Goal: Task Accomplishment & Management: Complete application form

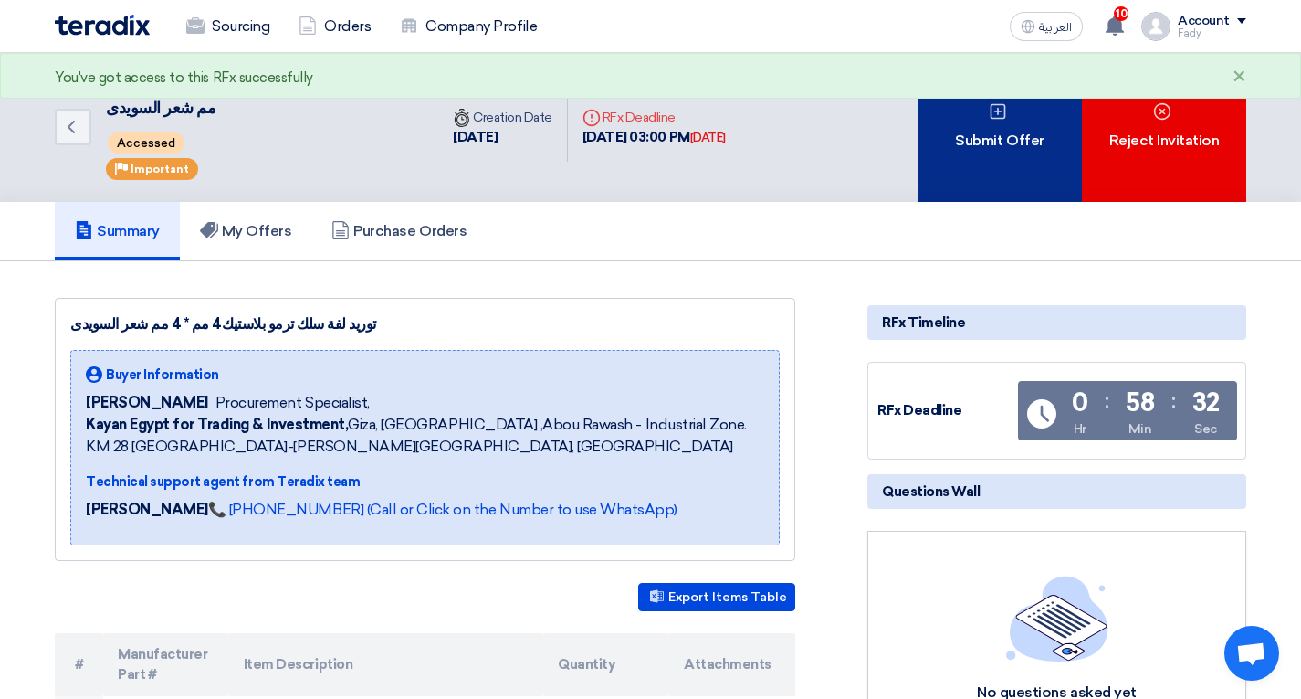
click at [969, 160] on div "Submit Offer" at bounding box center [1000, 127] width 164 height 149
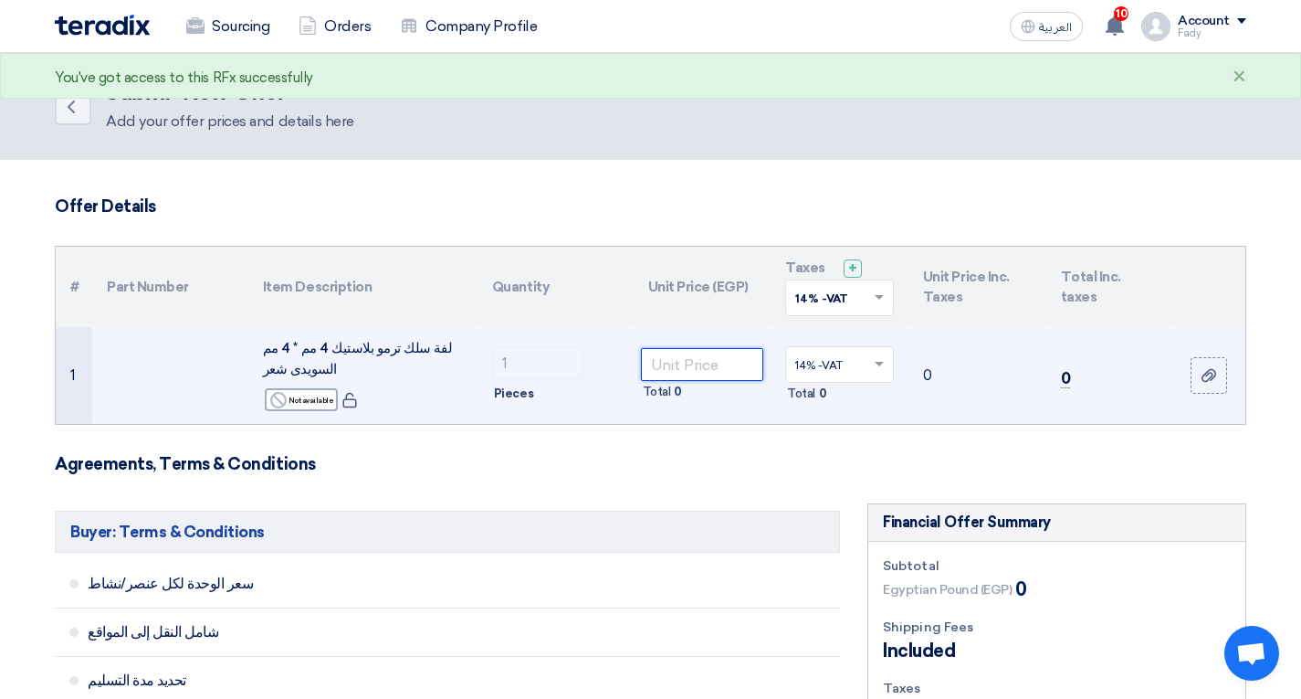
click at [677, 367] on input "number" at bounding box center [702, 364] width 123 height 33
type input "16000"
click at [731, 421] on td "16000 Total 16,000" at bounding box center [703, 375] width 138 height 97
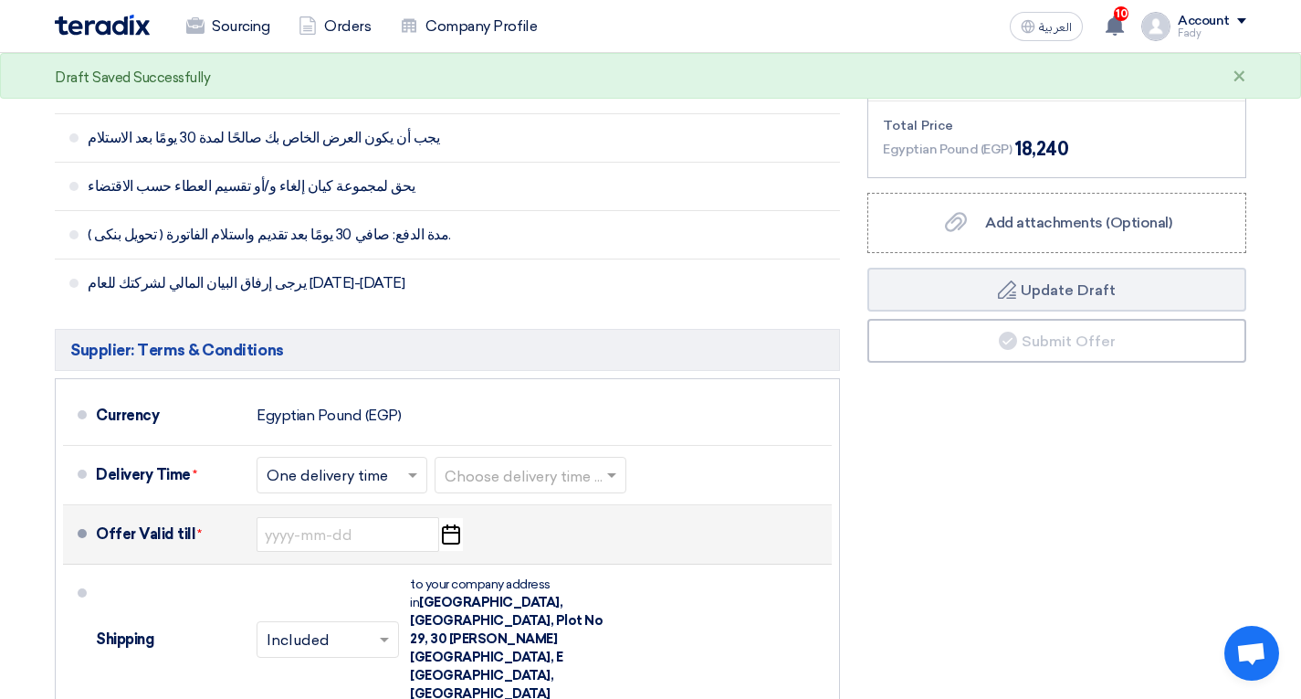
scroll to position [731, 0]
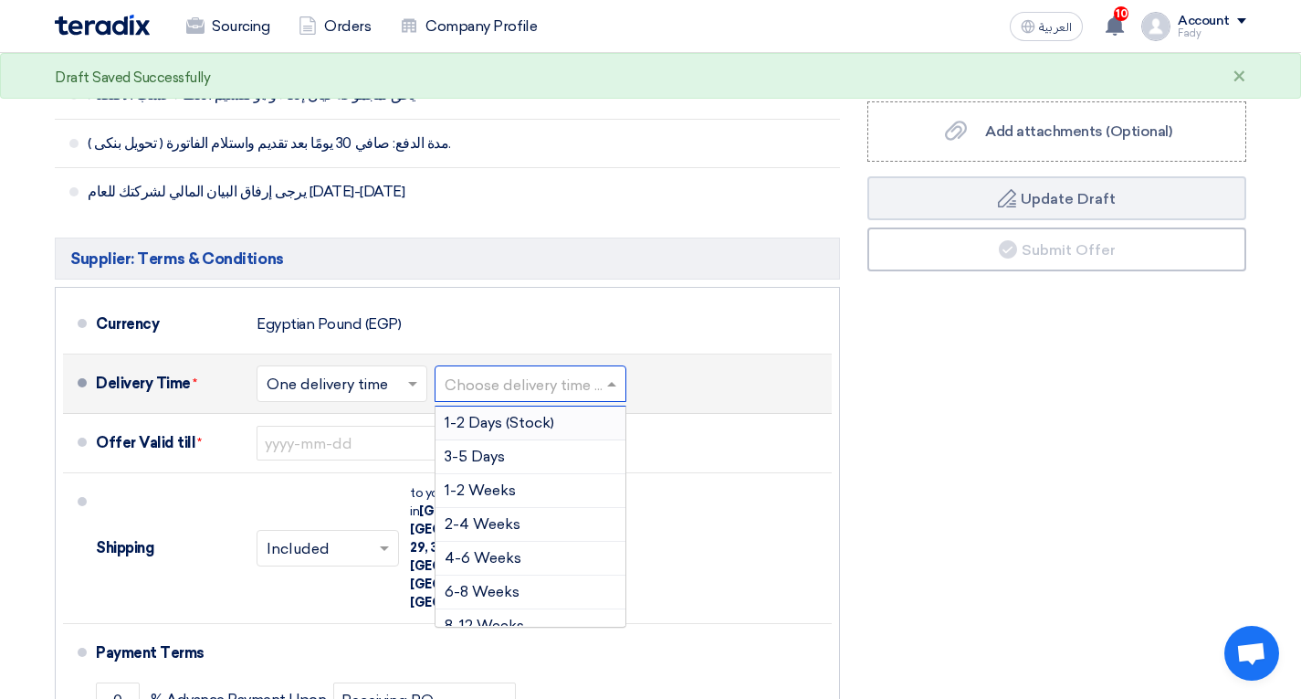
click at [504, 388] on input "text" at bounding box center [532, 386] width 174 height 26
click at [493, 459] on span "3-5 Days" at bounding box center [475, 455] width 60 height 17
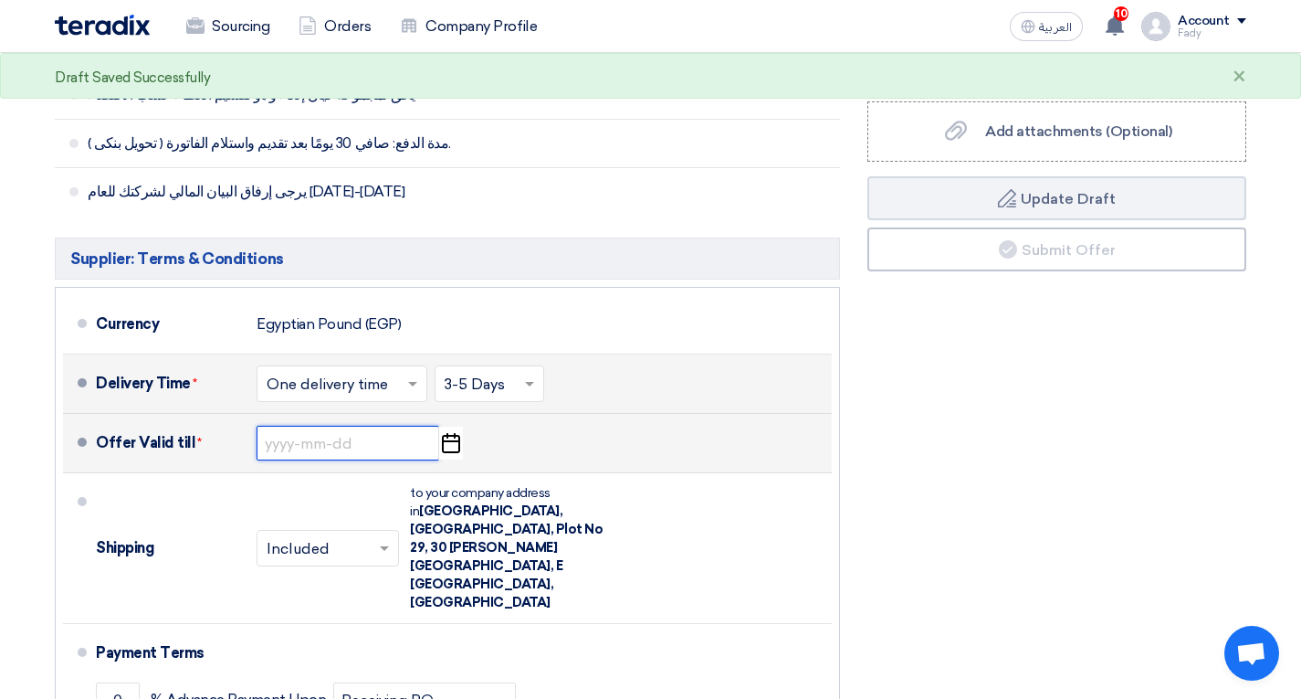
click at [371, 441] on input at bounding box center [348, 443] width 183 height 35
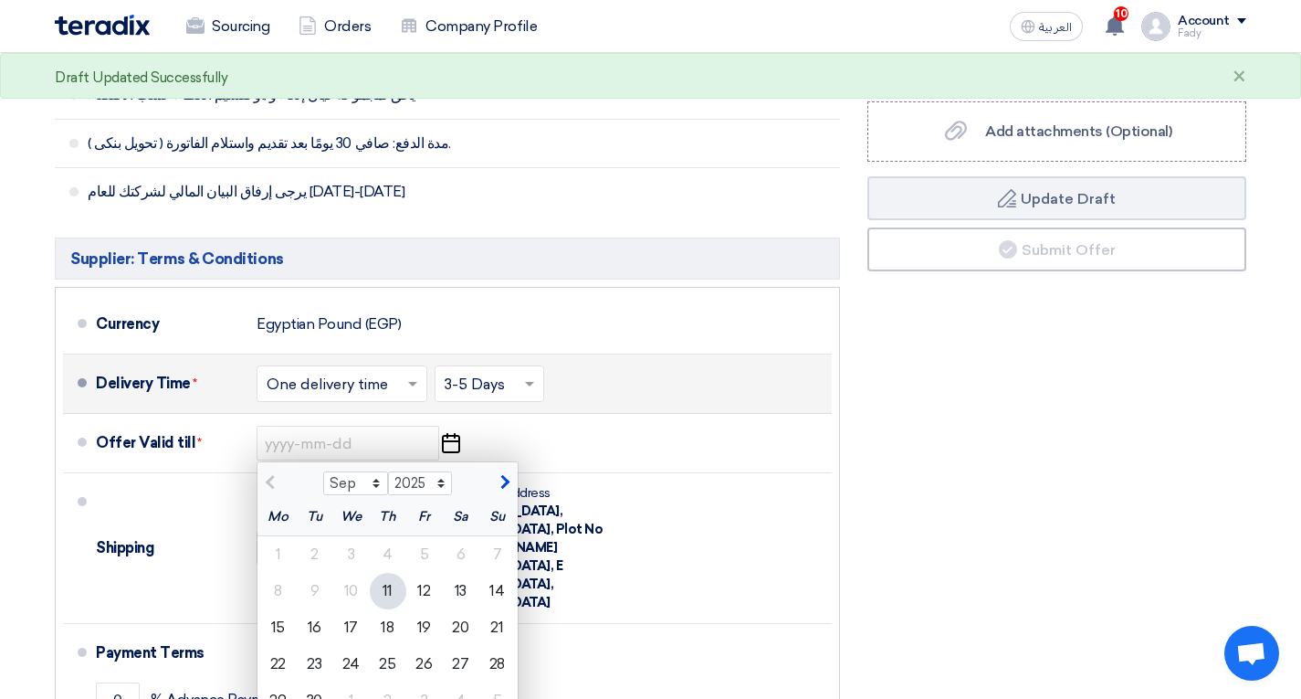
scroll to position [913, 0]
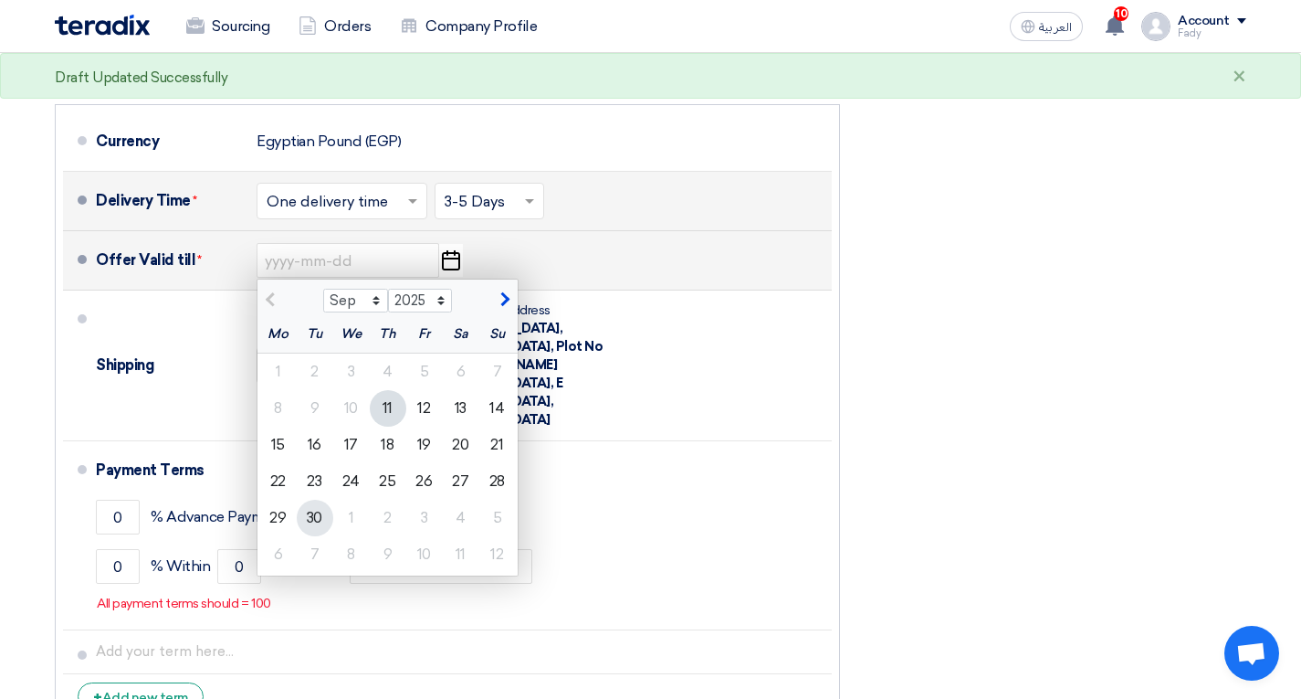
click at [313, 531] on div "30" at bounding box center [315, 518] width 37 height 37
type input "9/30/2025"
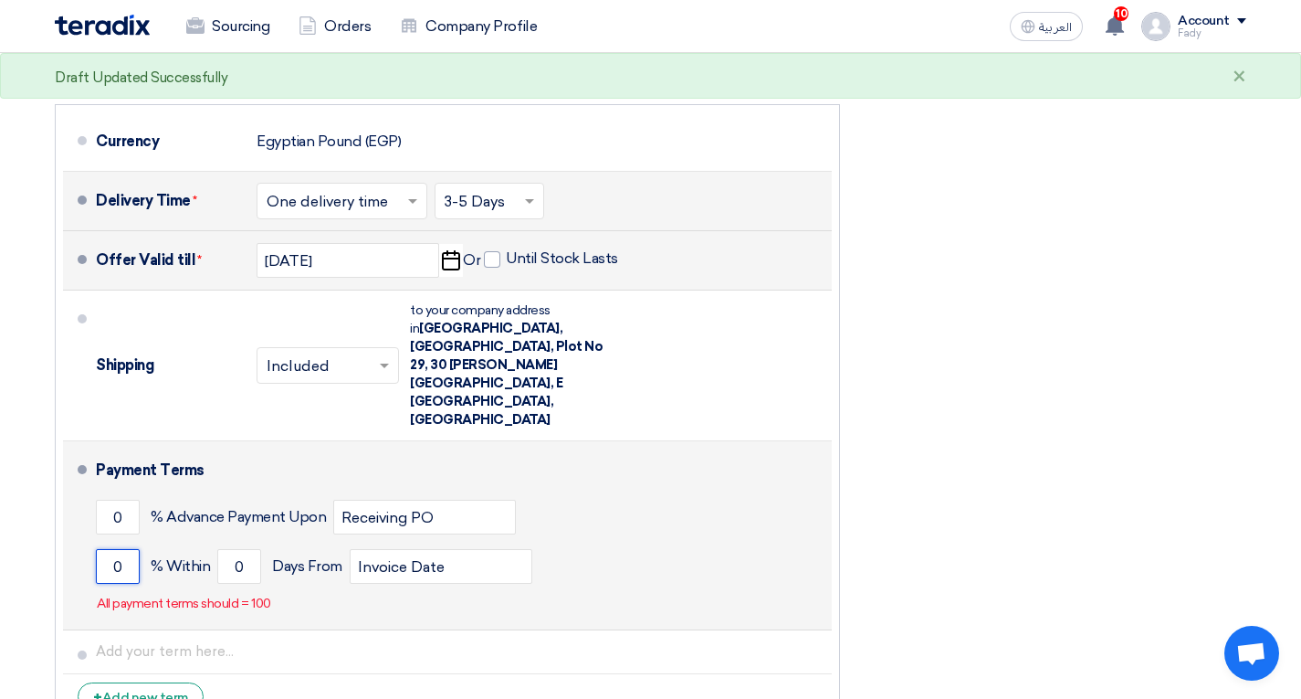
click at [134, 549] on input "0" at bounding box center [118, 566] width 44 height 35
click at [134, 549] on input "01" at bounding box center [118, 566] width 44 height 35
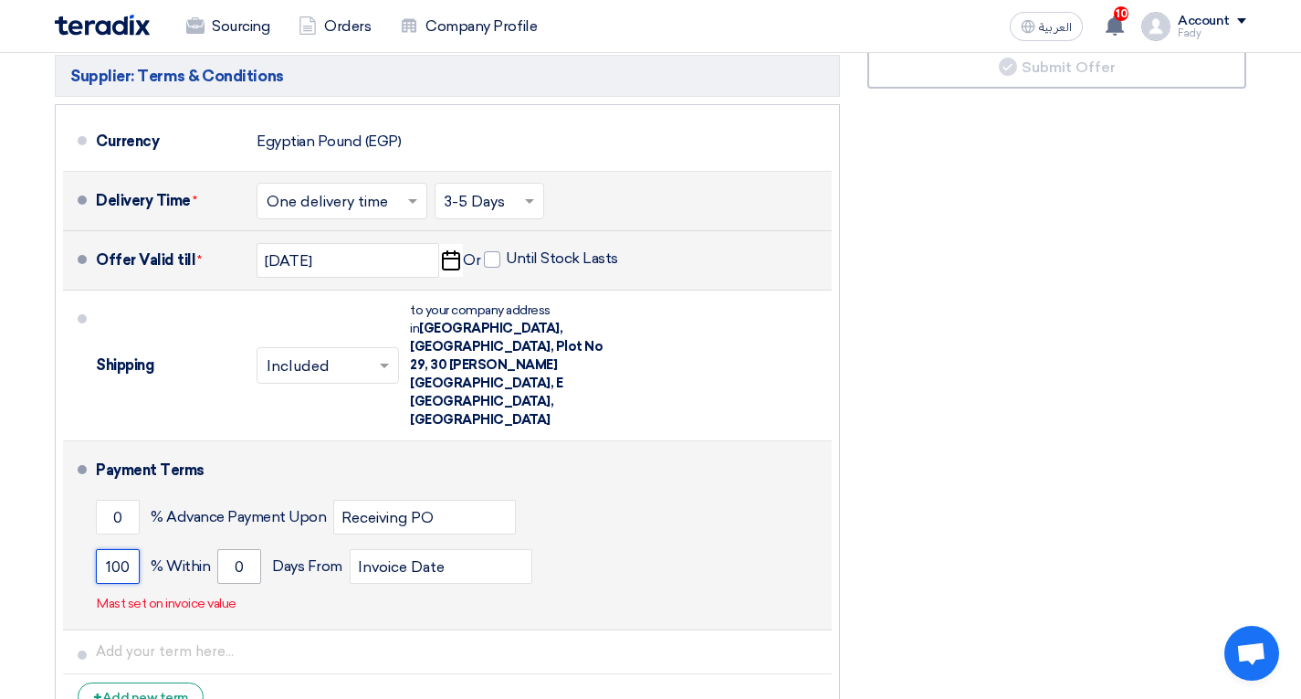
type input "100"
drag, startPoint x: 237, startPoint y: 515, endPoint x: 310, endPoint y: 516, distance: 72.1
click at [310, 542] on div "100 % Within 0 Days From Invoice Date" at bounding box center [460, 566] width 729 height 49
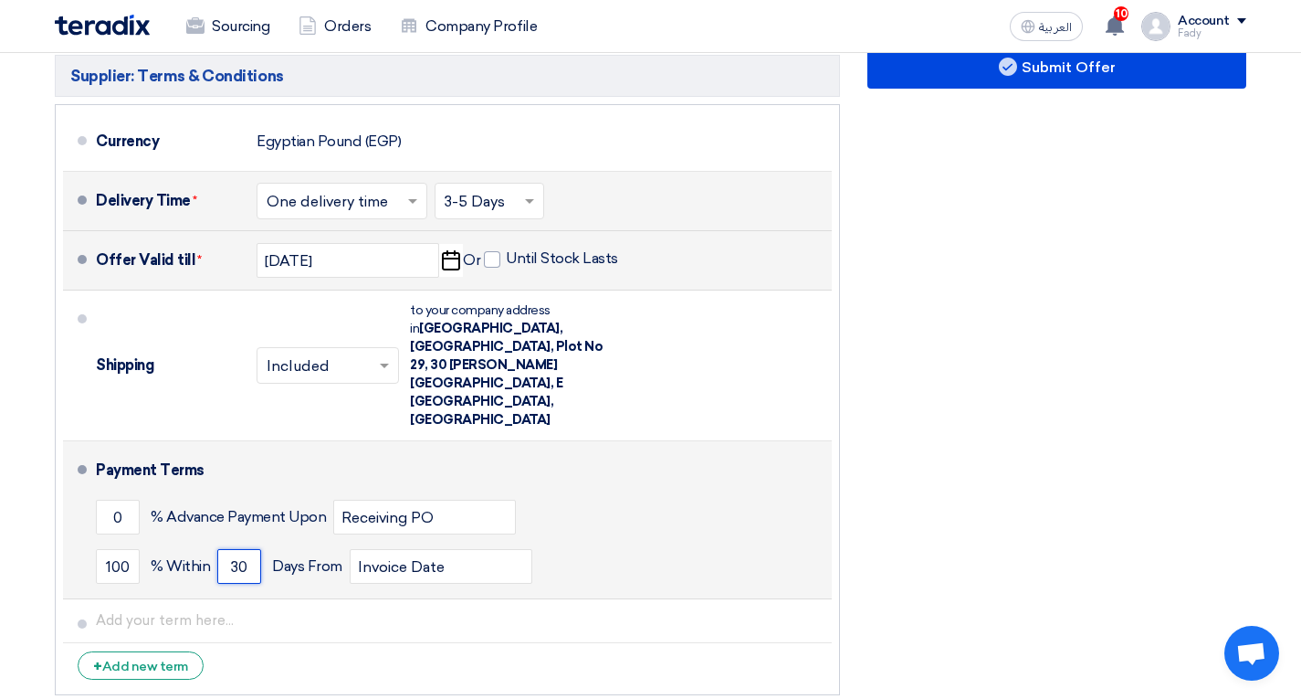
type input "30"
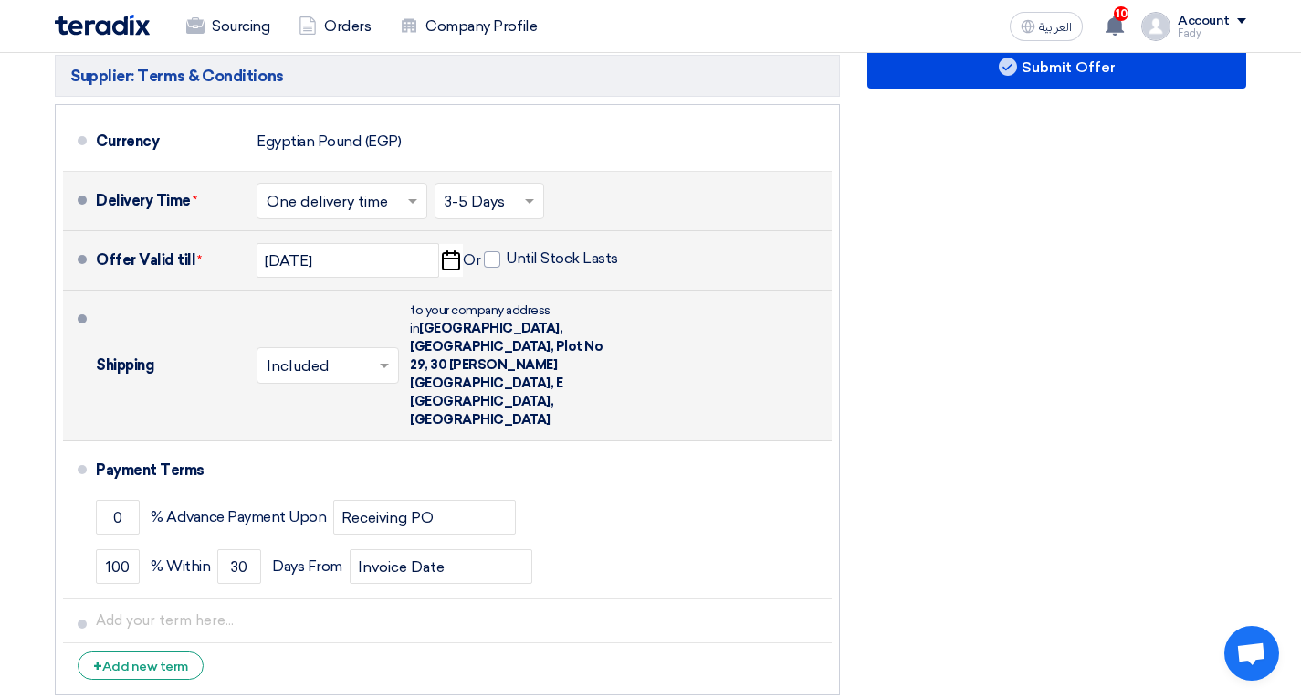
drag, startPoint x: 791, startPoint y: 392, endPoint x: 819, endPoint y: 384, distance: 29.2
click at [804, 441] on li "Payment Terms 0 % Advance Payment Upon Receiving PO 100 % Within 30" at bounding box center [447, 520] width 769 height 158
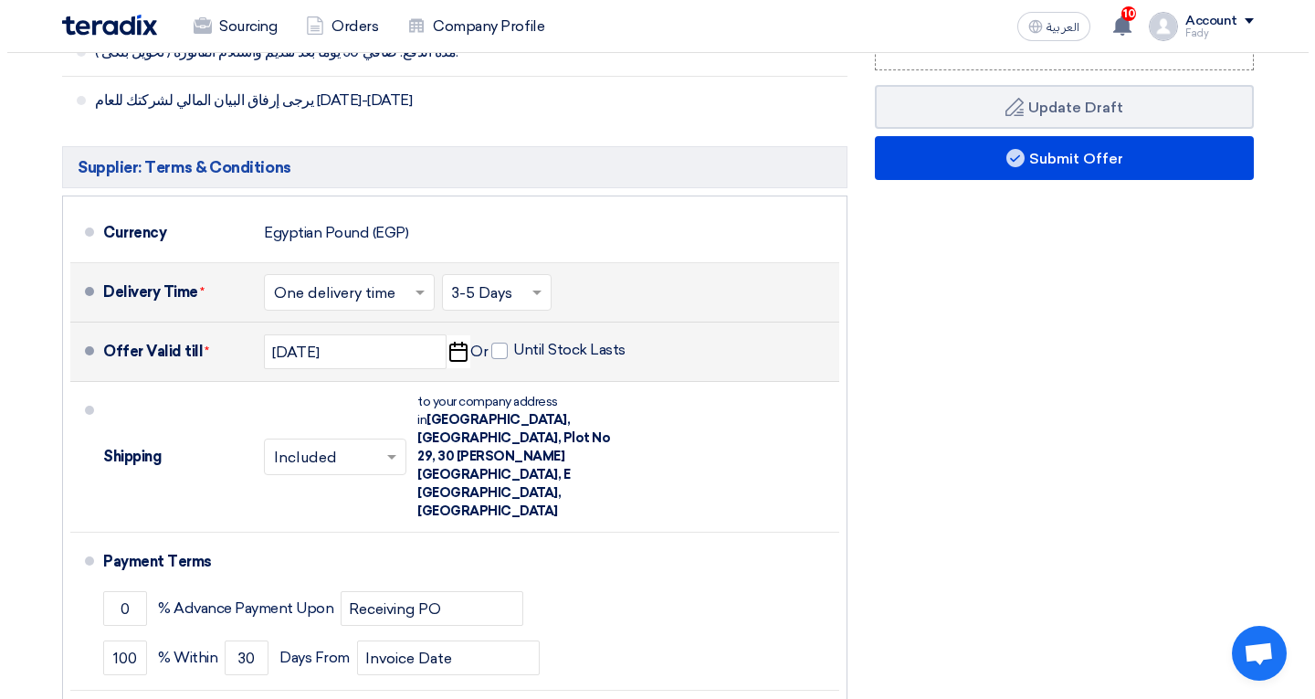
scroll to position [639, 0]
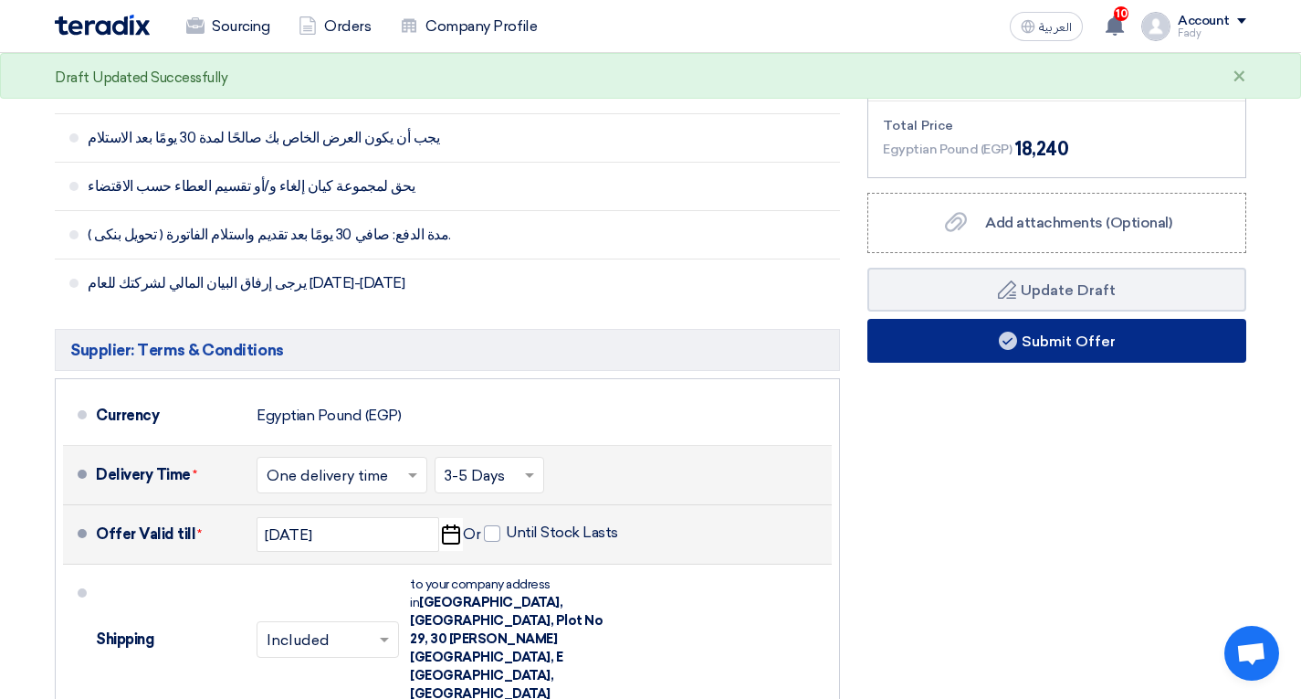
click at [1141, 356] on button "Submit Offer" at bounding box center [1057, 341] width 379 height 44
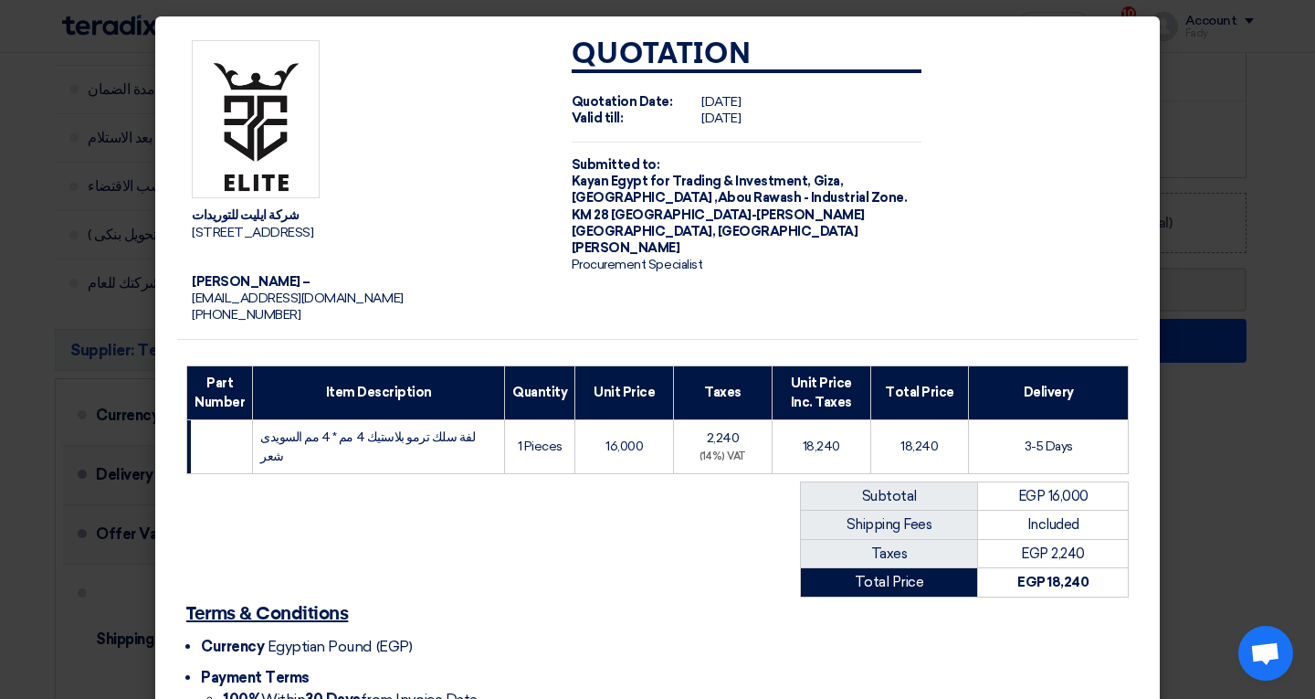
scroll to position [179, 0]
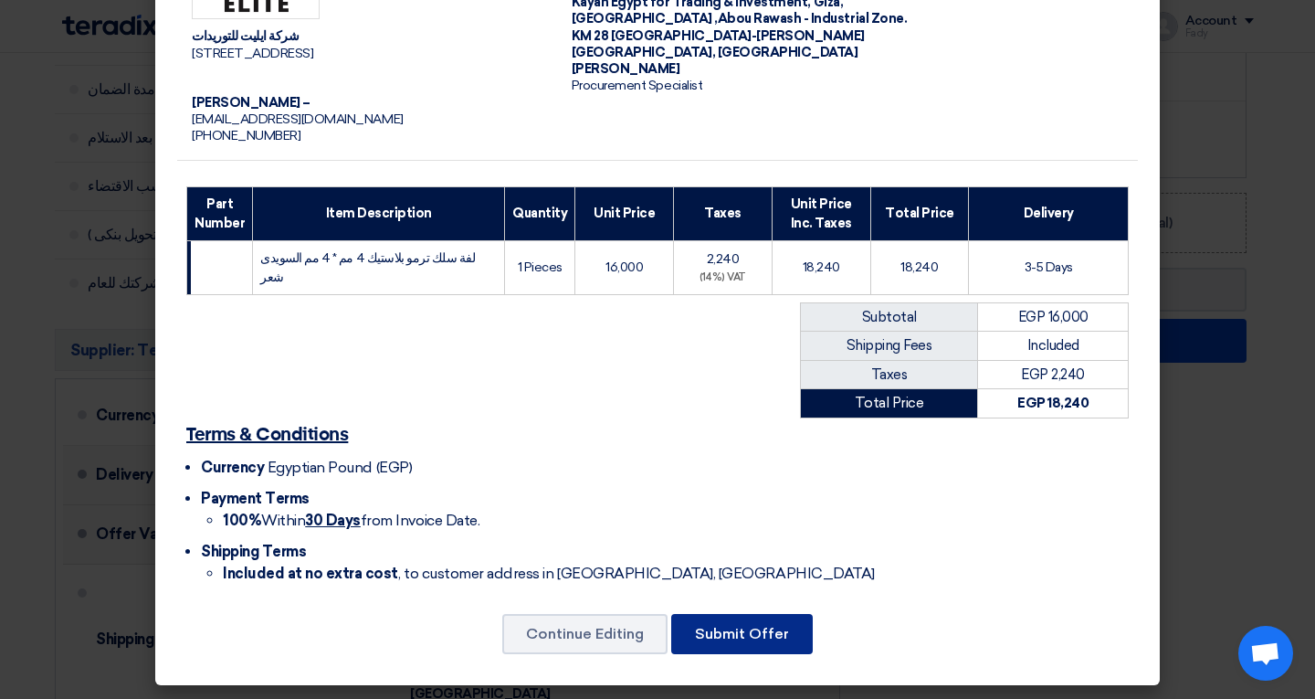
click at [742, 634] on button "Submit Offer" at bounding box center [742, 634] width 142 height 40
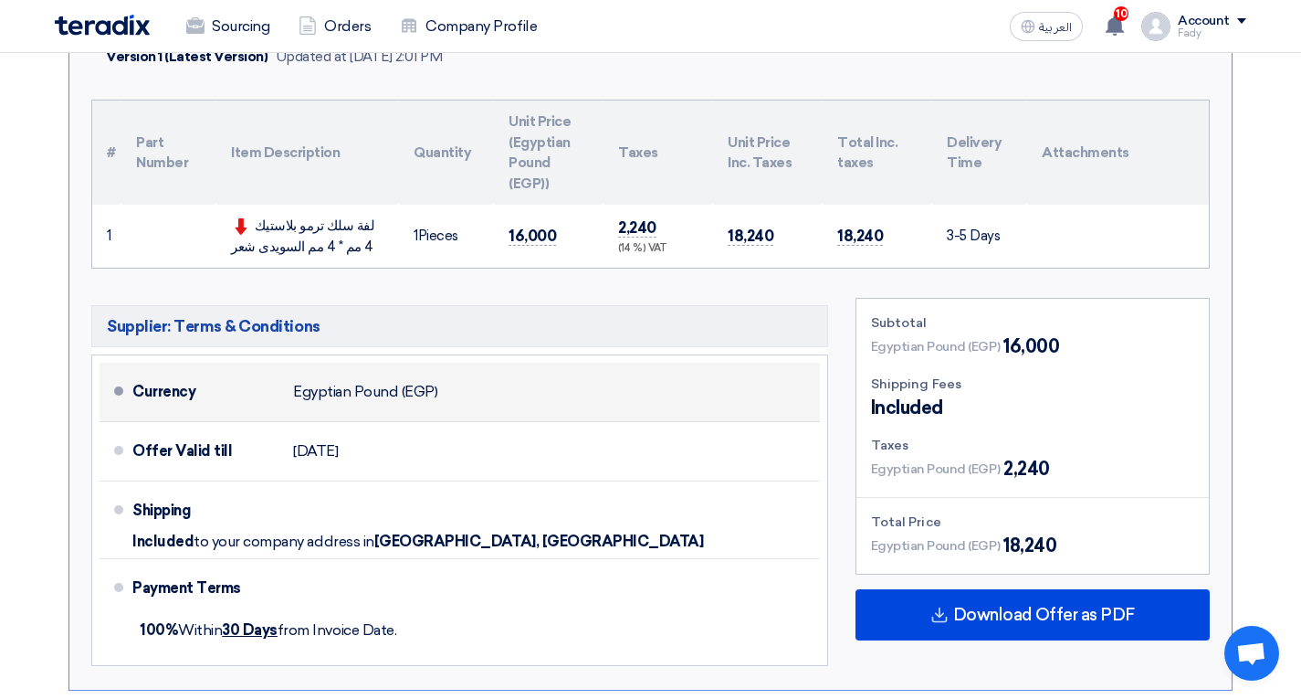
scroll to position [289, 0]
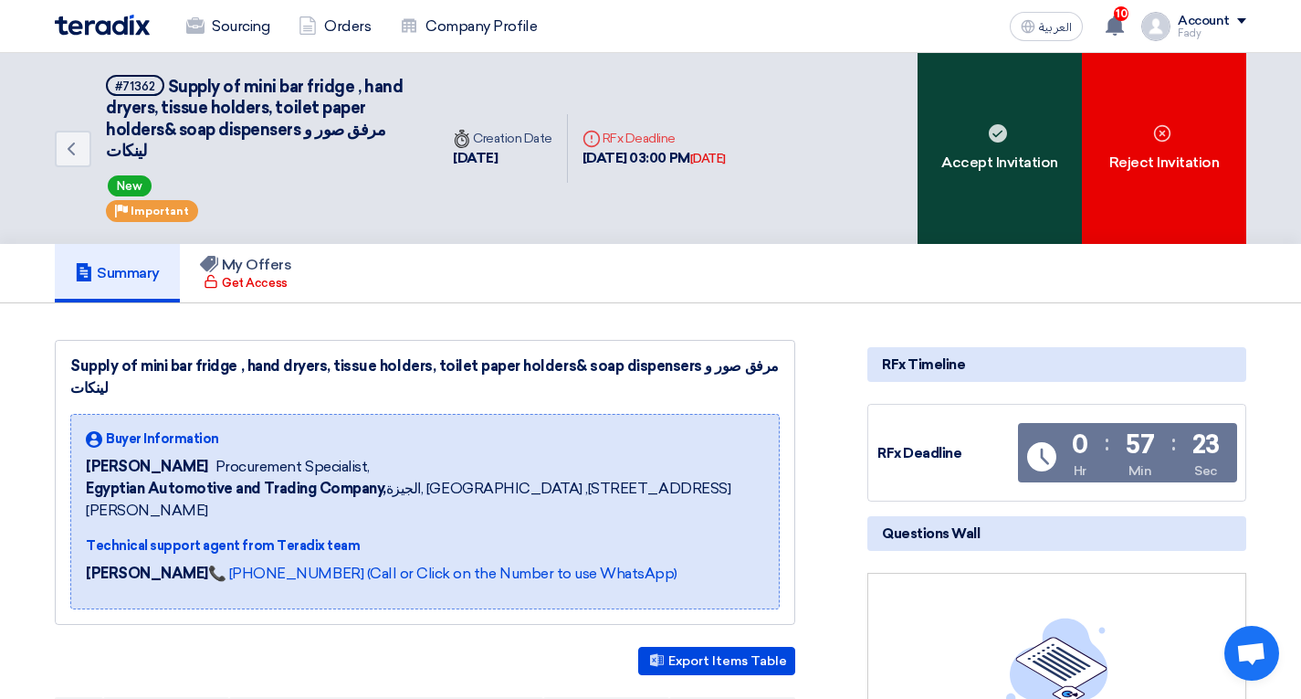
click at [947, 118] on div "Accept Invitation" at bounding box center [1000, 148] width 164 height 191
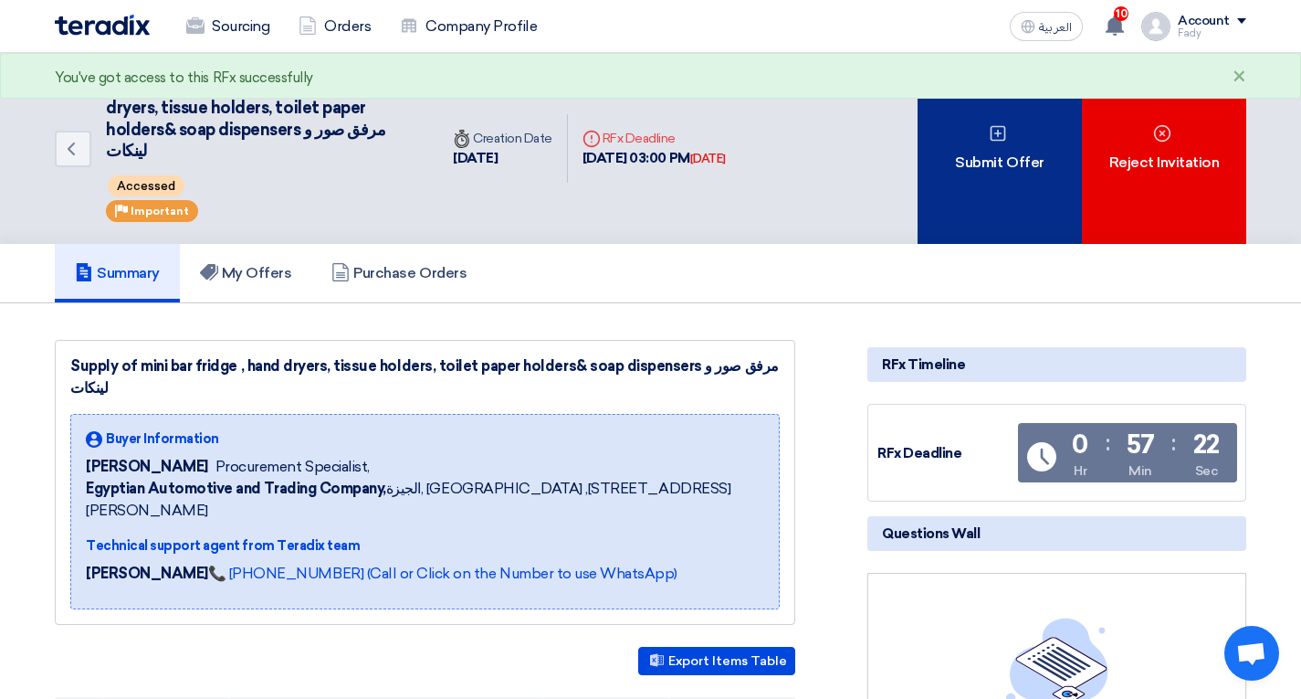
click at [969, 155] on div "Submit Offer" at bounding box center [1000, 148] width 164 height 191
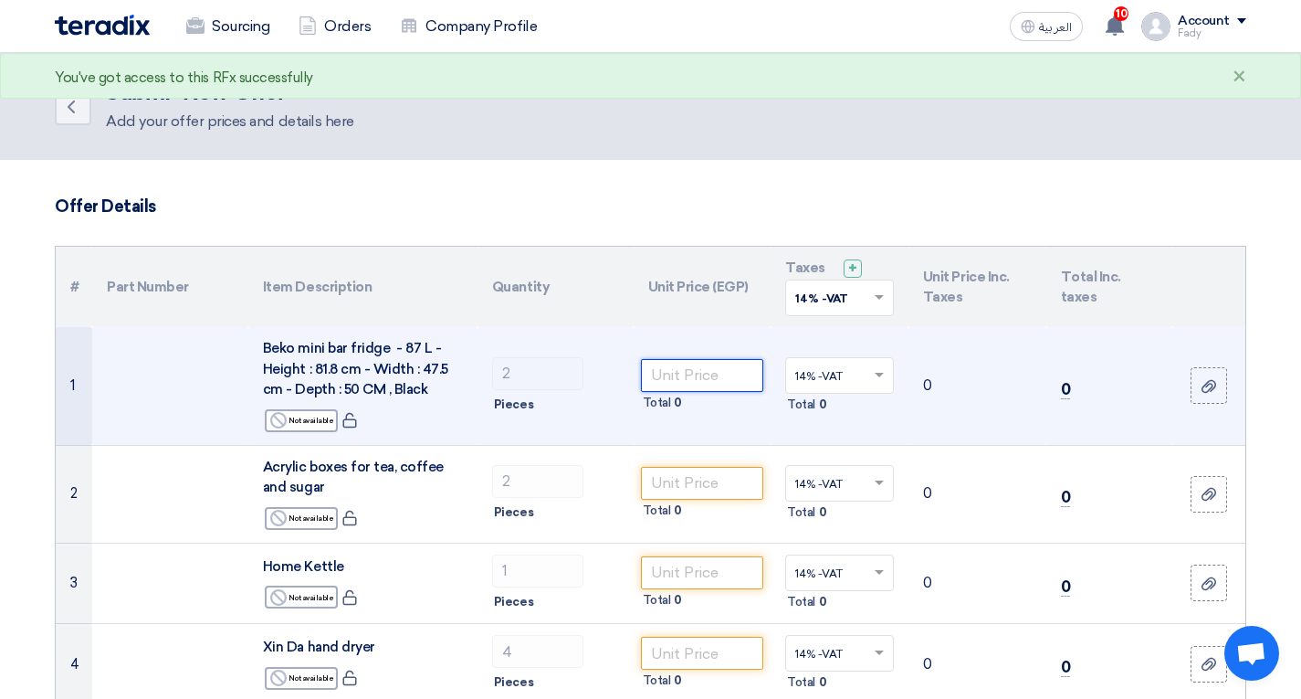
click at [711, 381] on input "number" at bounding box center [702, 375] width 123 height 33
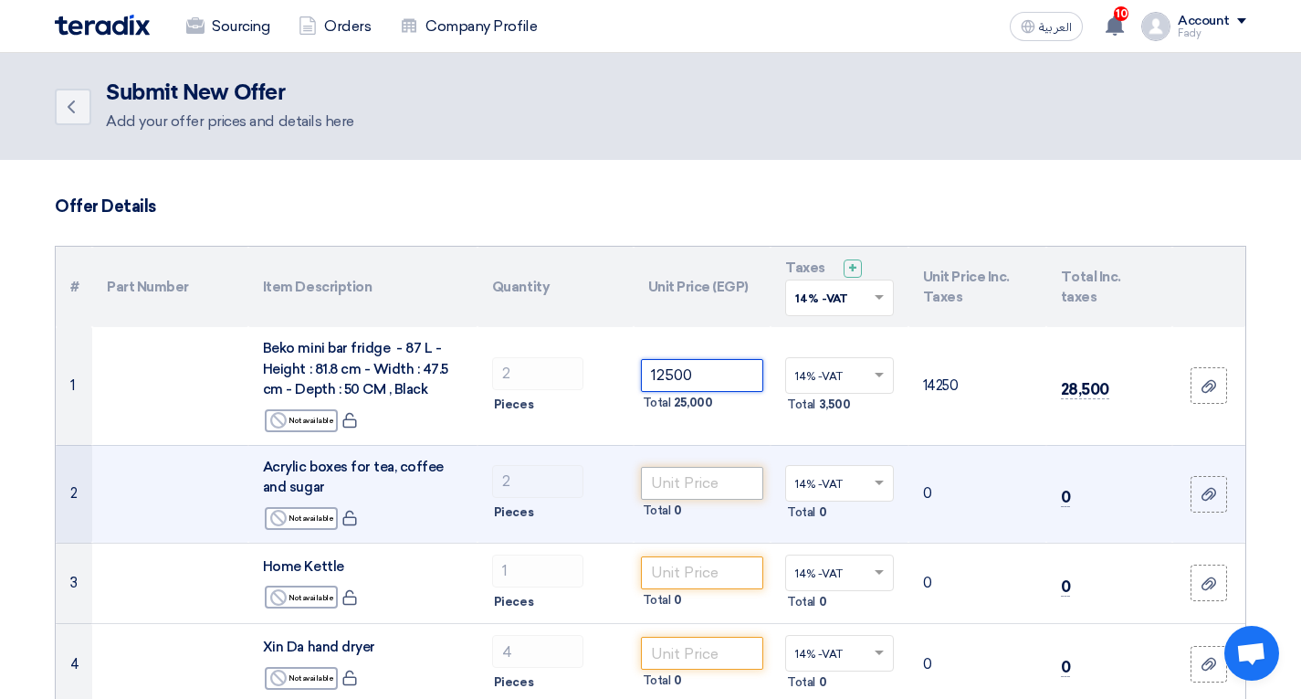
type input "12500"
click at [683, 489] on input "number" at bounding box center [702, 483] width 123 height 33
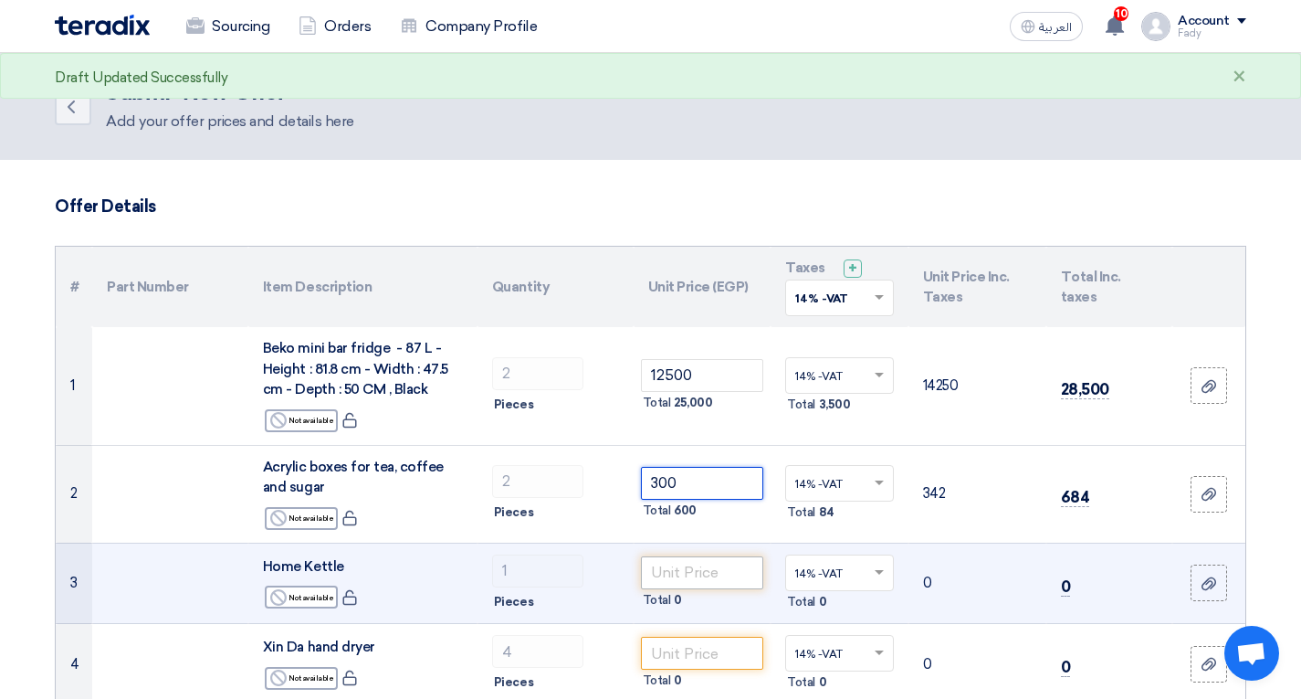
type input "300"
click at [690, 570] on input "number" at bounding box center [702, 572] width 123 height 33
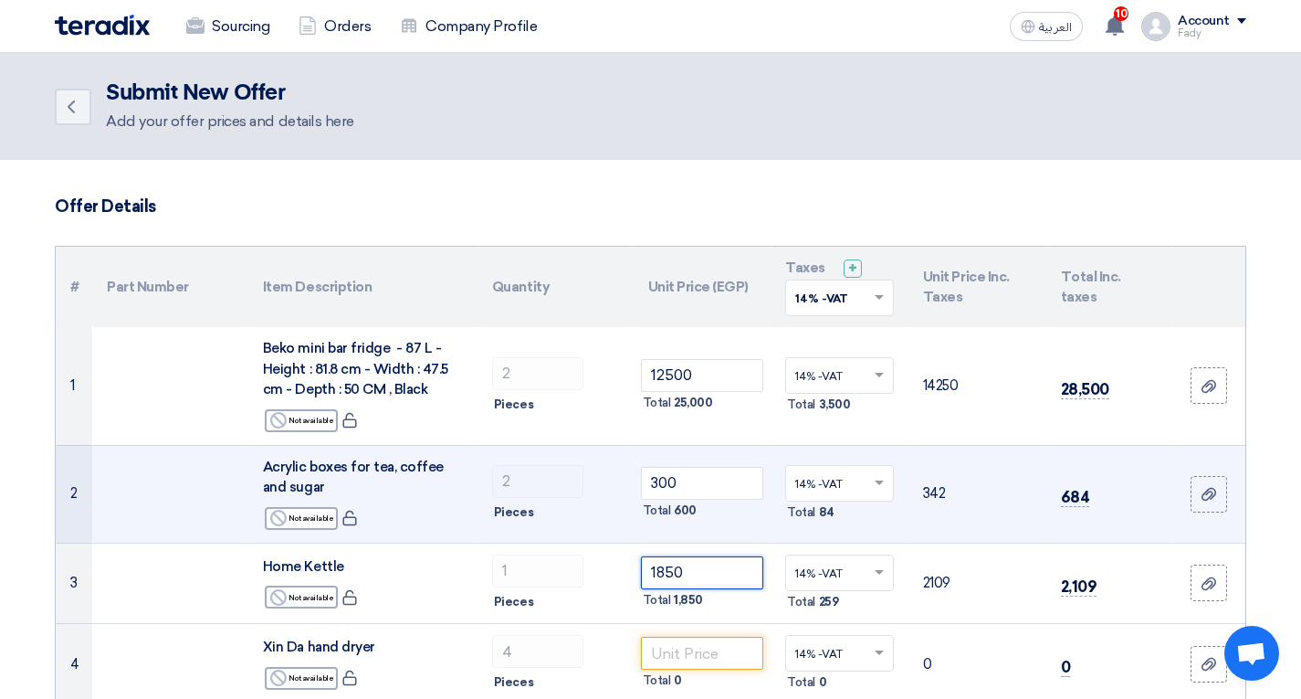
scroll to position [91, 0]
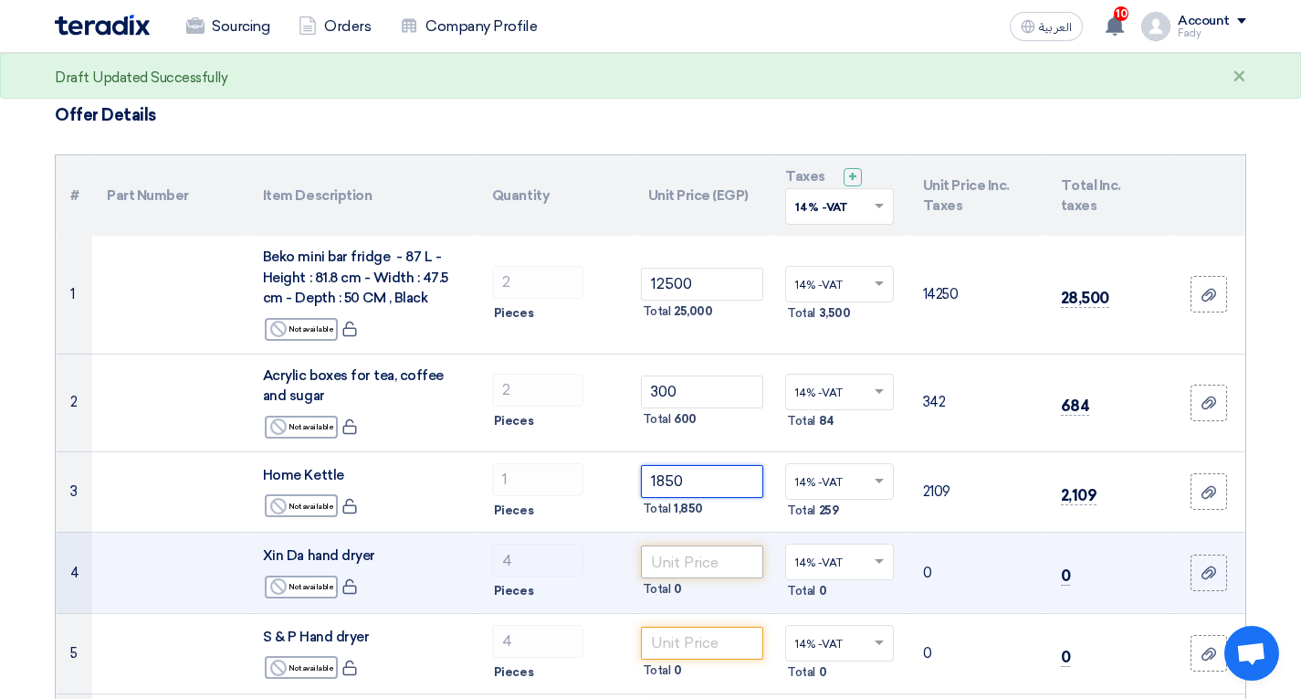
type input "1850"
click at [695, 569] on input "number" at bounding box center [702, 561] width 123 height 33
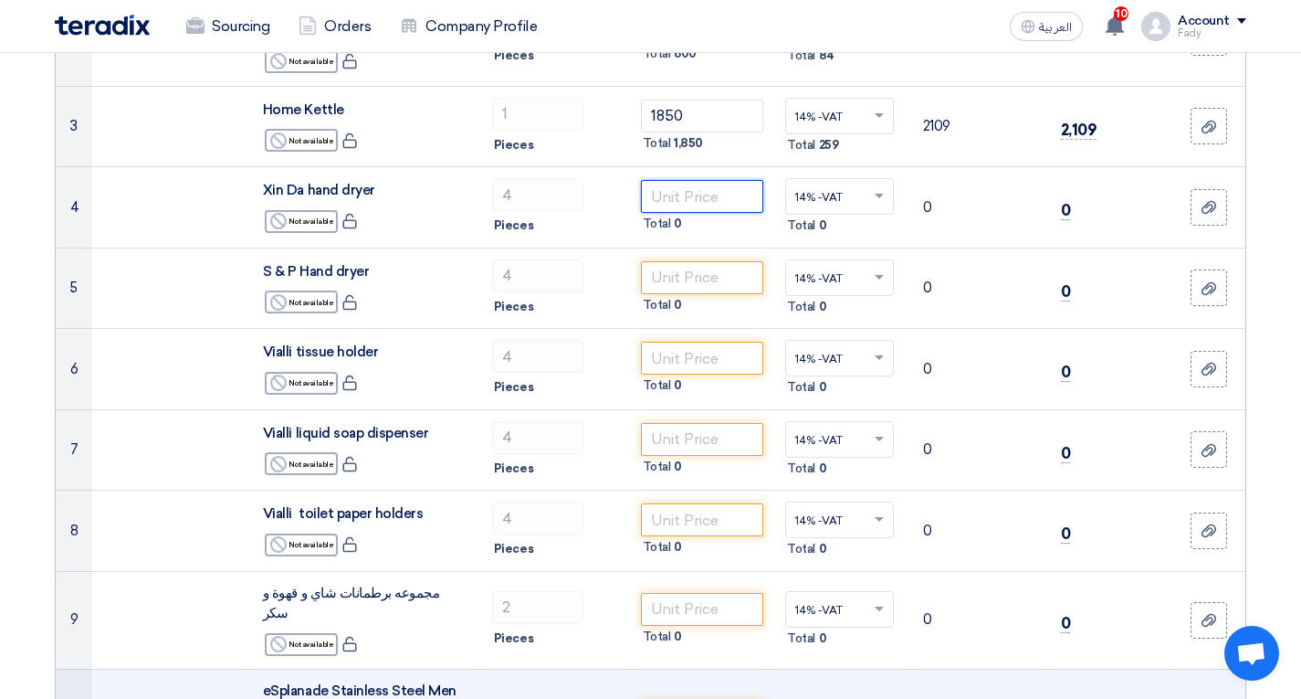
scroll to position [639, 0]
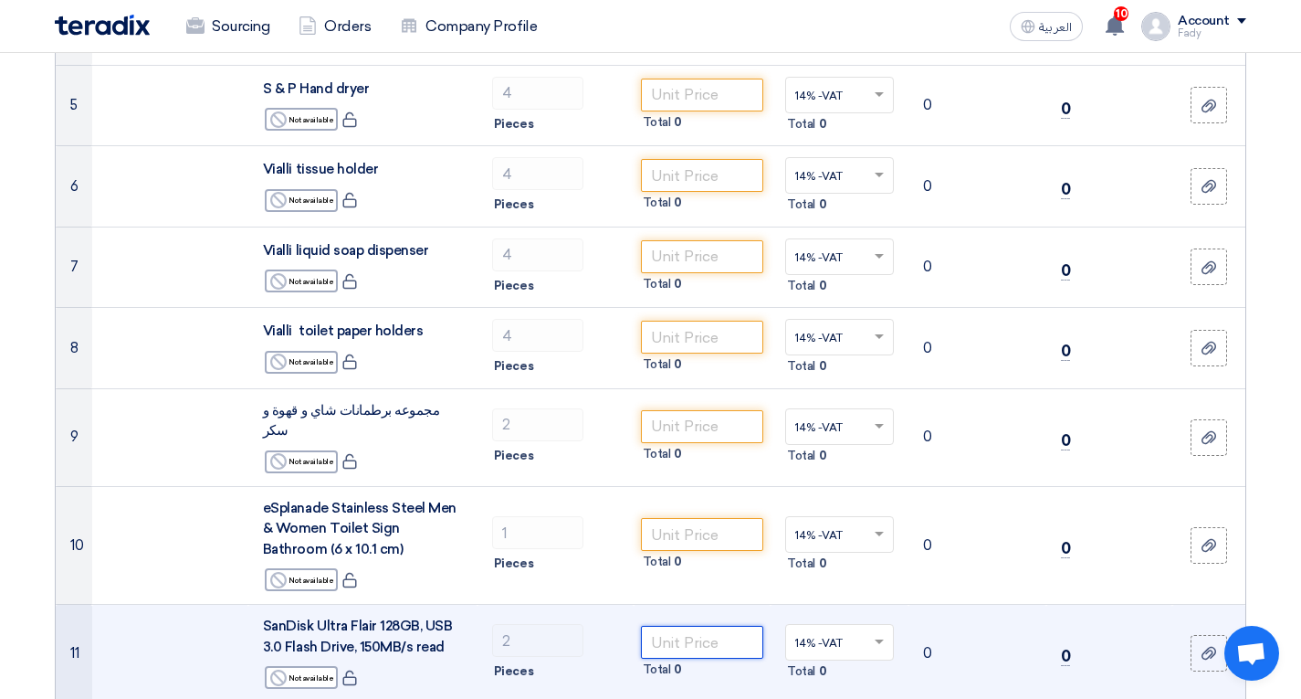
click at [720, 626] on input "number" at bounding box center [702, 642] width 123 height 33
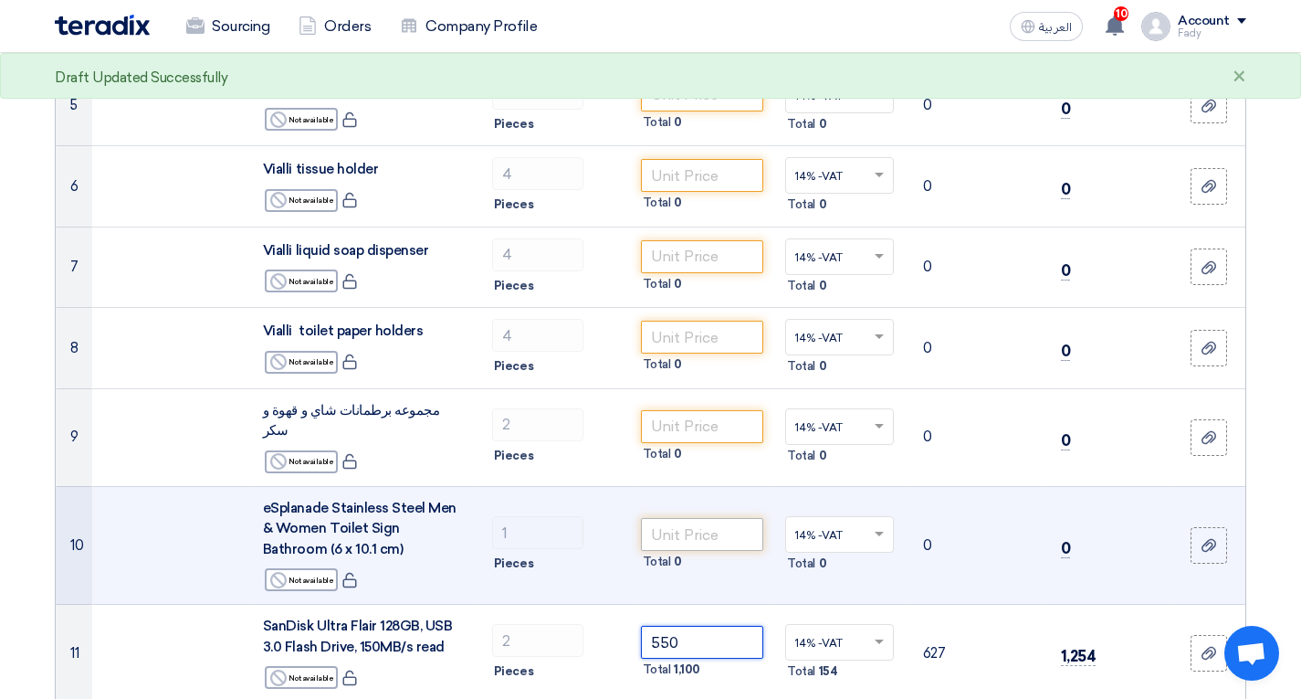
type input "550"
click at [721, 523] on input "number" at bounding box center [702, 534] width 123 height 33
type input "250"
click at [613, 490] on td "1 Pieces" at bounding box center [556, 545] width 156 height 119
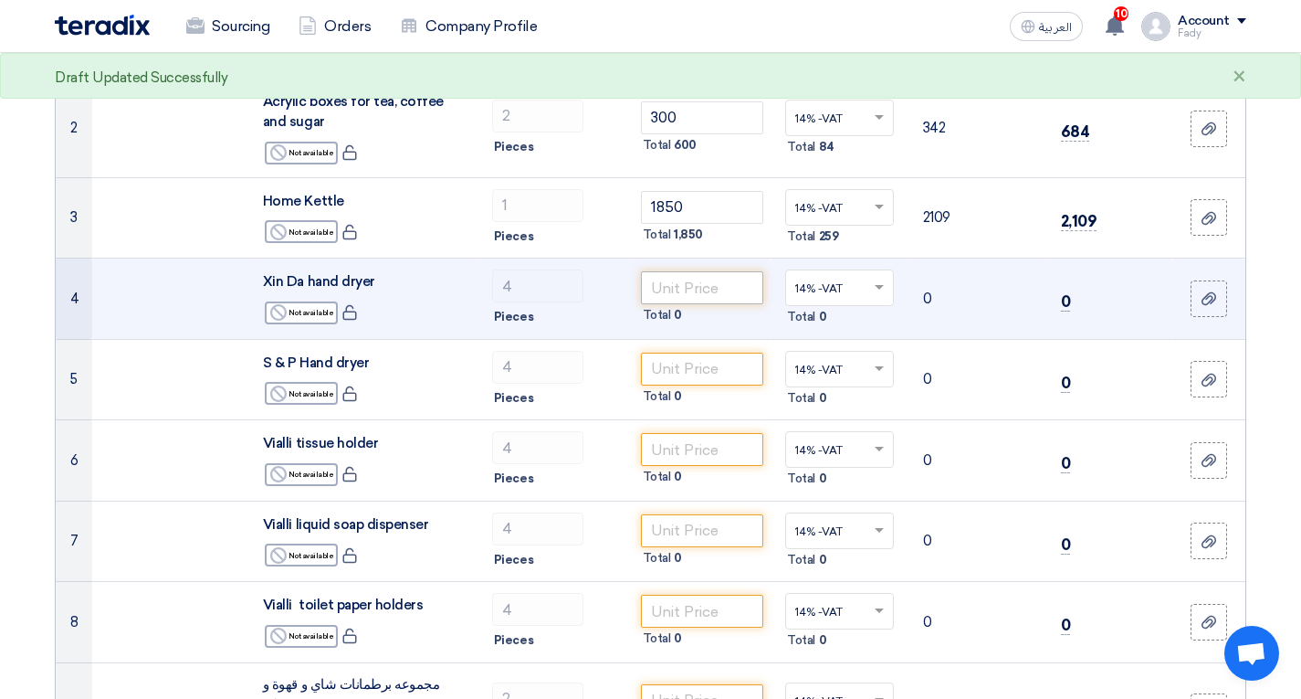
scroll to position [274, 0]
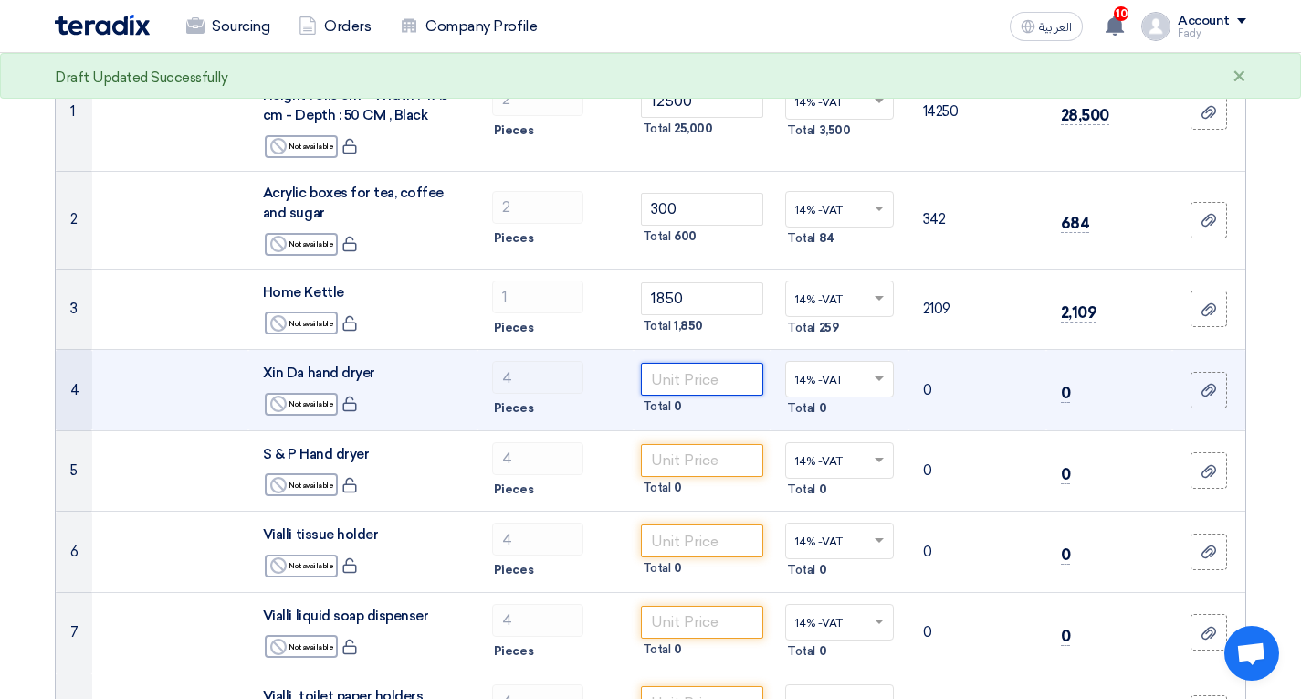
click at [674, 387] on input "number" at bounding box center [702, 379] width 123 height 33
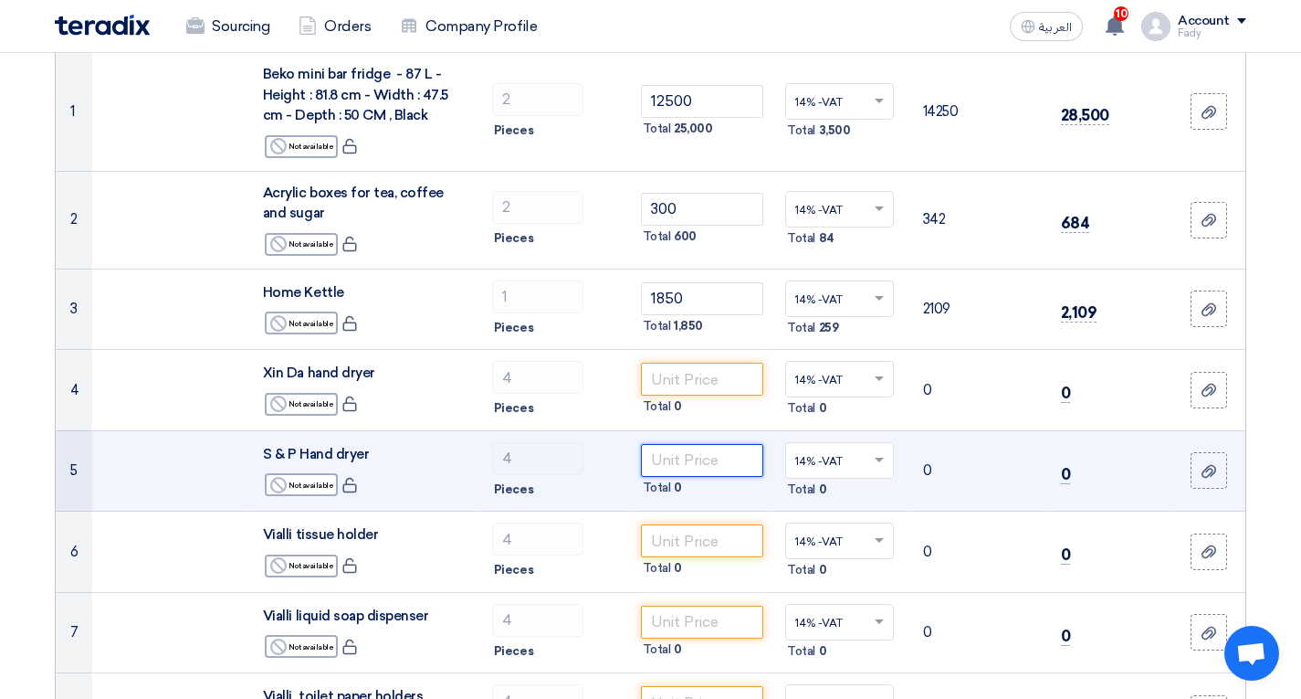
click at [678, 458] on input "number" at bounding box center [702, 460] width 123 height 33
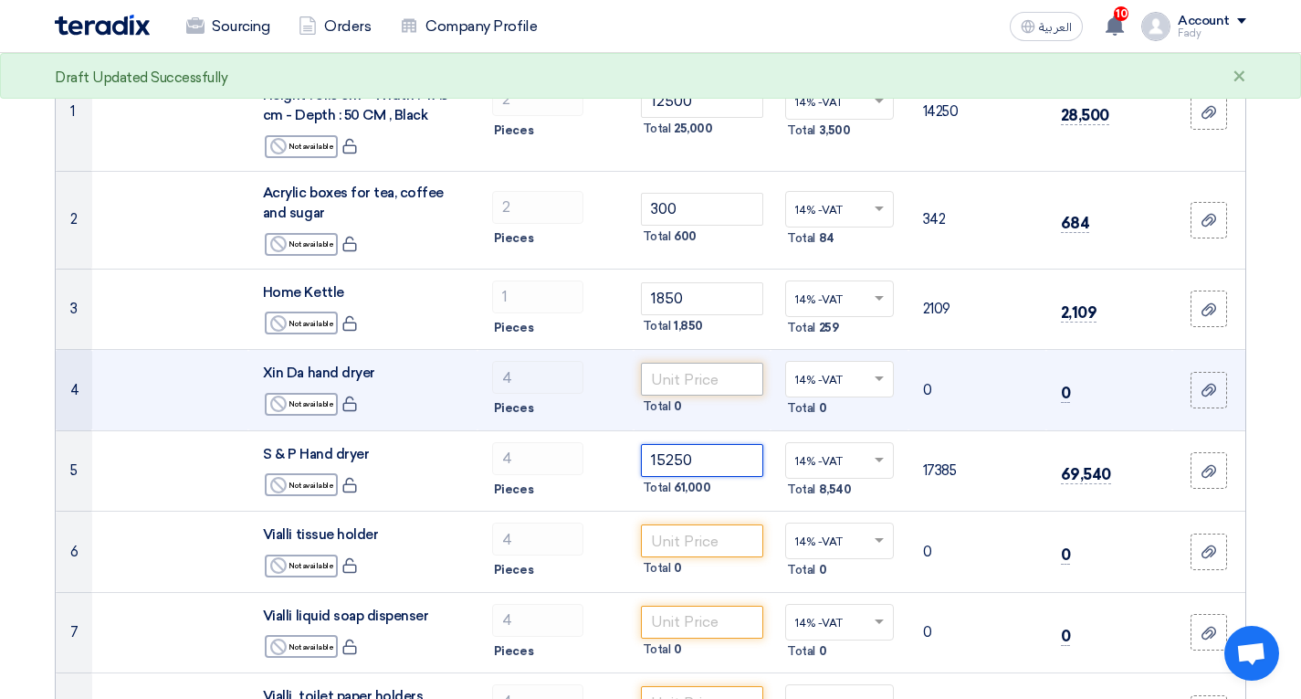
type input "15250"
click at [757, 375] on input "number" at bounding box center [702, 379] width 123 height 33
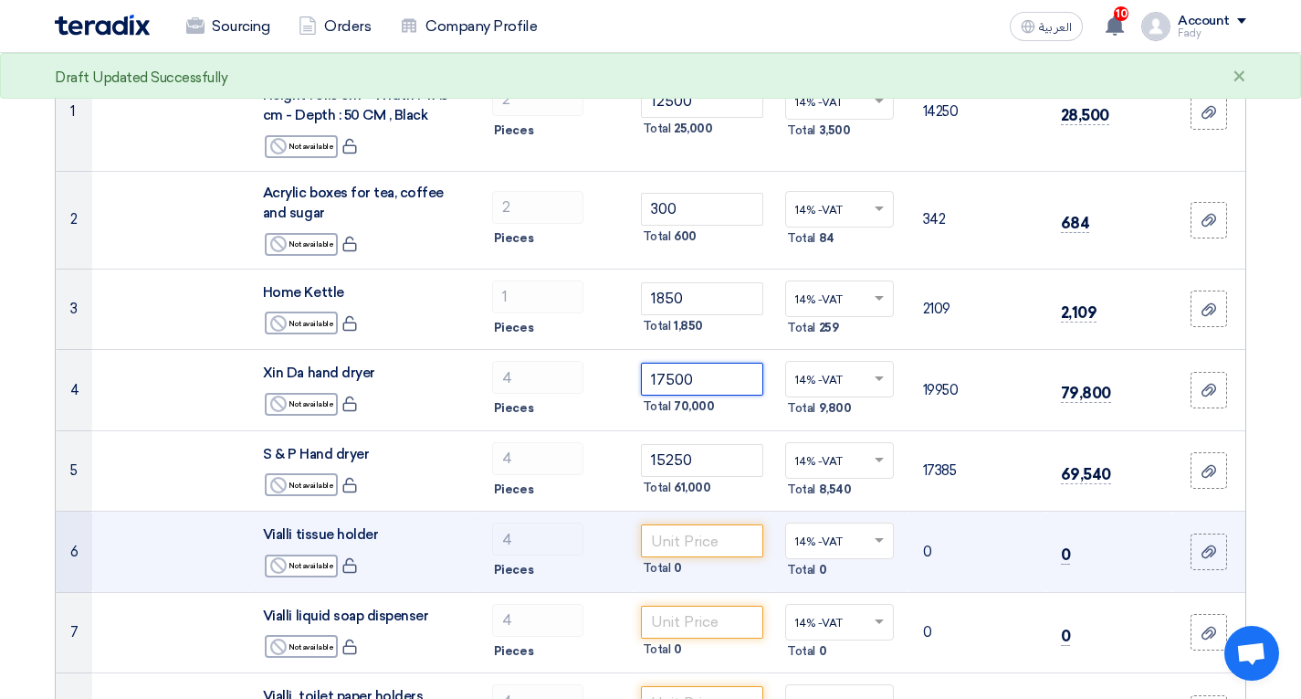
type input "17500"
click at [987, 588] on td "0" at bounding box center [978, 551] width 138 height 81
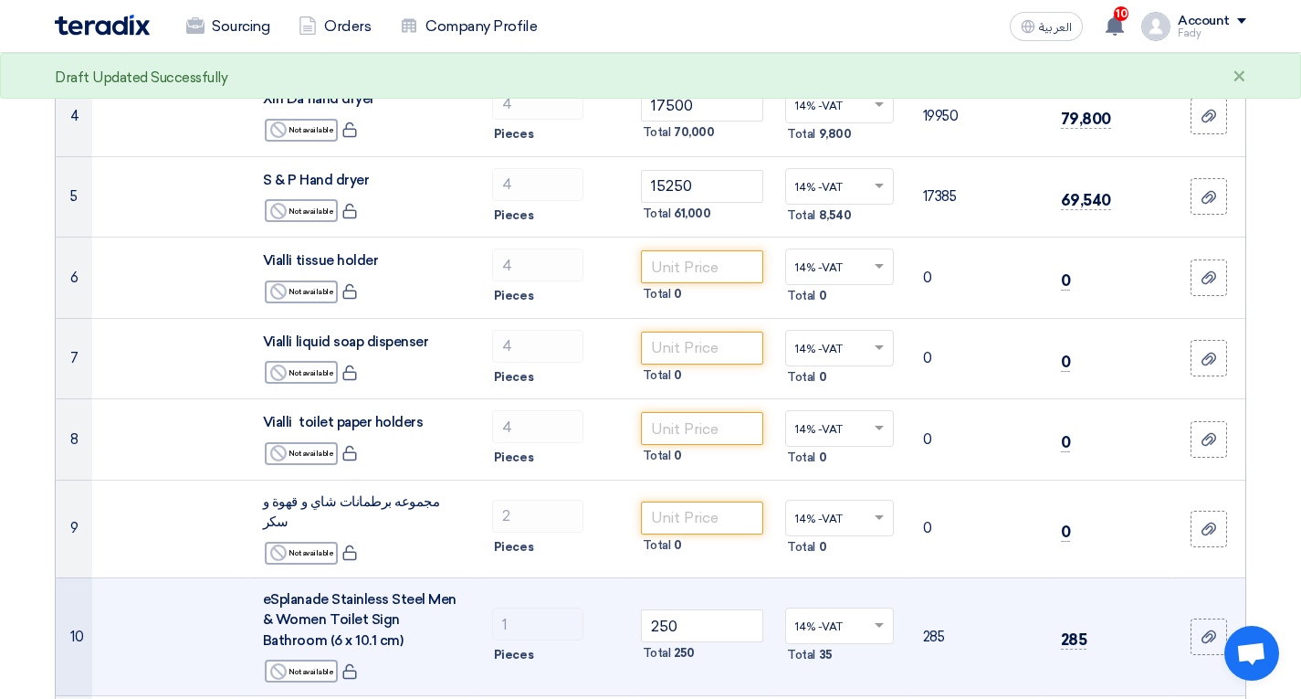
scroll to position [639, 0]
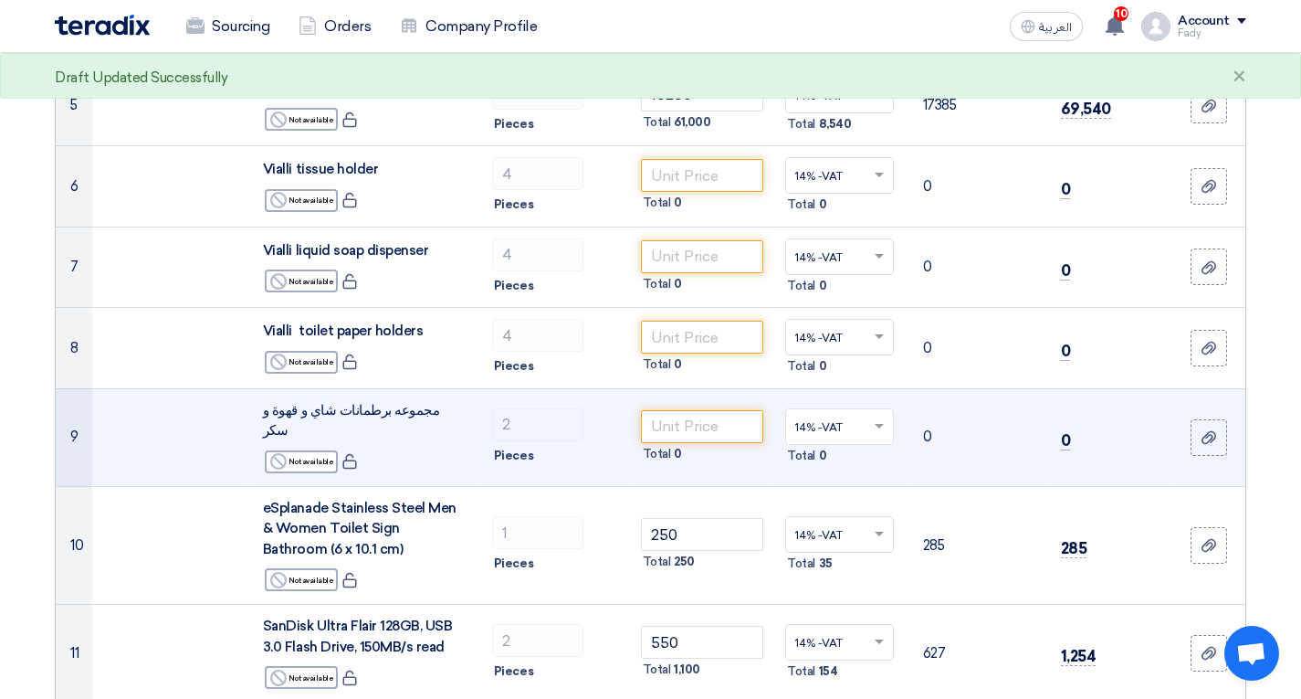
click at [429, 408] on div "مجموعه برطمانات شاي و قهوة و سكر" at bounding box center [363, 420] width 200 height 41
click at [421, 407] on span "مجموعه برطمانات شاي و قهوة و سكر" at bounding box center [351, 420] width 177 height 37
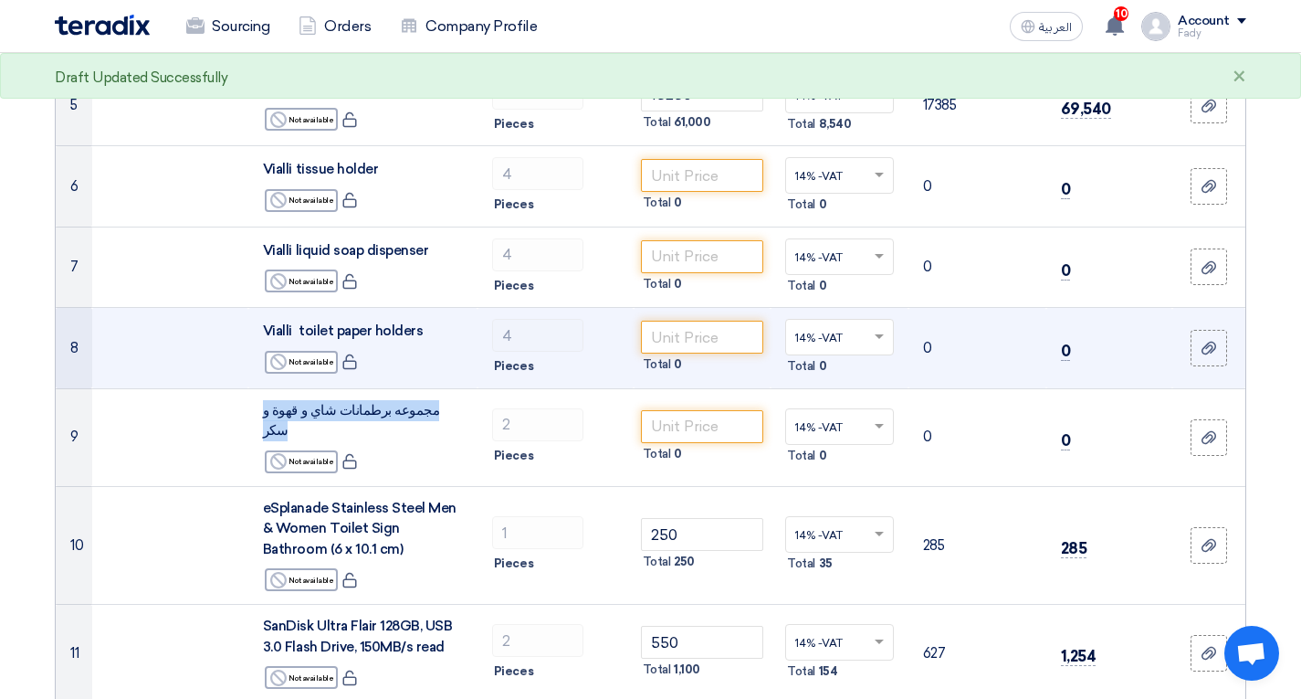
copy td "مجموعه برطمانات شاي و قهوة و سكر"
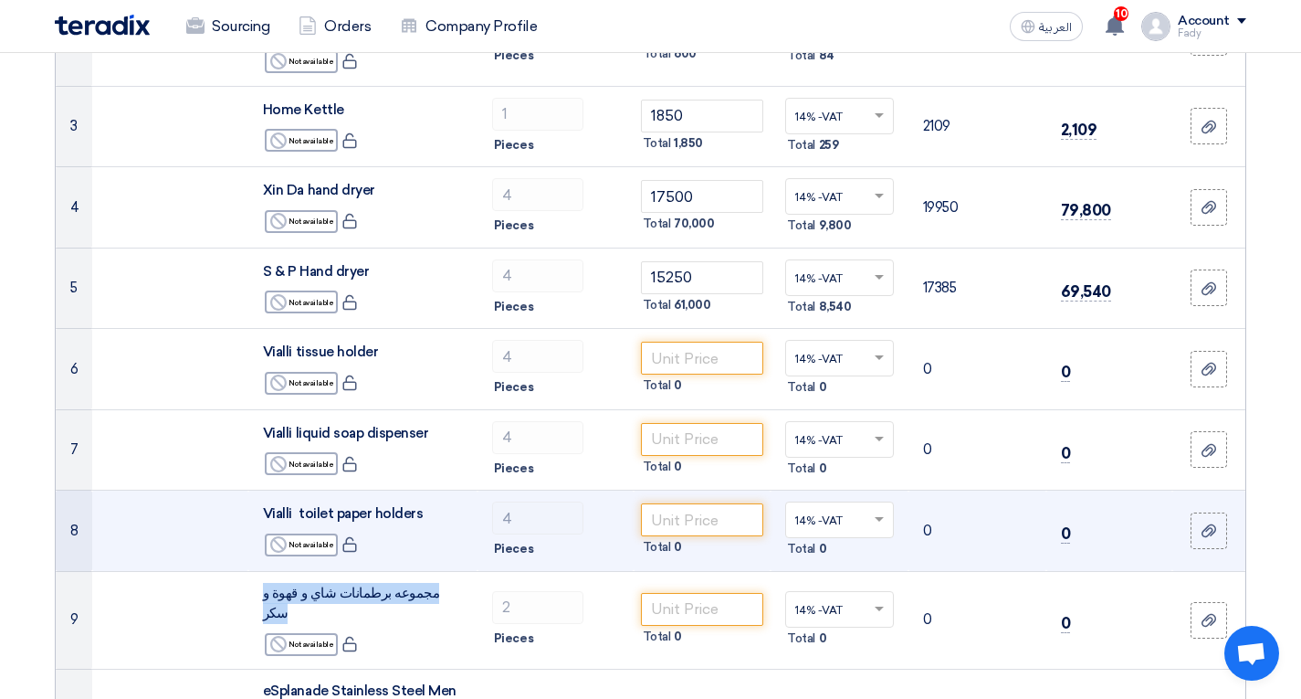
scroll to position [548, 0]
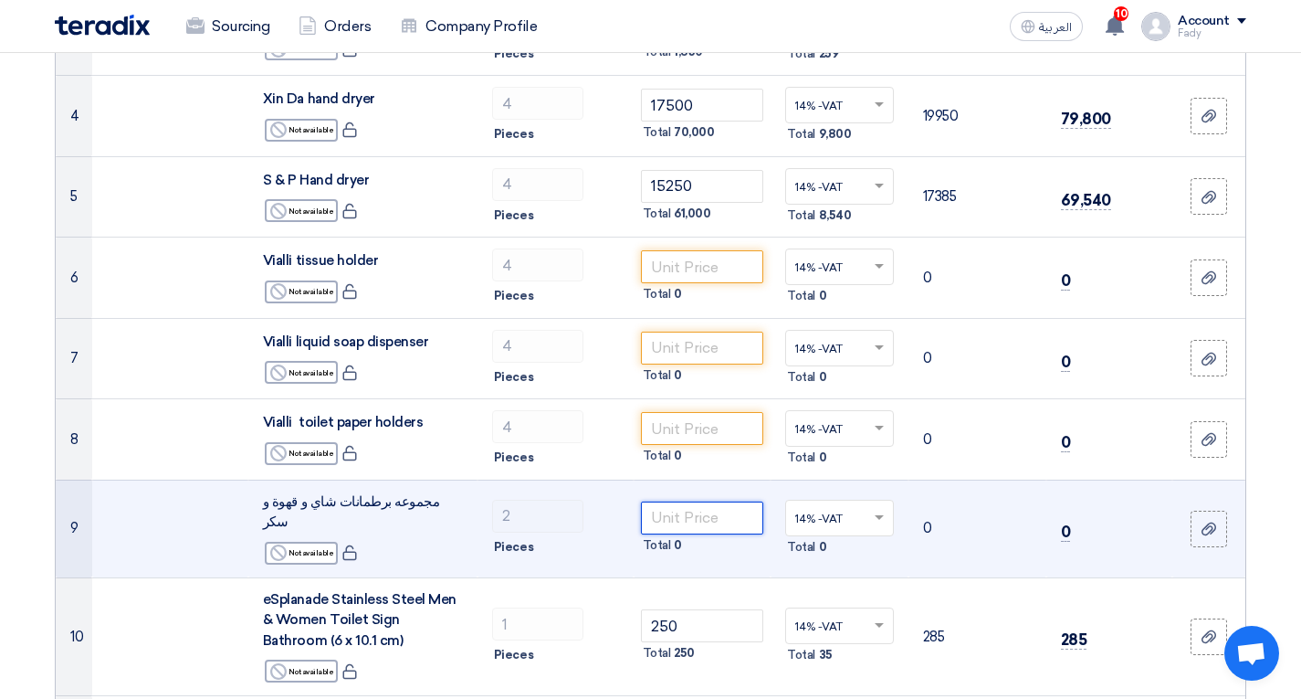
click at [695, 520] on input "number" at bounding box center [702, 517] width 123 height 33
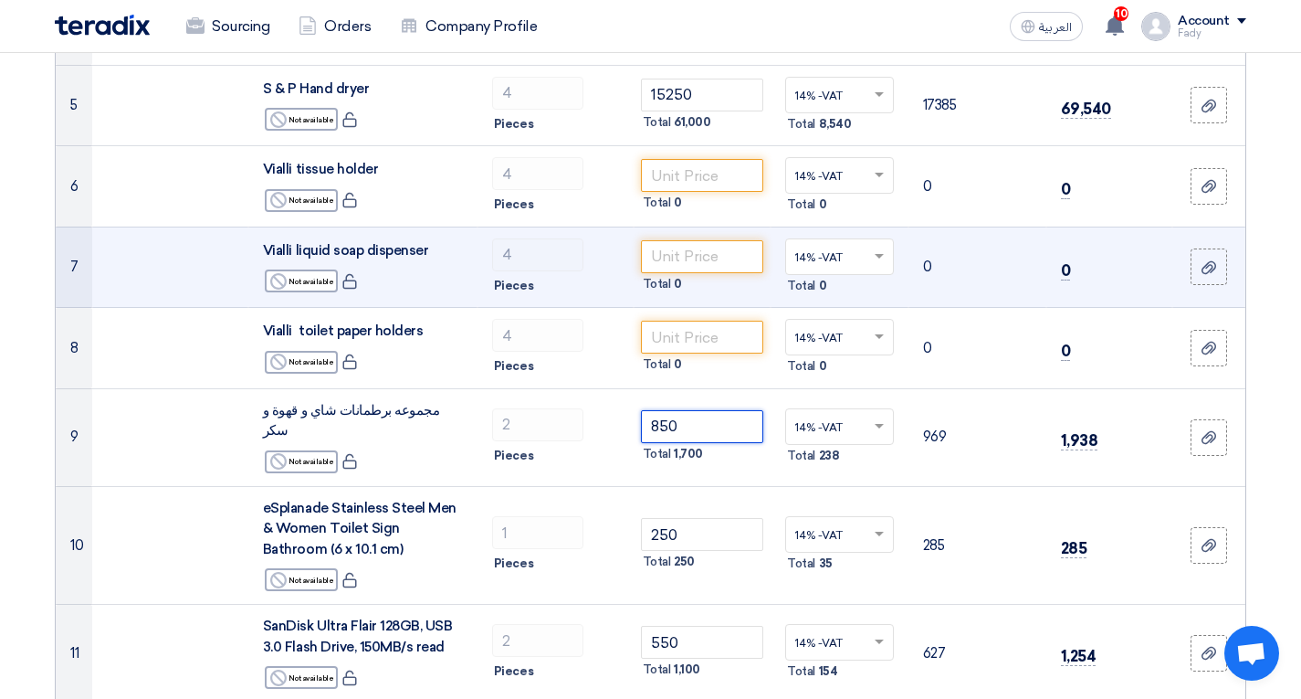
scroll to position [457, 0]
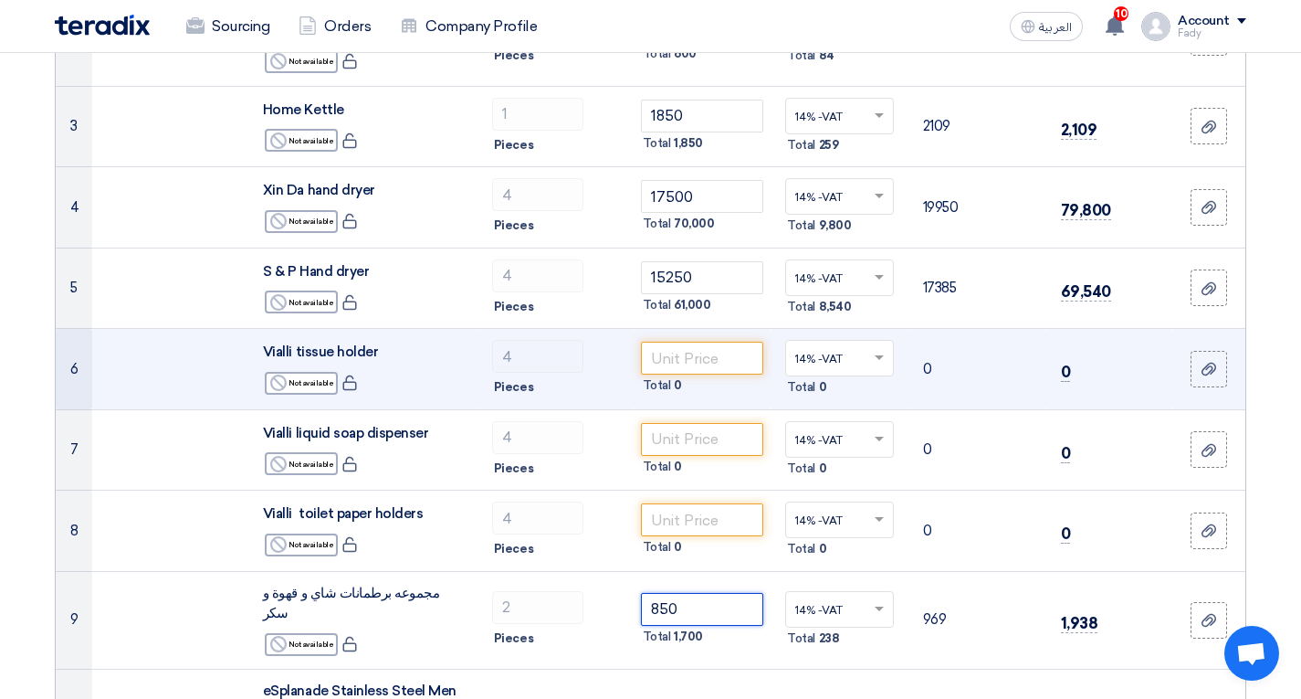
type input "850"
click at [331, 349] on span "Vialli tissue holder" at bounding box center [320, 351] width 115 height 16
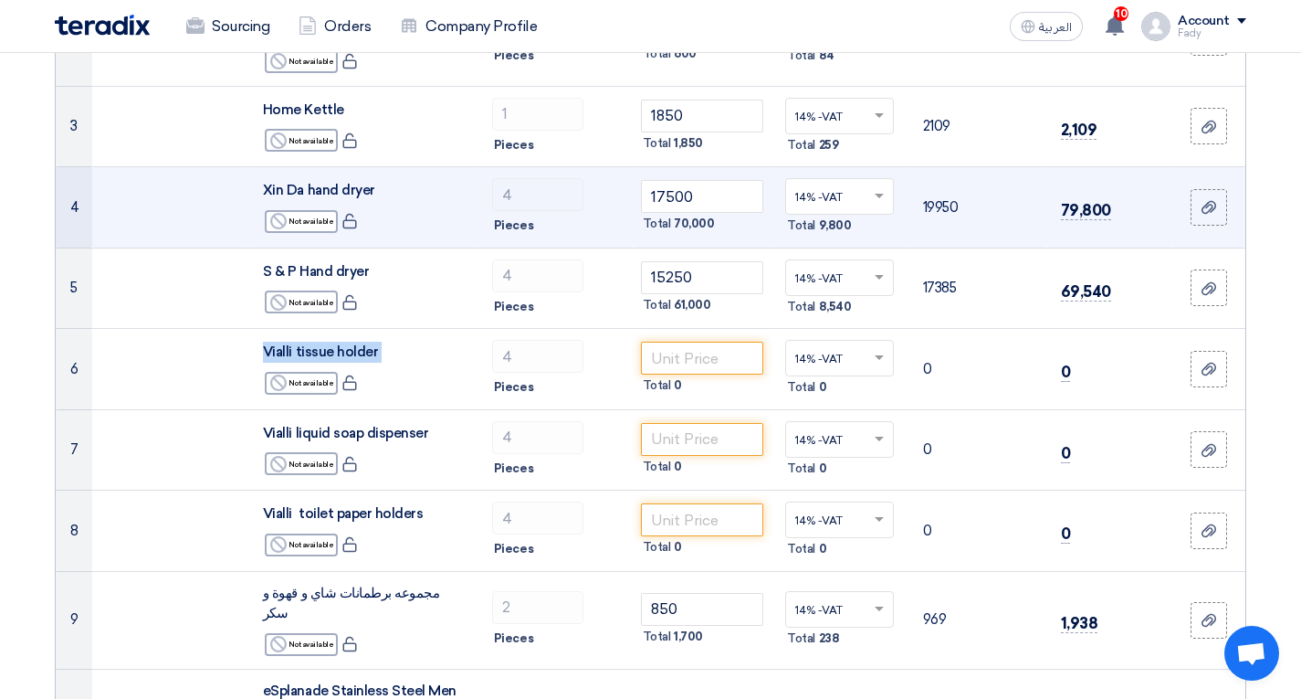
copy td "Vialli tissue holder"
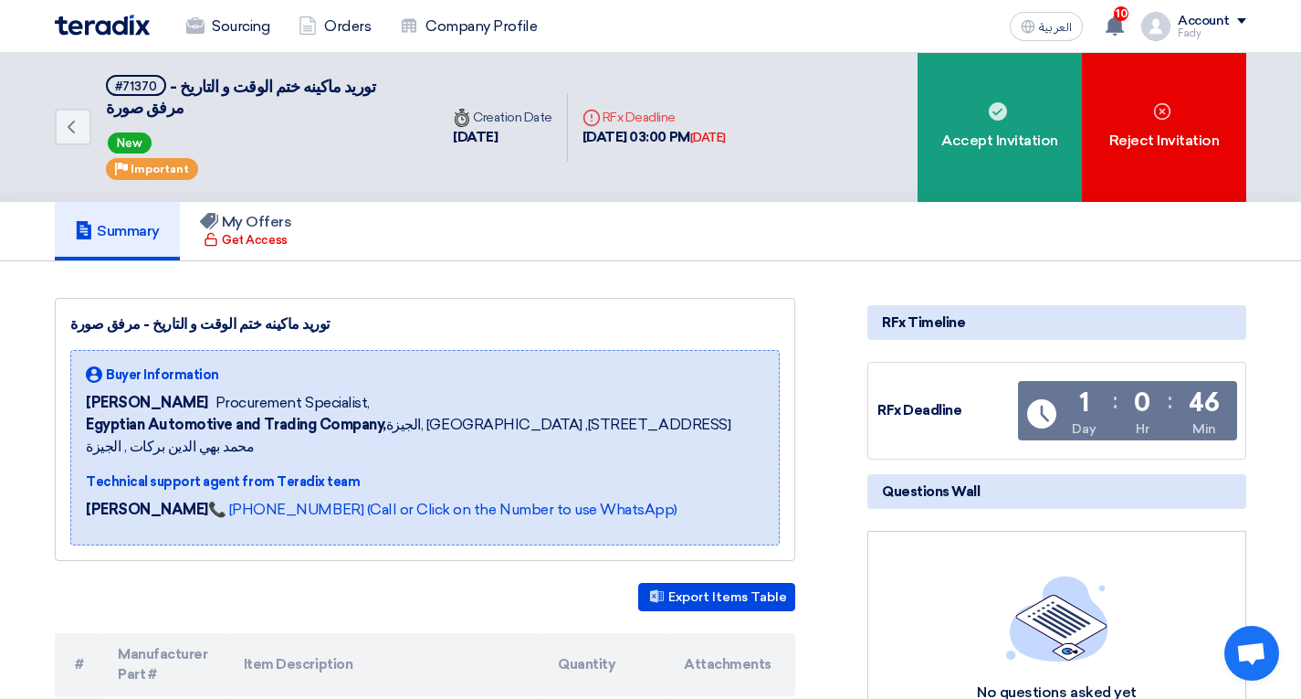
scroll to position [183, 0]
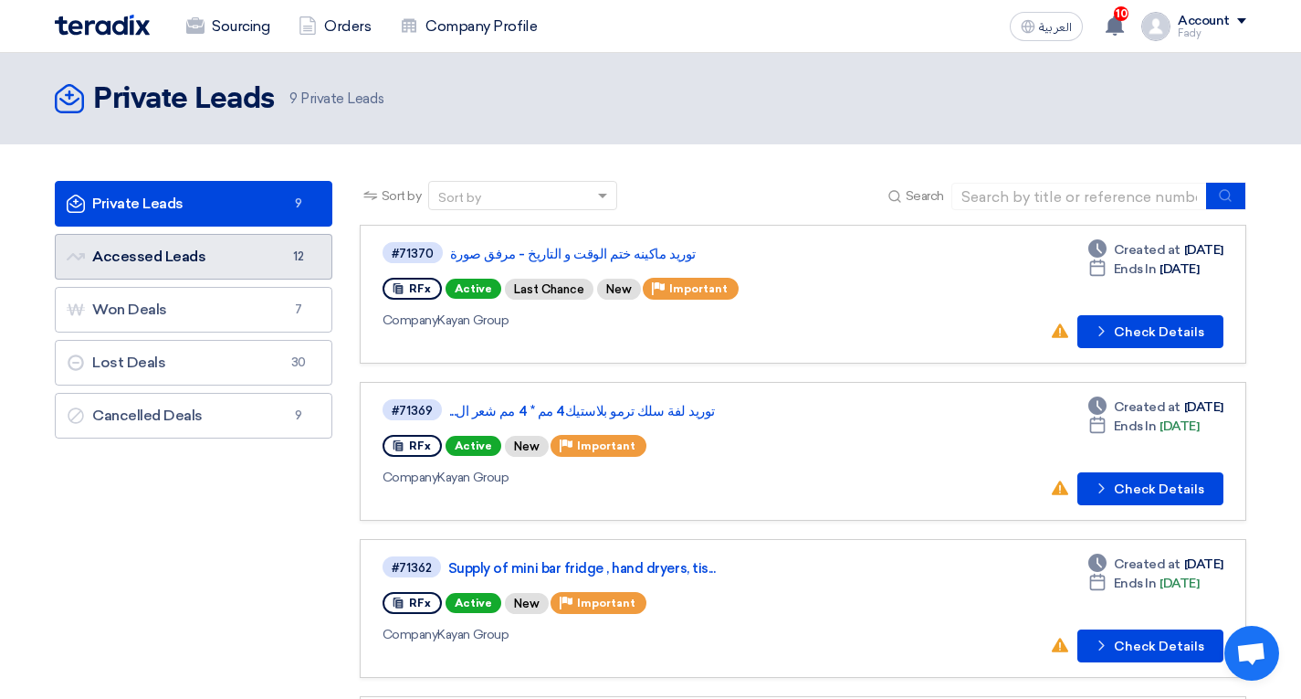
click at [199, 270] on link "Accessed Leads Accessed Leads 12" at bounding box center [194, 257] width 278 height 46
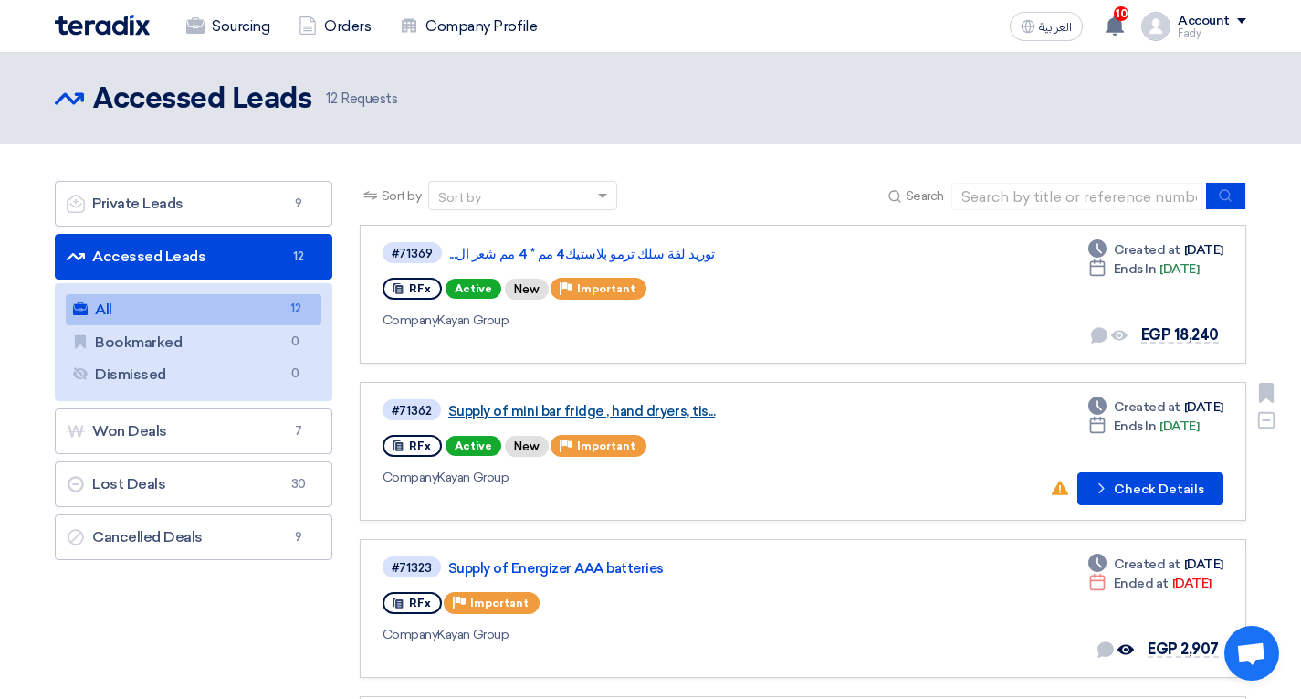
click at [583, 416] on link "Supply of mini bar fridge , hand dryers, tis..." at bounding box center [676, 411] width 457 height 16
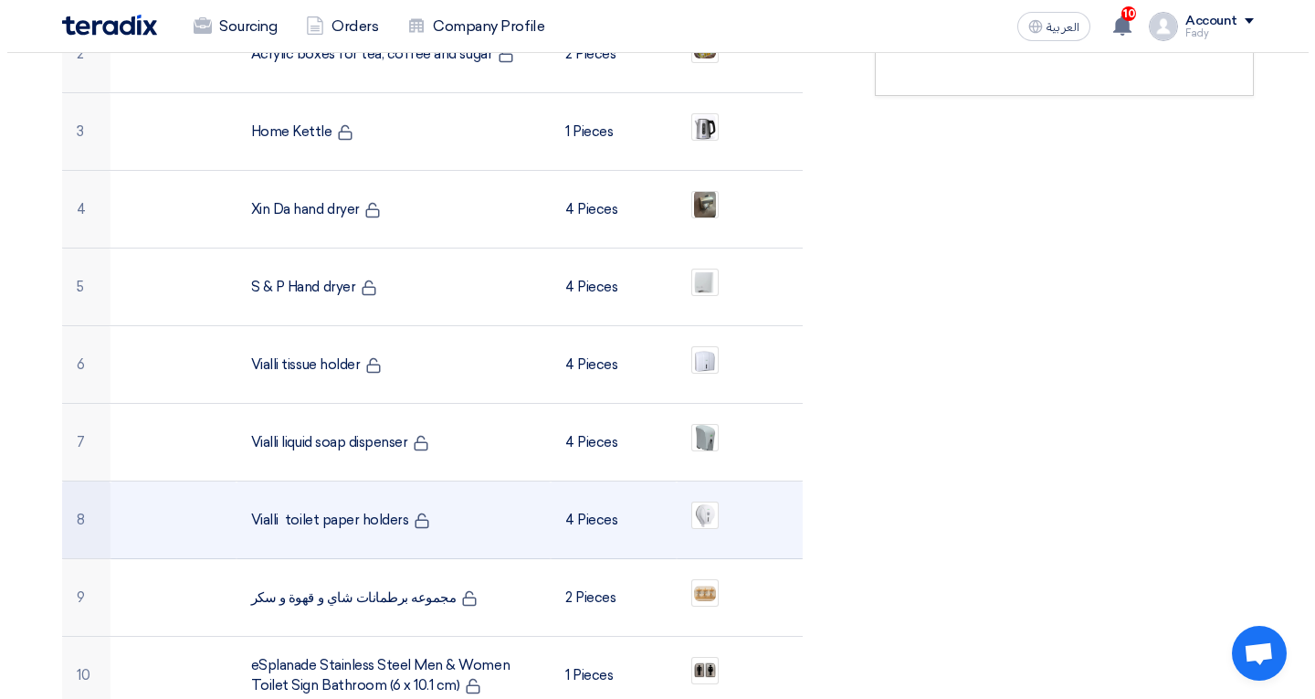
scroll to position [913, 0]
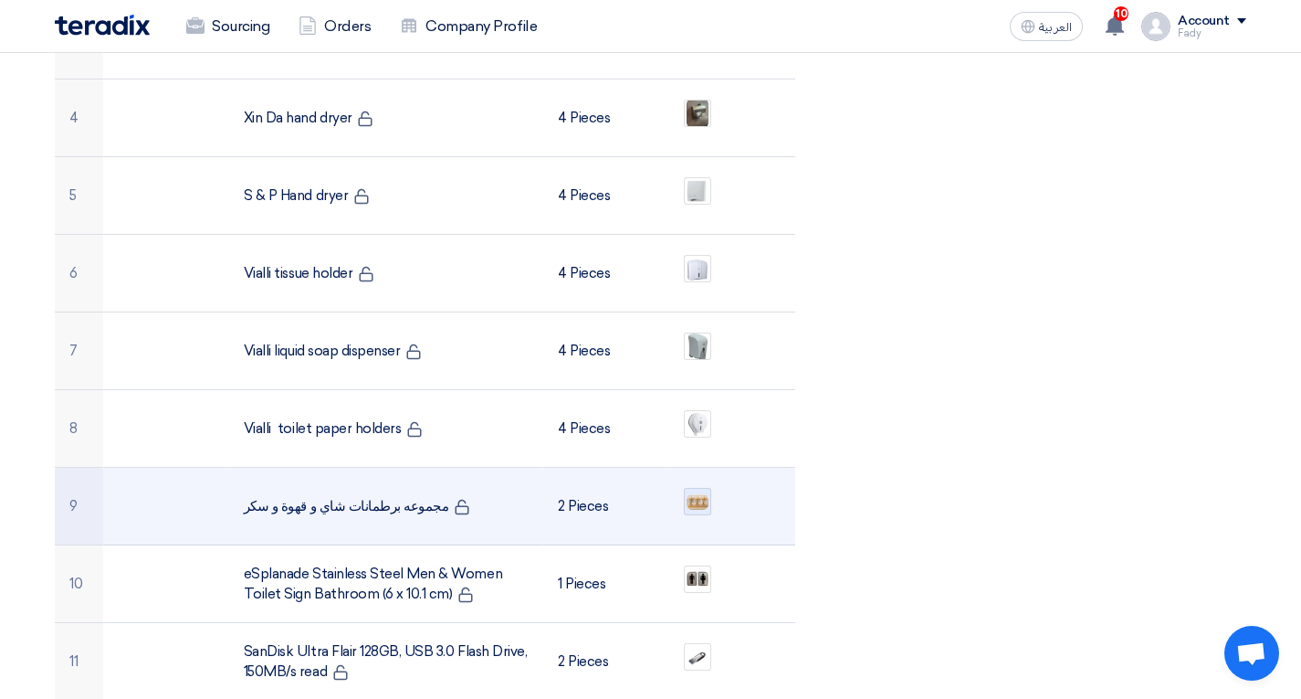
click at [701, 492] on img at bounding box center [698, 501] width 26 height 18
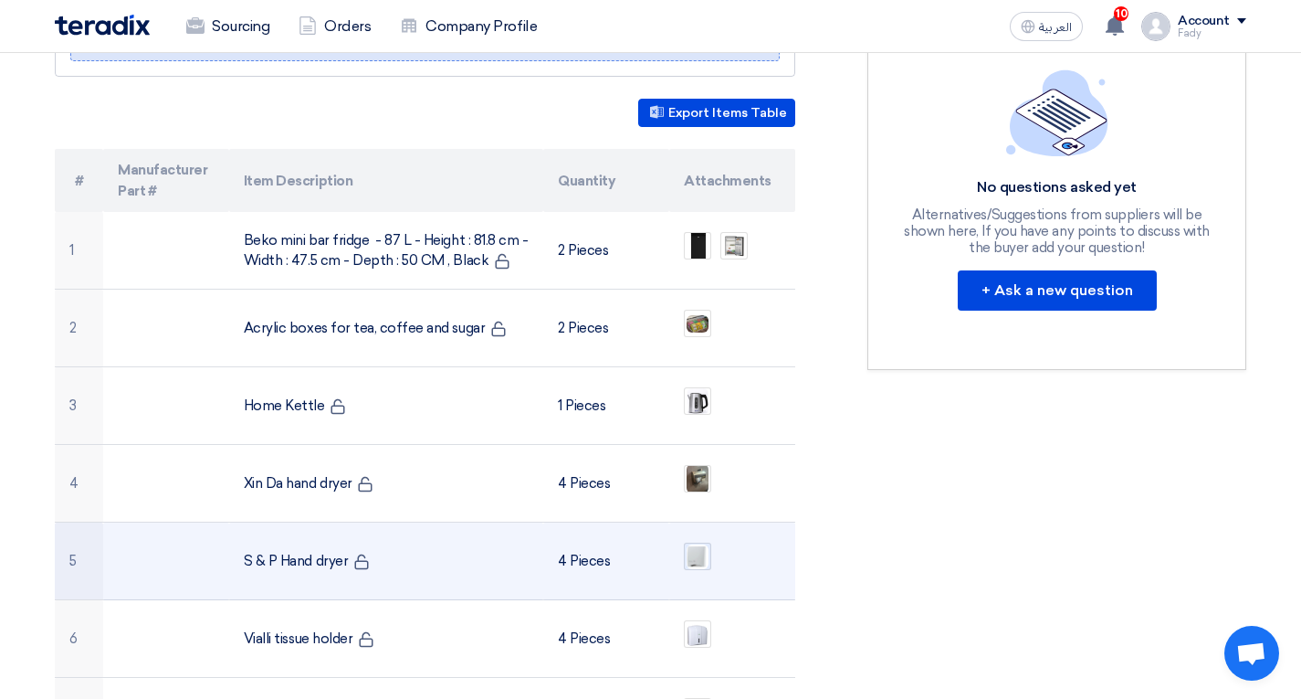
scroll to position [731, 0]
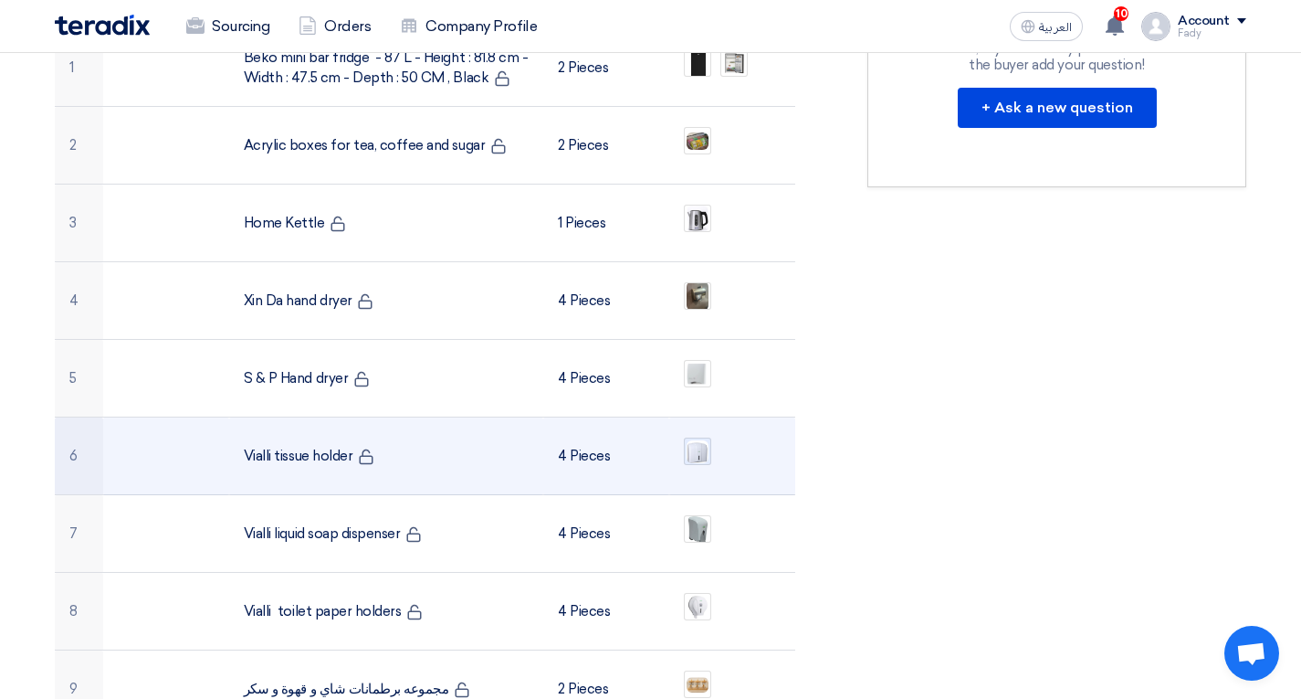
click at [692, 438] on img at bounding box center [698, 451] width 26 height 26
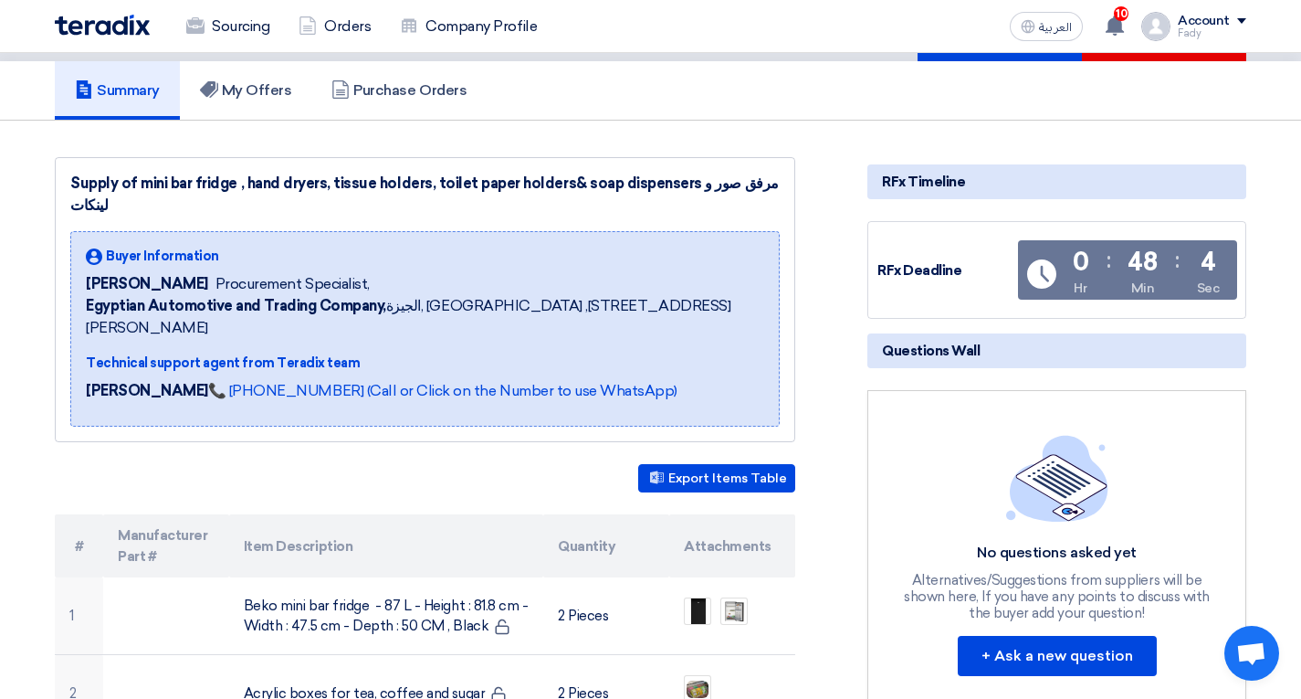
scroll to position [0, 0]
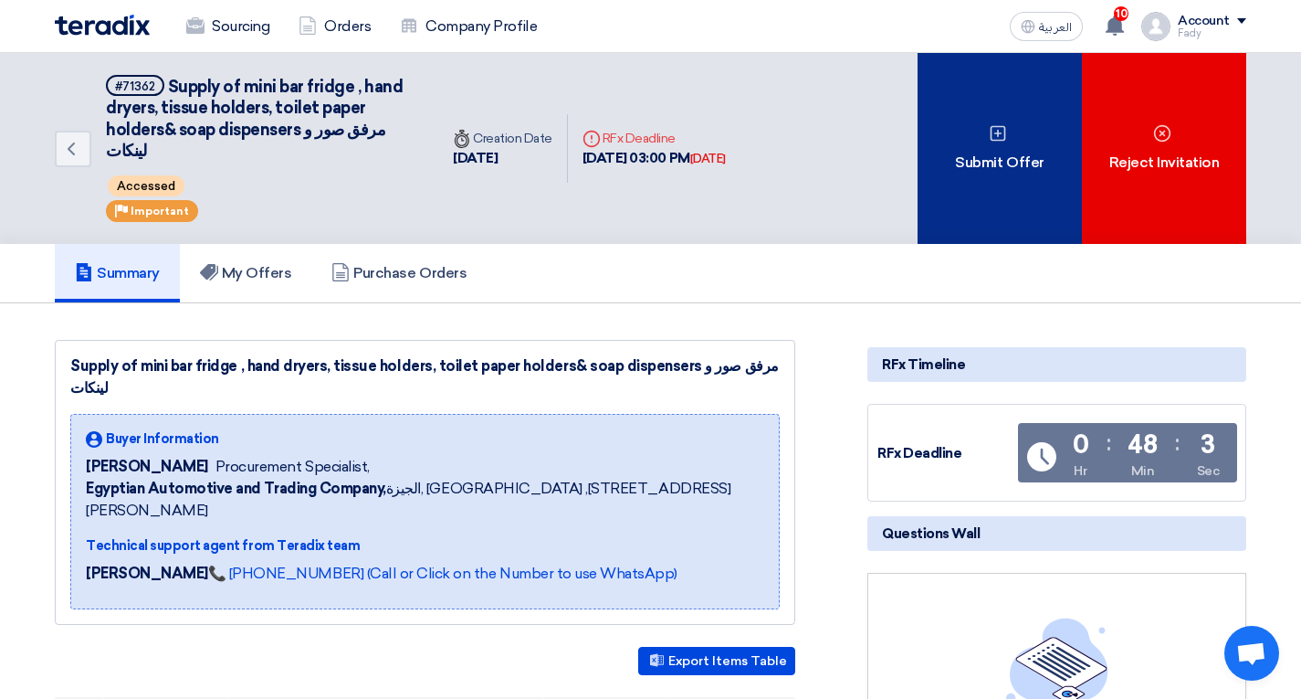
click at [1032, 157] on div "Submit Offer" at bounding box center [1000, 148] width 164 height 191
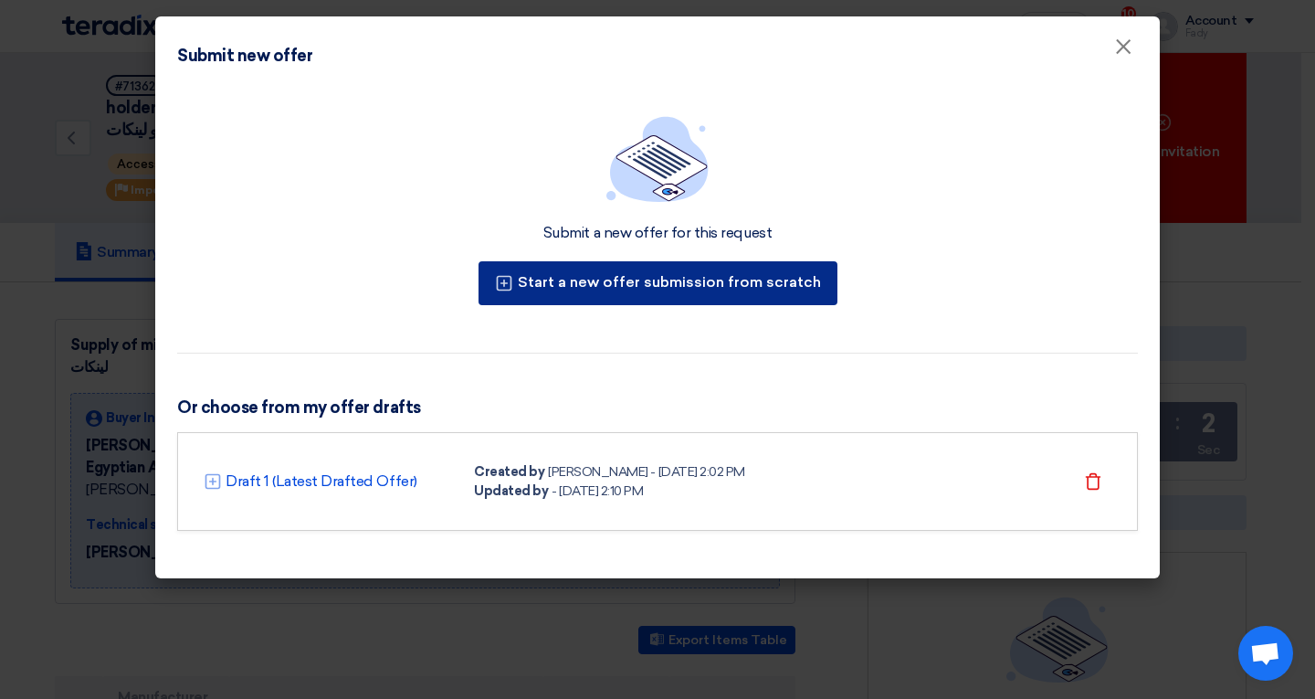
click at [775, 289] on button "Start a new offer submission from scratch" at bounding box center [658, 283] width 359 height 44
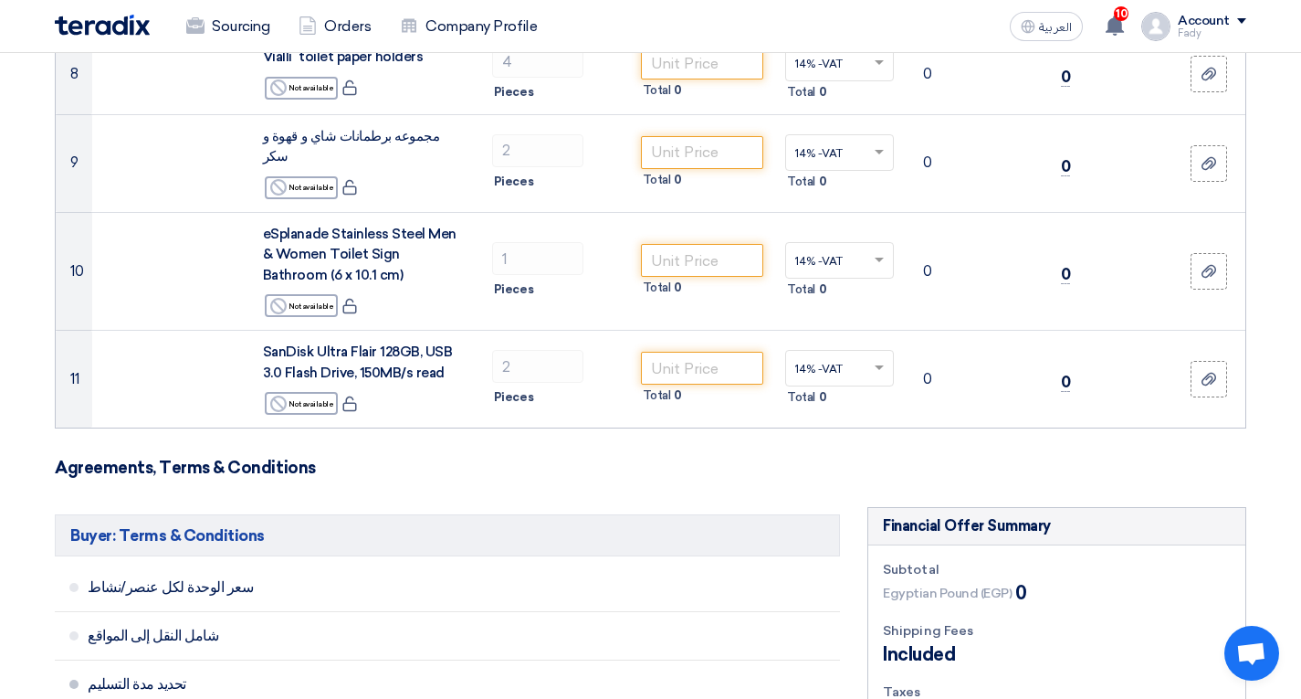
scroll to position [822, 0]
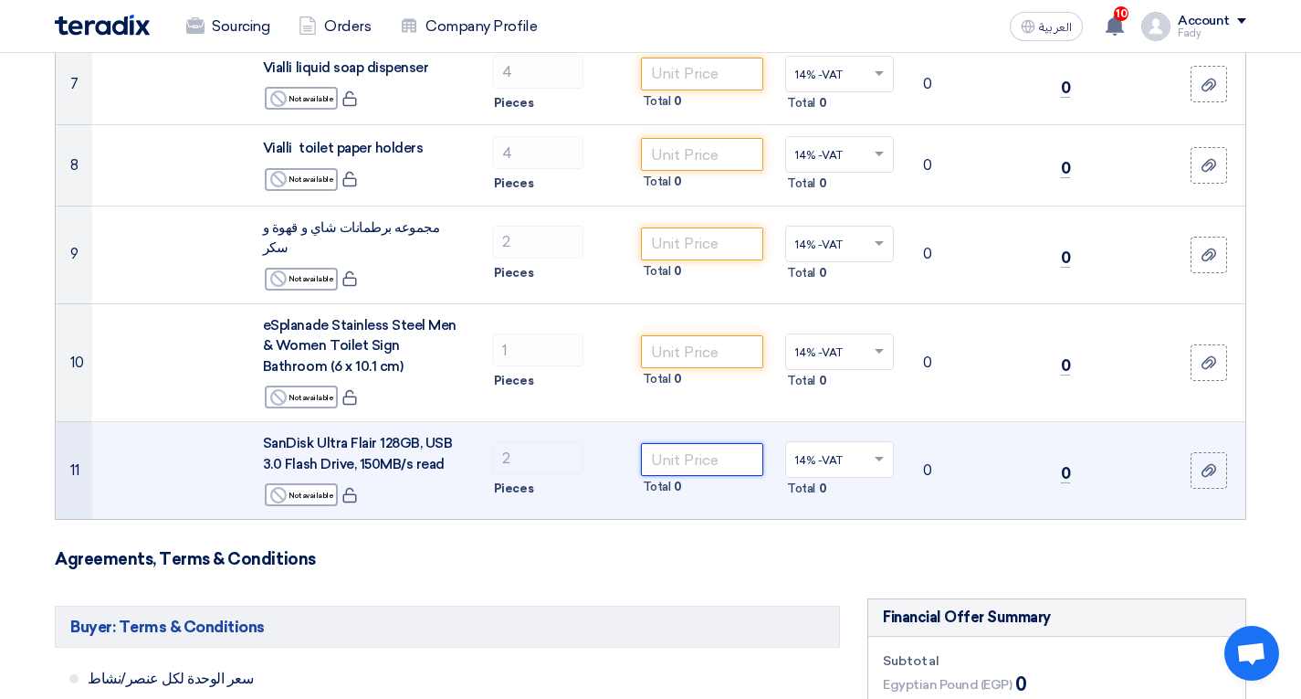
click at [683, 447] on input "number" at bounding box center [702, 459] width 123 height 33
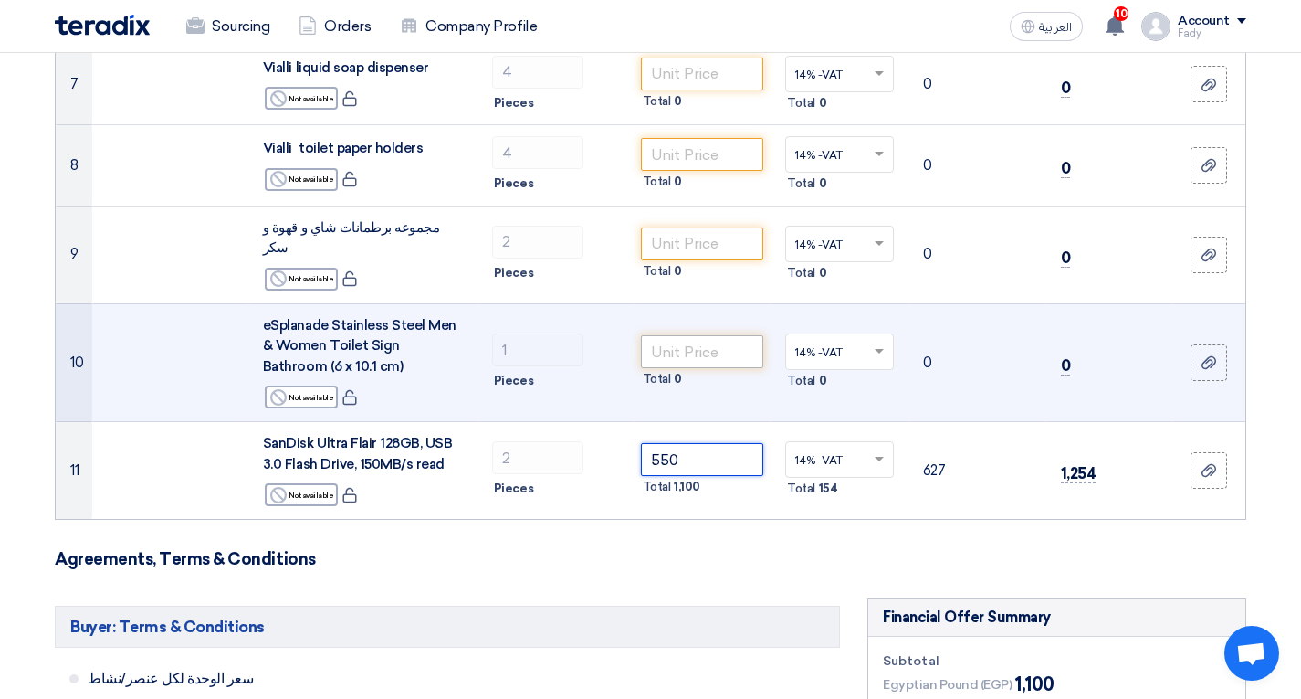
type input "550"
click at [679, 335] on input "number" at bounding box center [702, 351] width 123 height 33
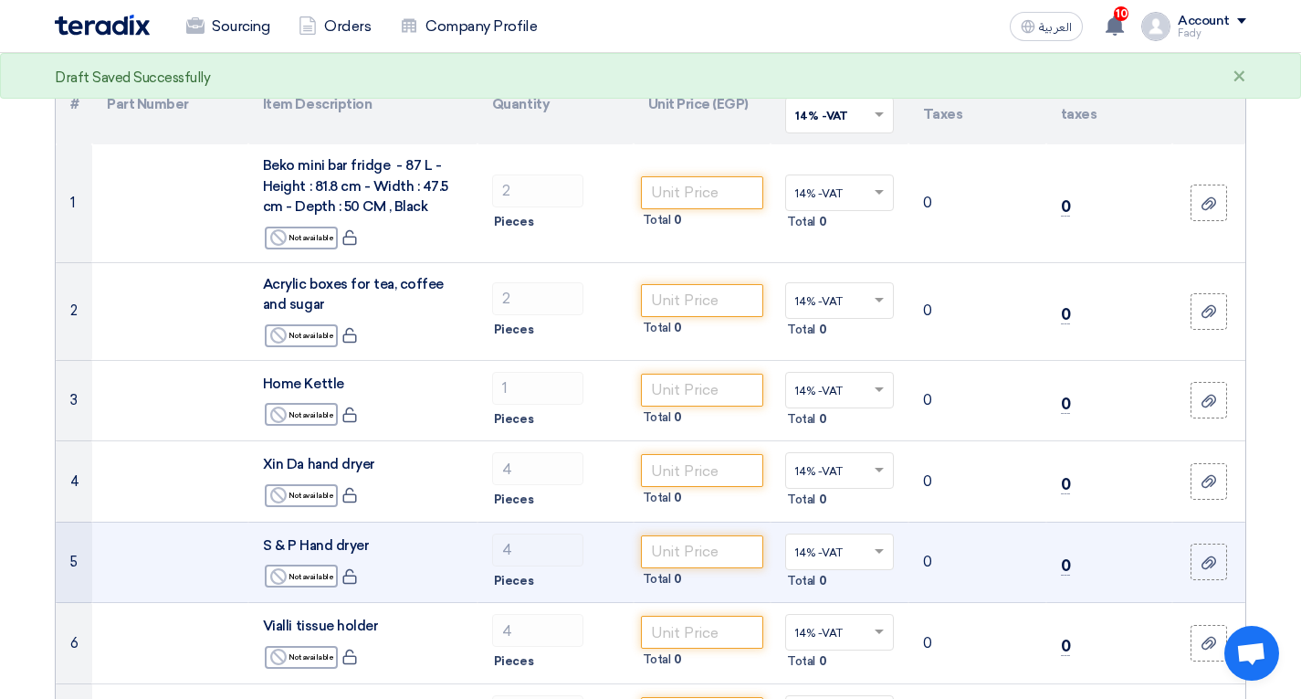
scroll to position [0, 0]
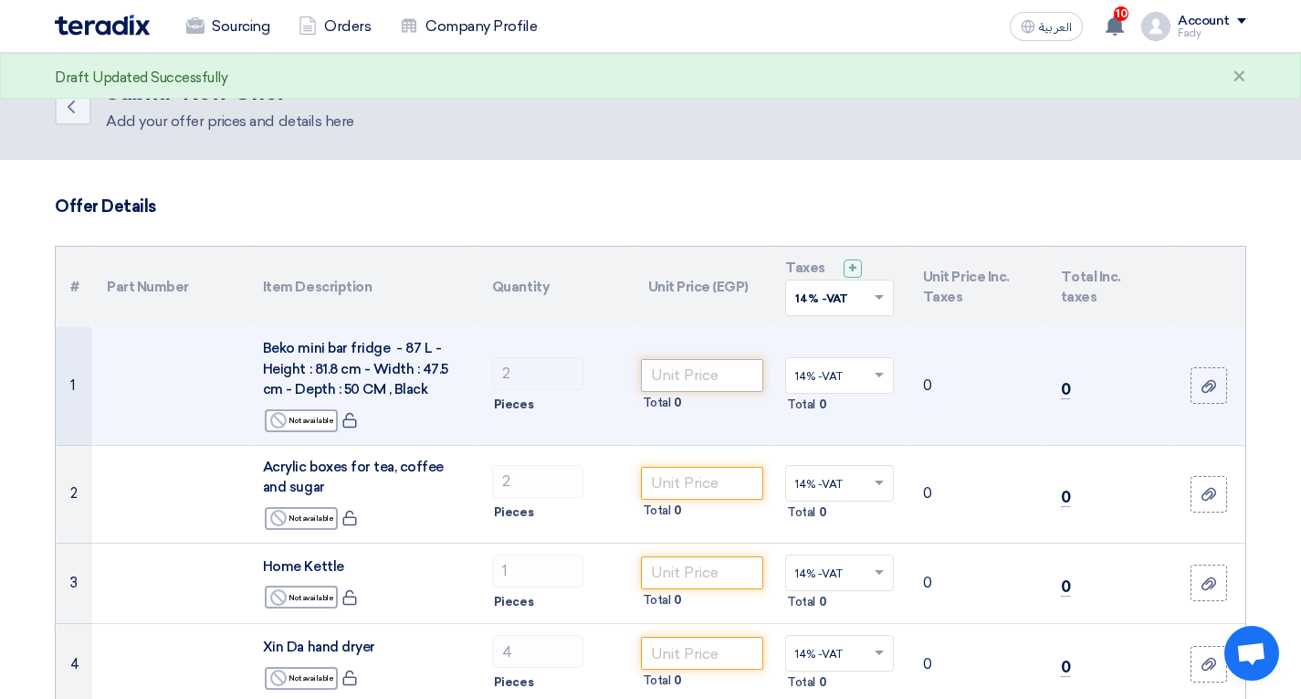
type input "850"
click at [680, 382] on input "number" at bounding box center [702, 375] width 123 height 33
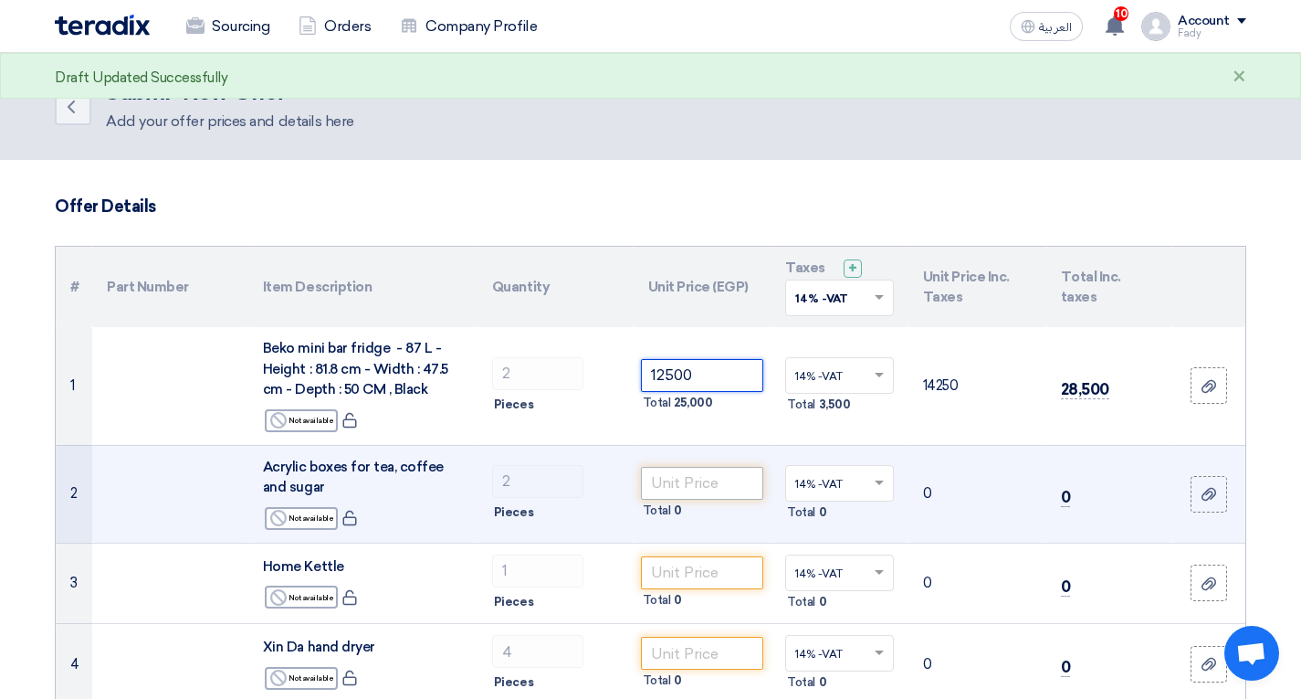
type input "12500"
click at [707, 473] on input "number" at bounding box center [702, 483] width 123 height 33
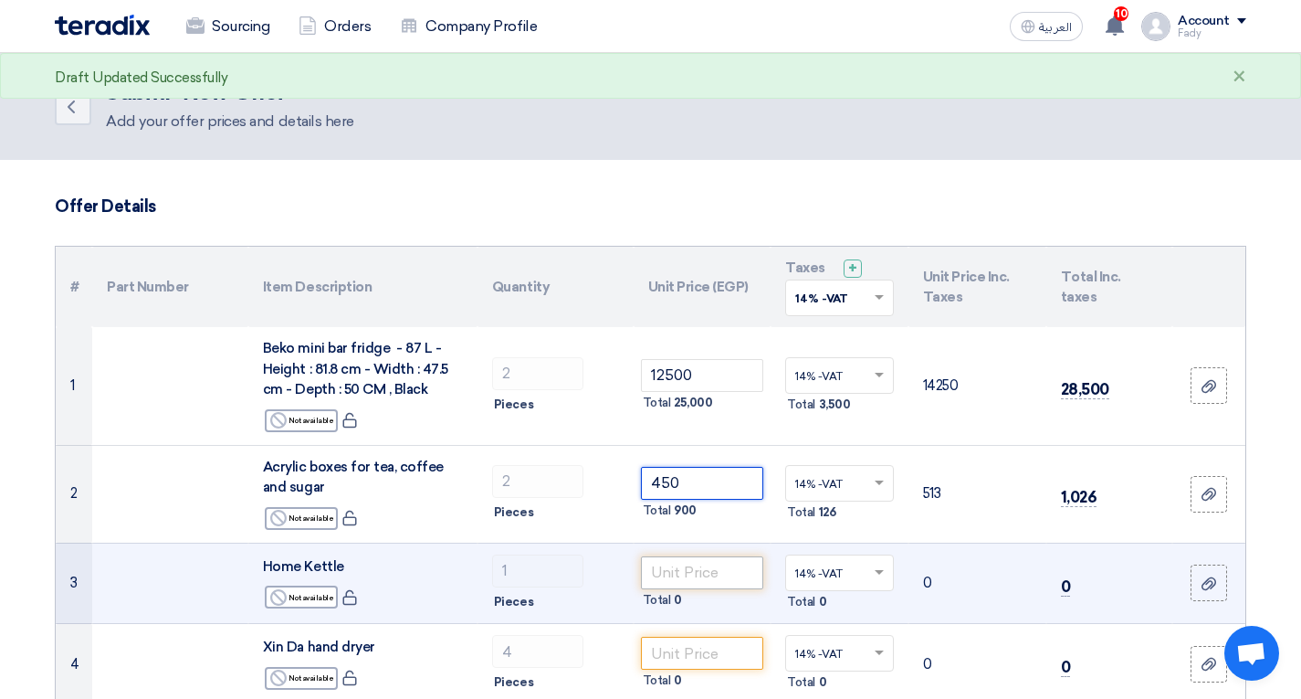
type input "450"
click at [730, 573] on input "number" at bounding box center [702, 572] width 123 height 33
type input "1850"
type input "17500"
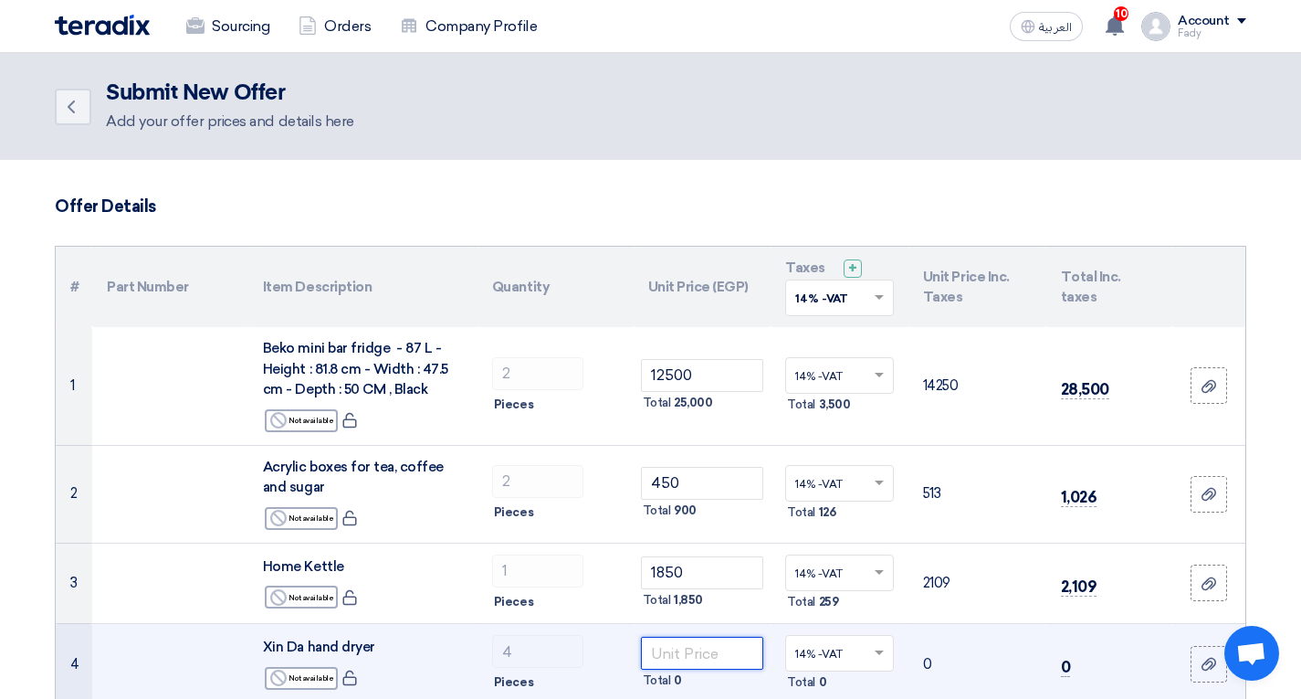
click at [694, 644] on input "number" at bounding box center [702, 653] width 123 height 33
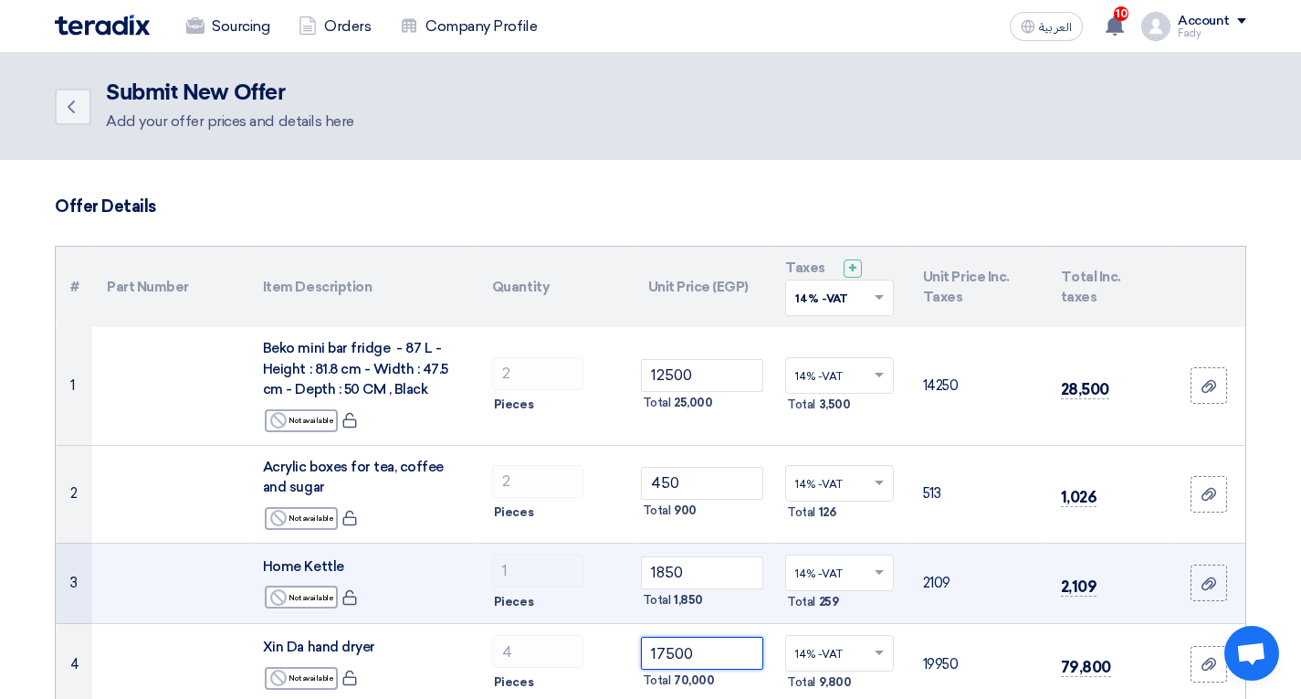
scroll to position [183, 0]
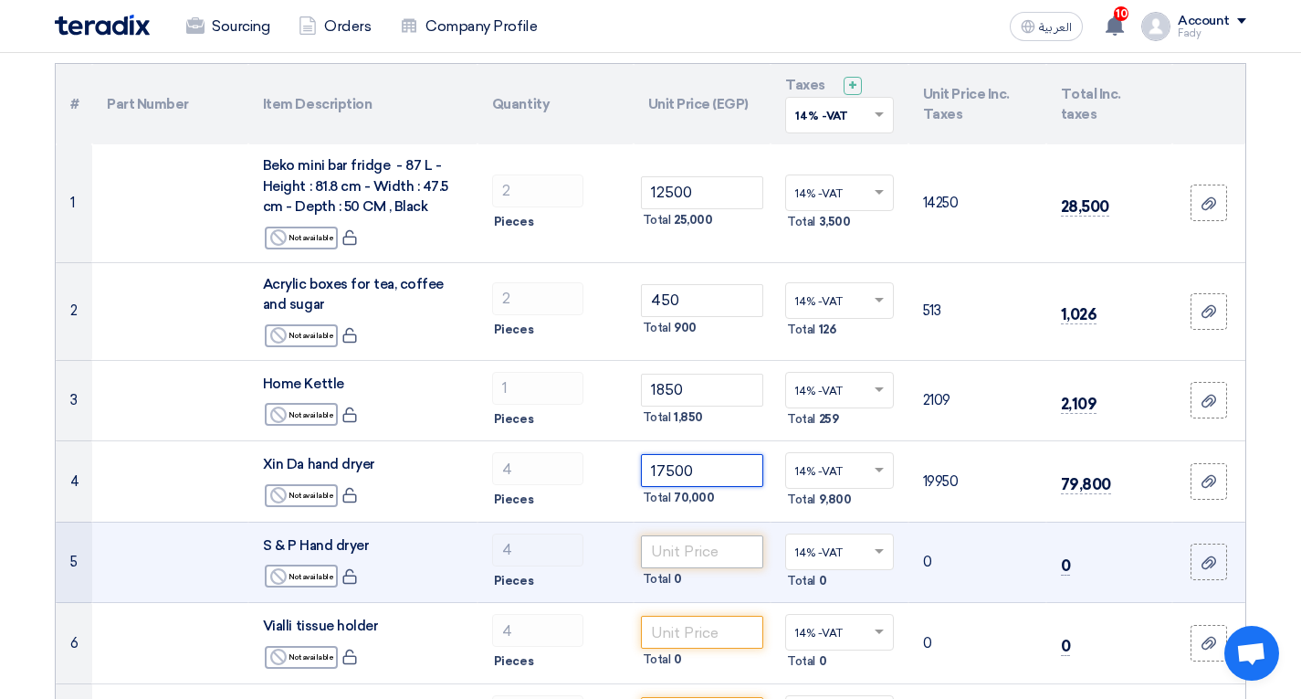
type input "17500"
click at [688, 553] on input "number" at bounding box center [702, 551] width 123 height 33
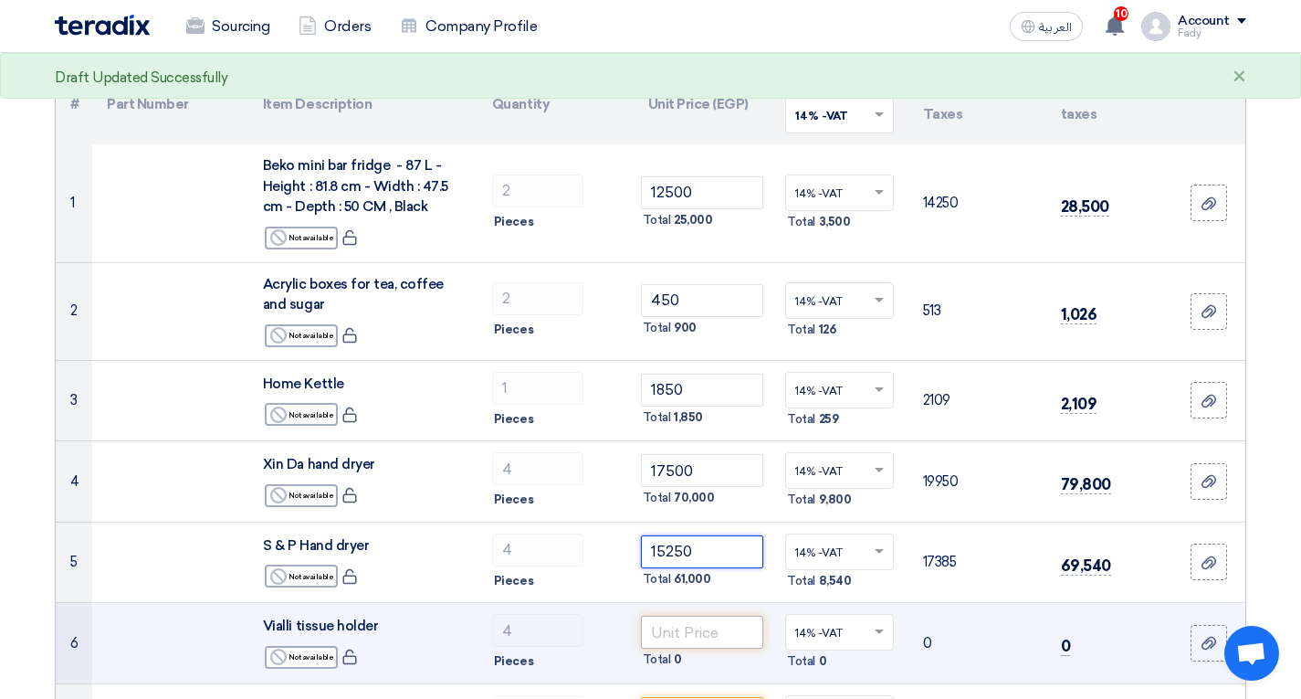
type input "15250"
click at [674, 623] on input "number" at bounding box center [702, 632] width 123 height 33
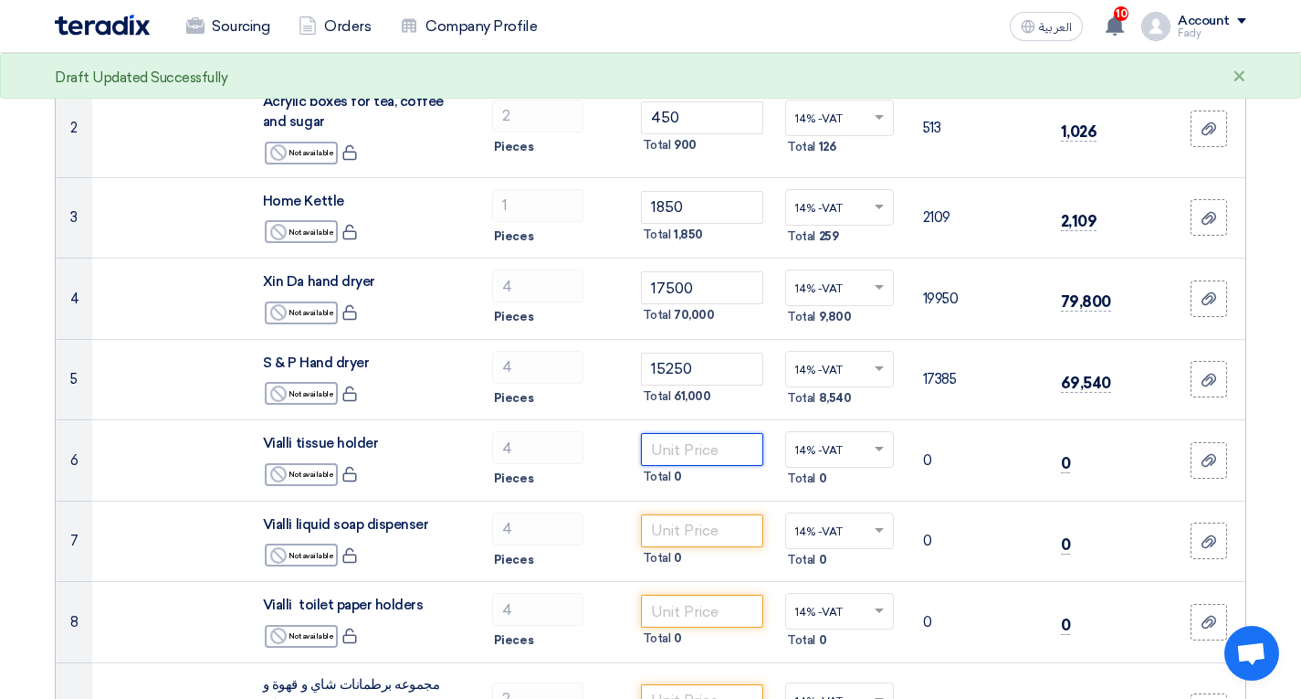
scroll to position [457, 0]
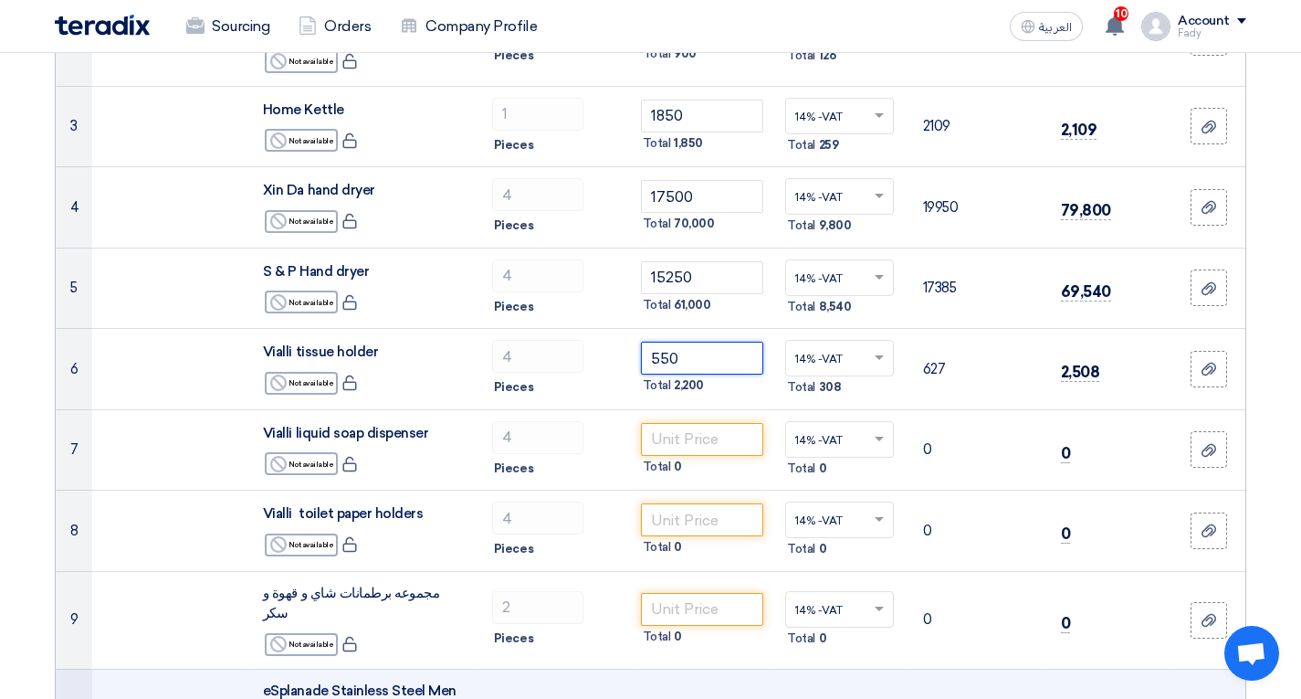
type input "550"
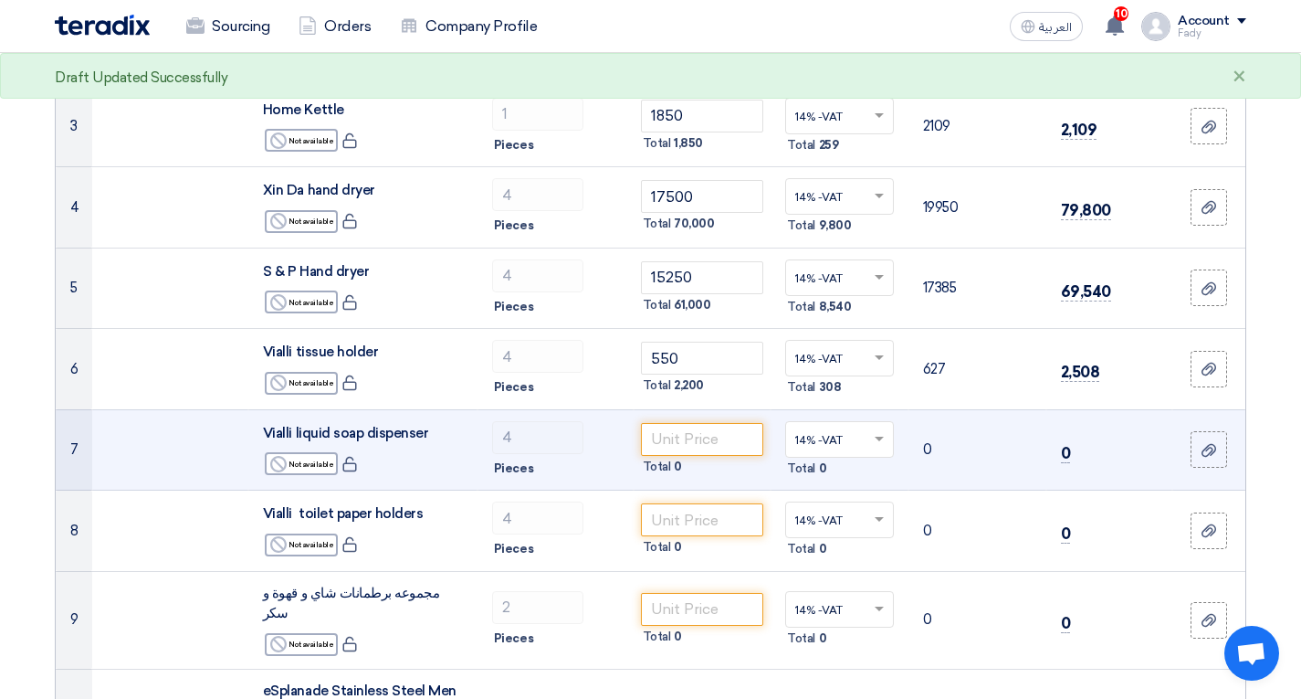
click at [359, 435] on span "Vialli liquid soap dispenser" at bounding box center [346, 433] width 166 height 16
copy td "Vialli liquid soap dispenser"
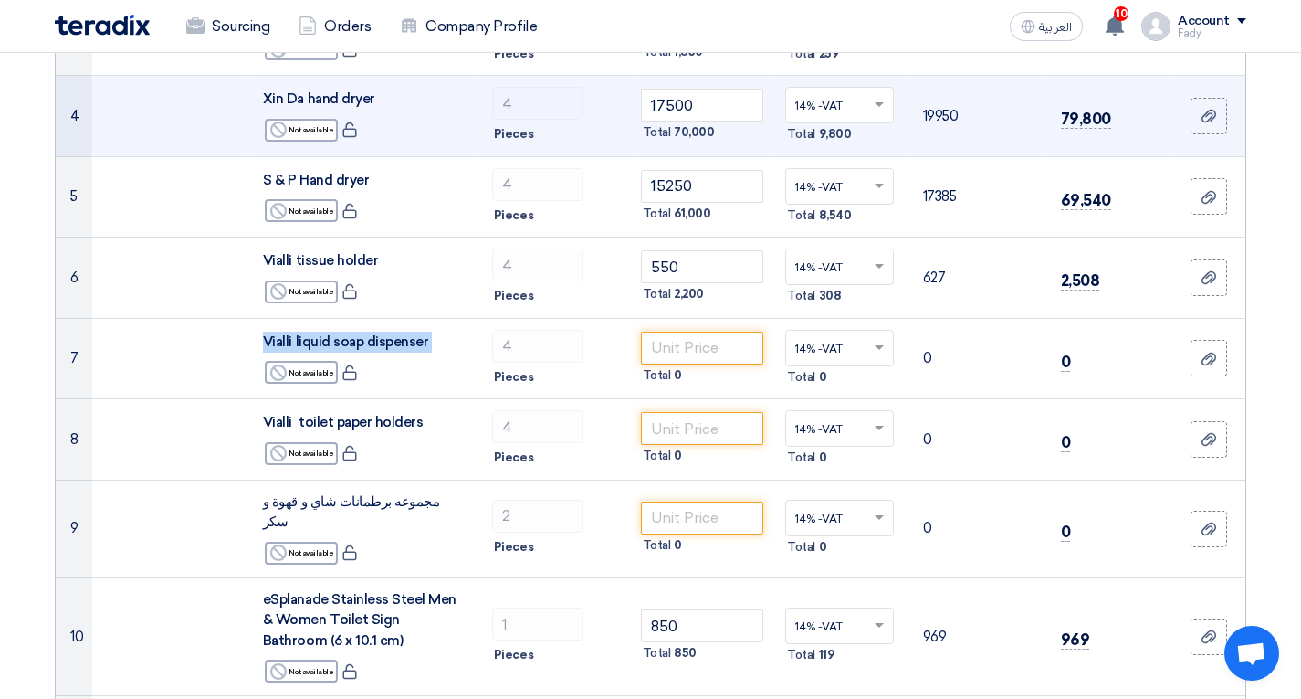
scroll to position [639, 0]
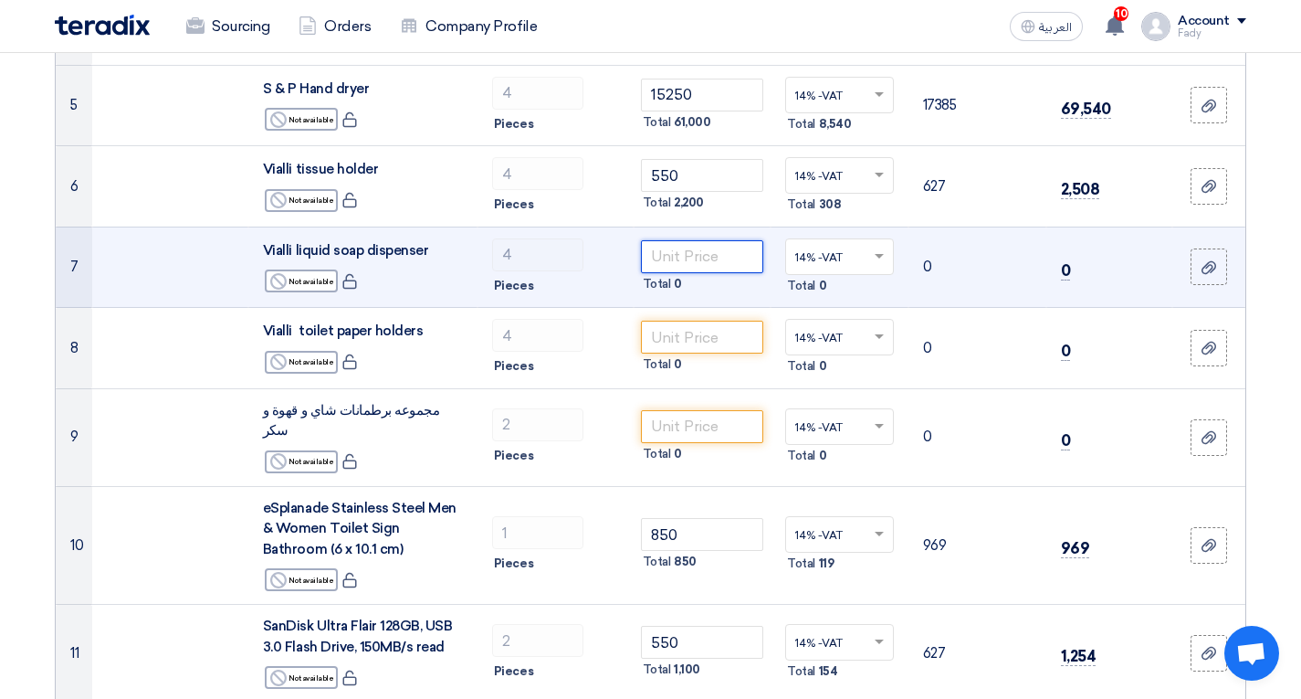
click at [721, 253] on input "number" at bounding box center [702, 256] width 123 height 33
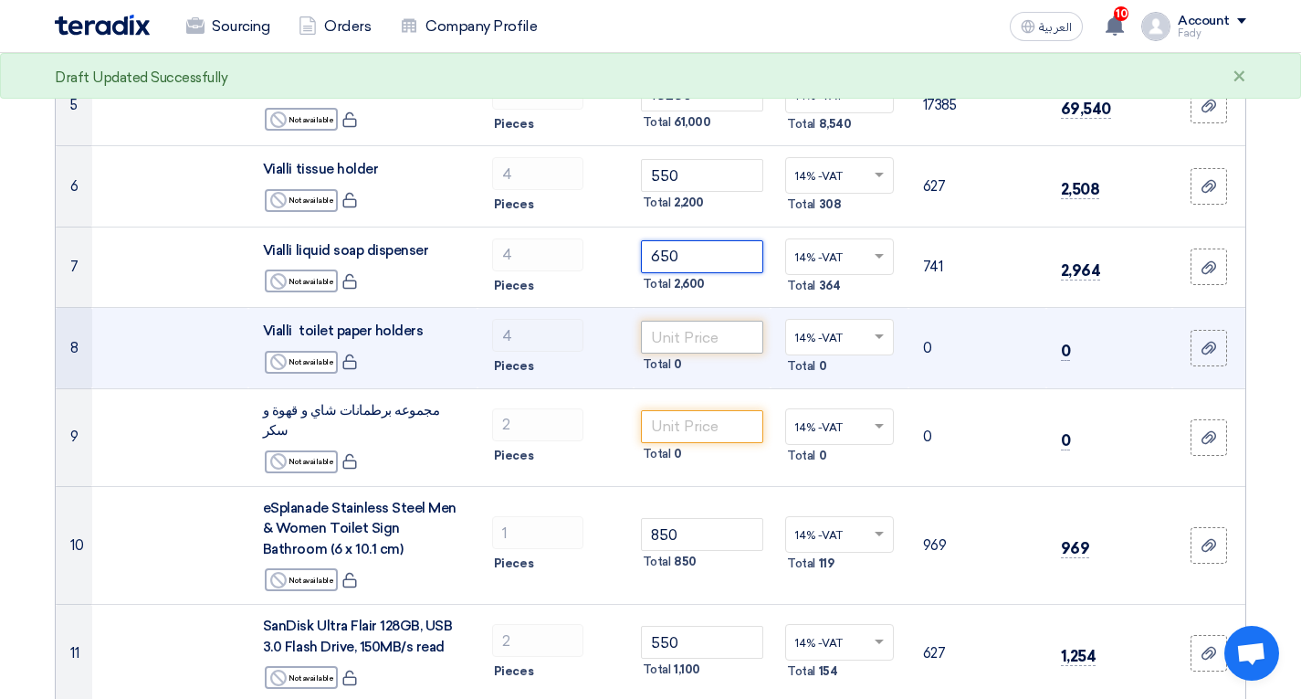
type input "650"
click at [663, 339] on input "number" at bounding box center [702, 337] width 123 height 33
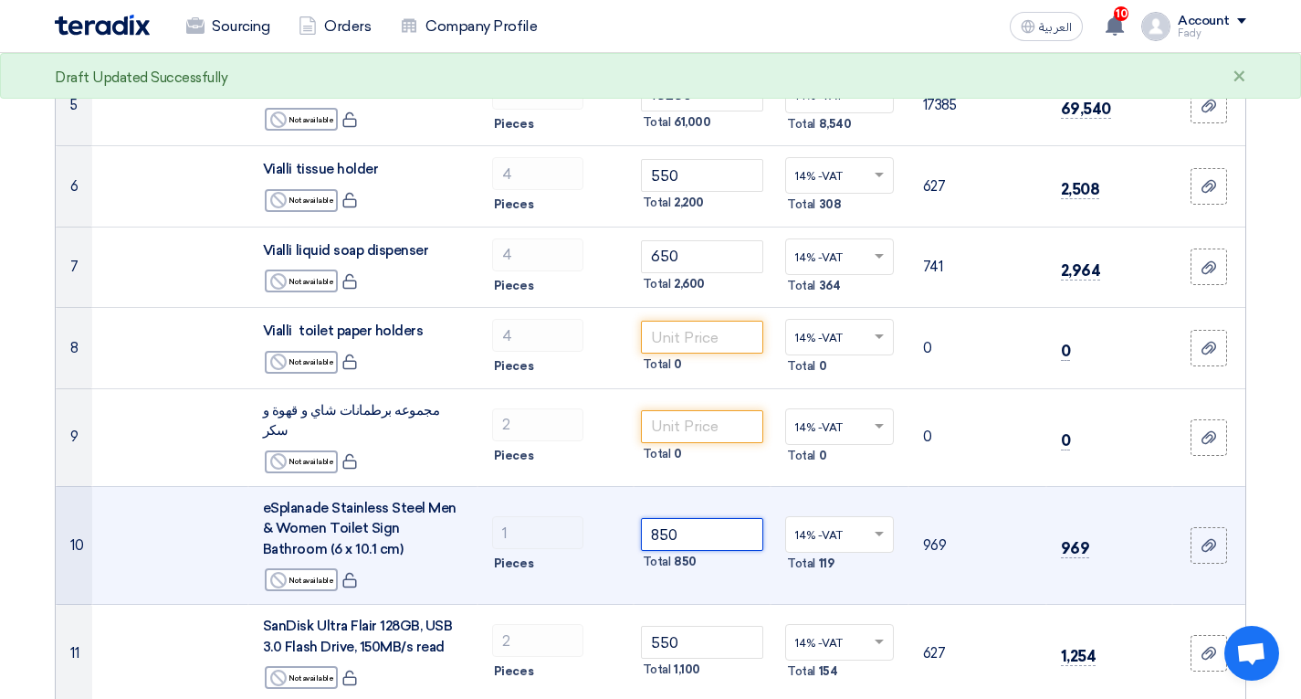
click at [702, 529] on input "850" at bounding box center [702, 534] width 123 height 33
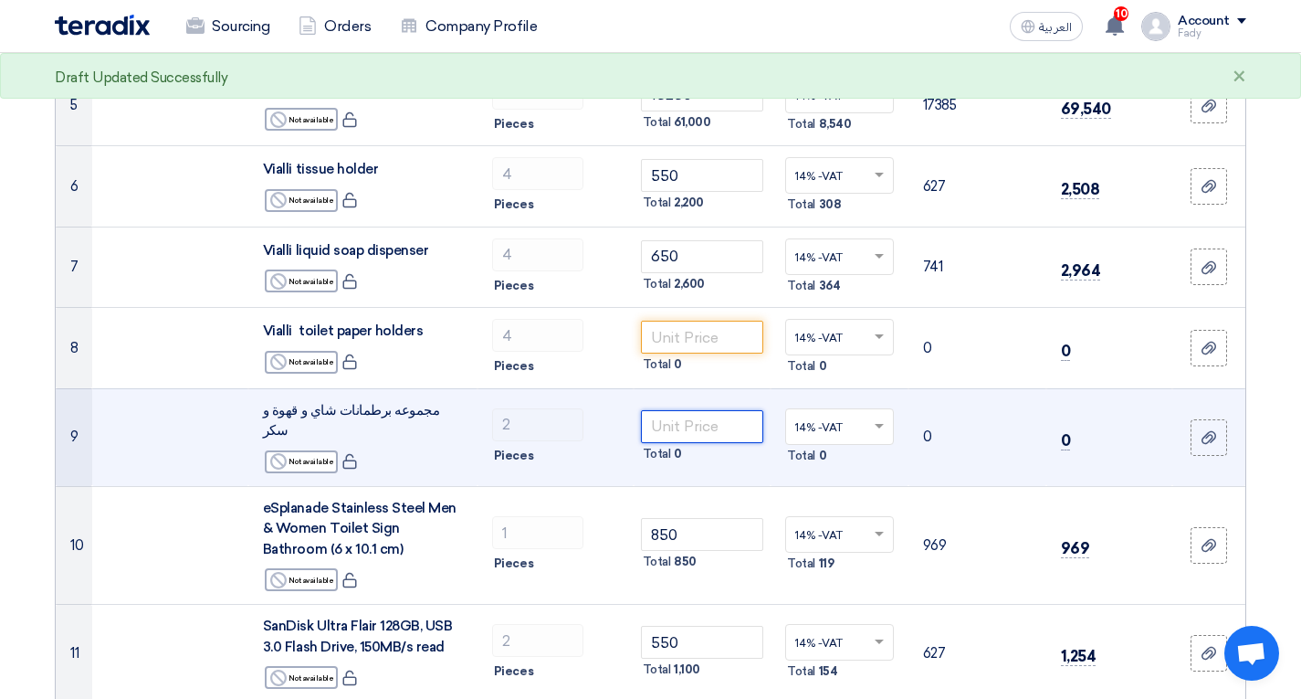
click at [685, 426] on input "number" at bounding box center [702, 426] width 123 height 33
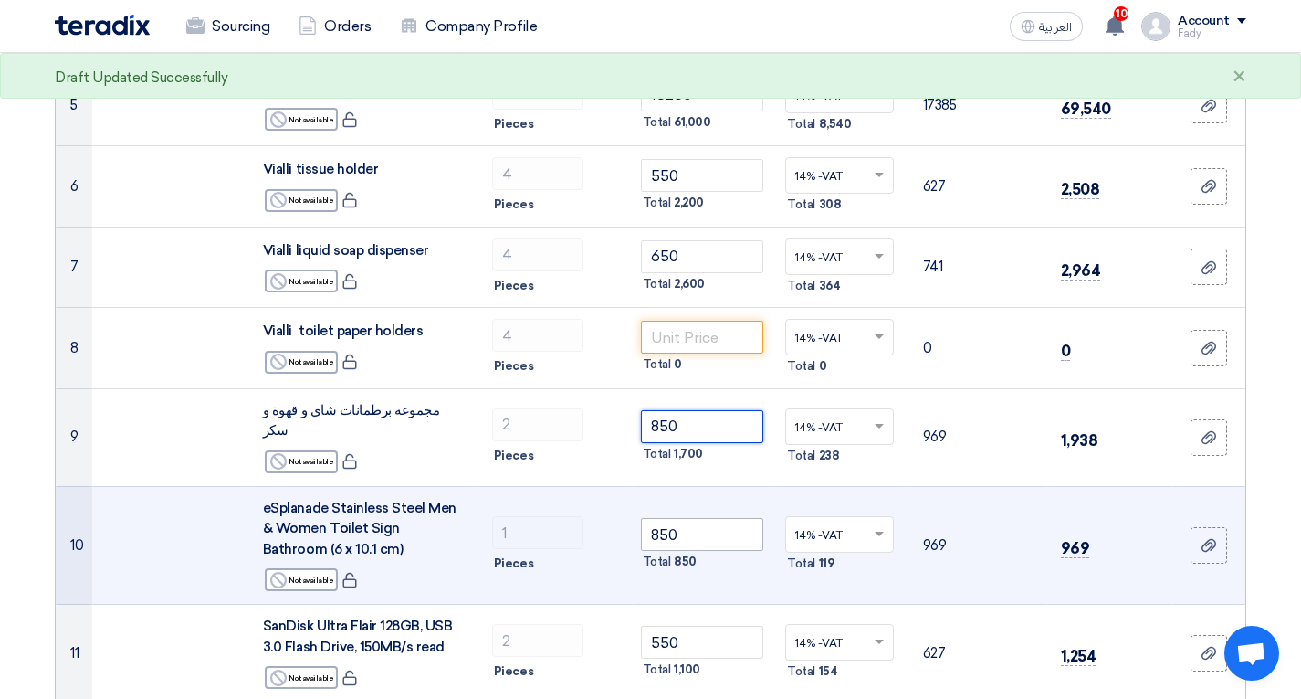
type input "850"
click at [713, 518] on input "850" at bounding box center [702, 534] width 123 height 33
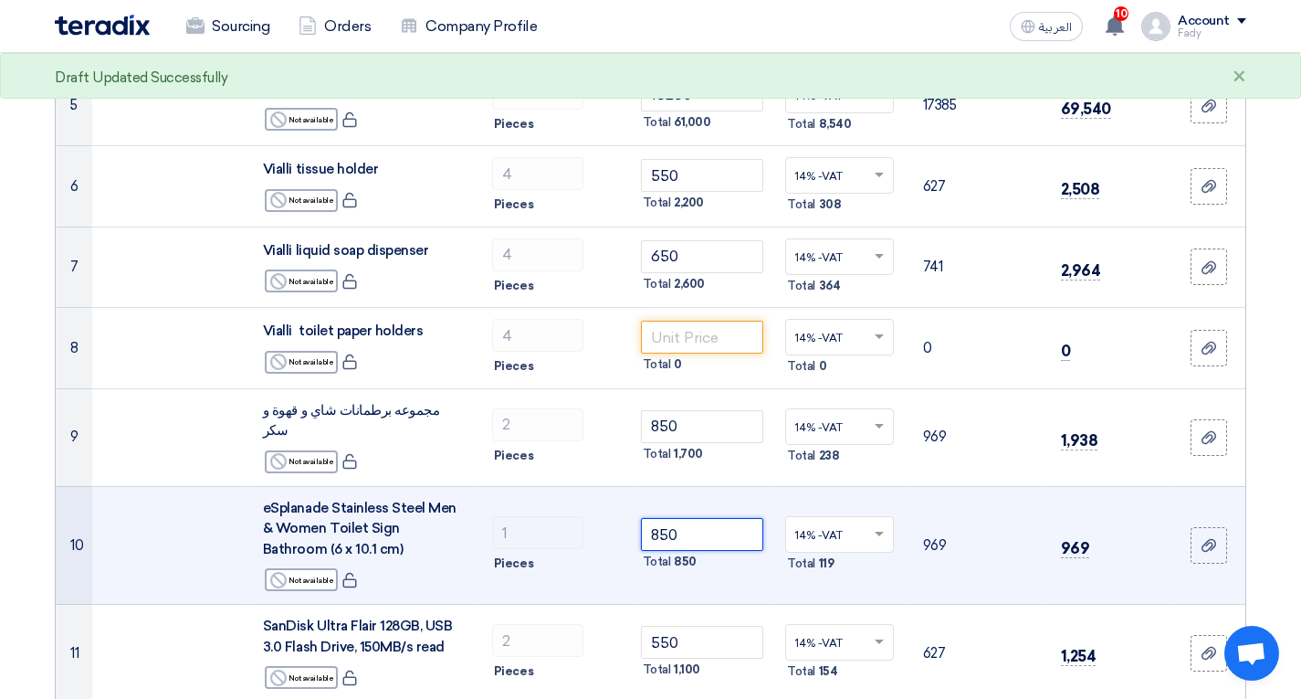
click at [713, 518] on input "850" at bounding box center [702, 534] width 123 height 33
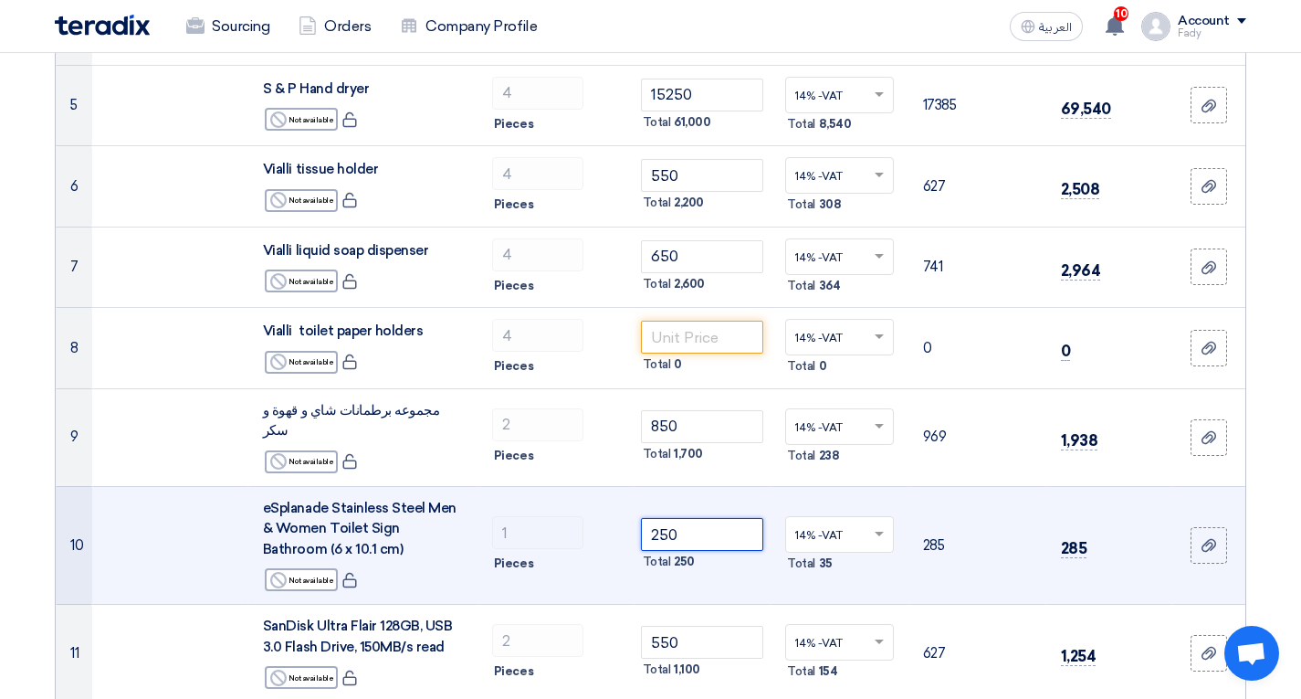
scroll to position [731, 0]
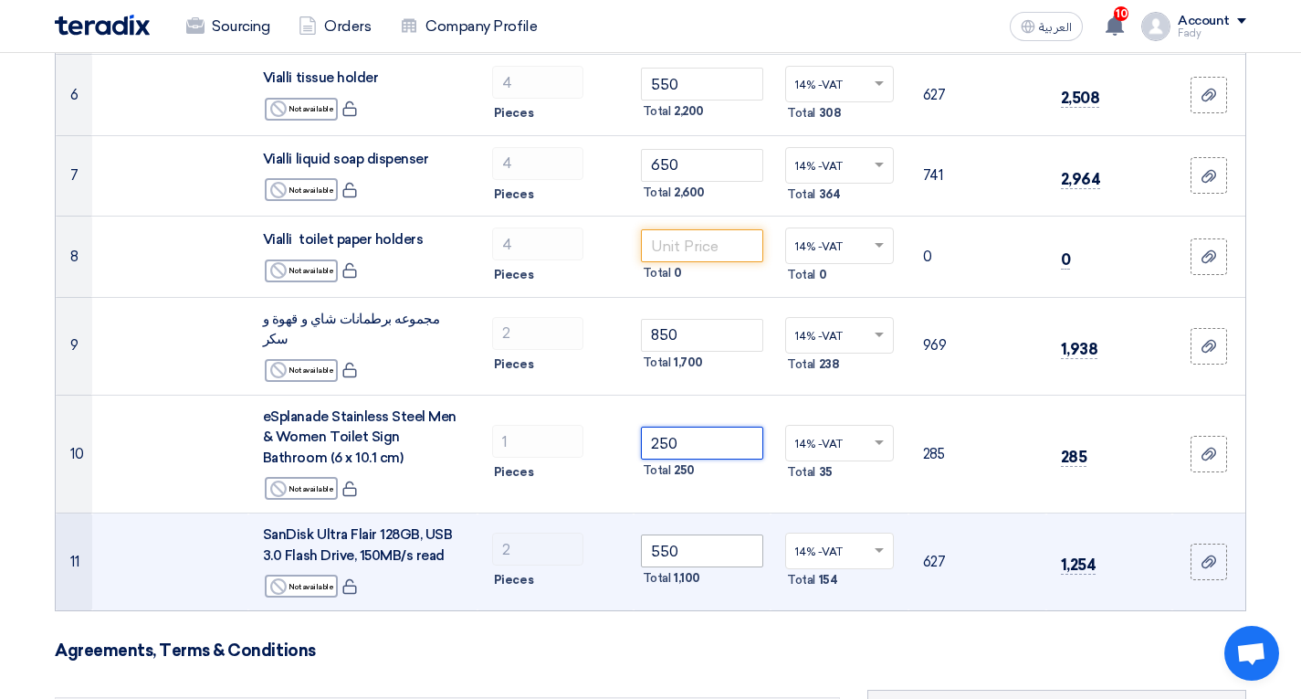
type input "250"
click at [715, 534] on input "550" at bounding box center [702, 550] width 123 height 33
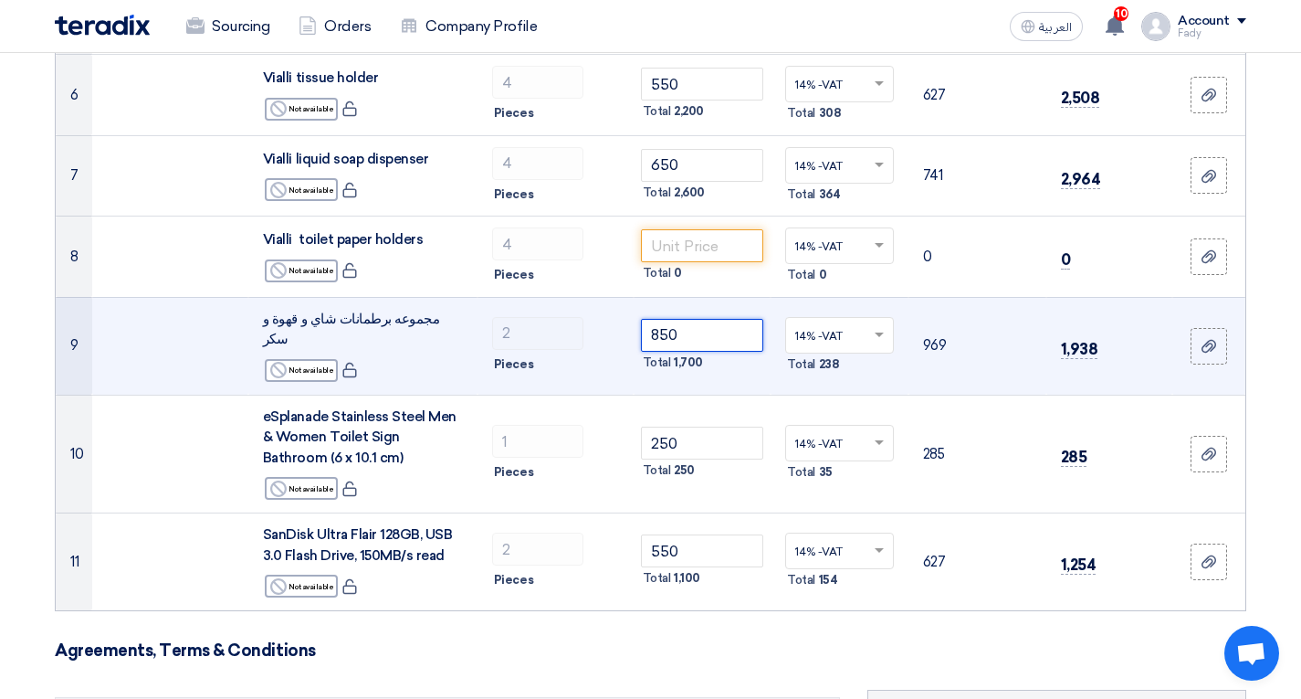
click at [713, 321] on input "850" at bounding box center [702, 335] width 123 height 33
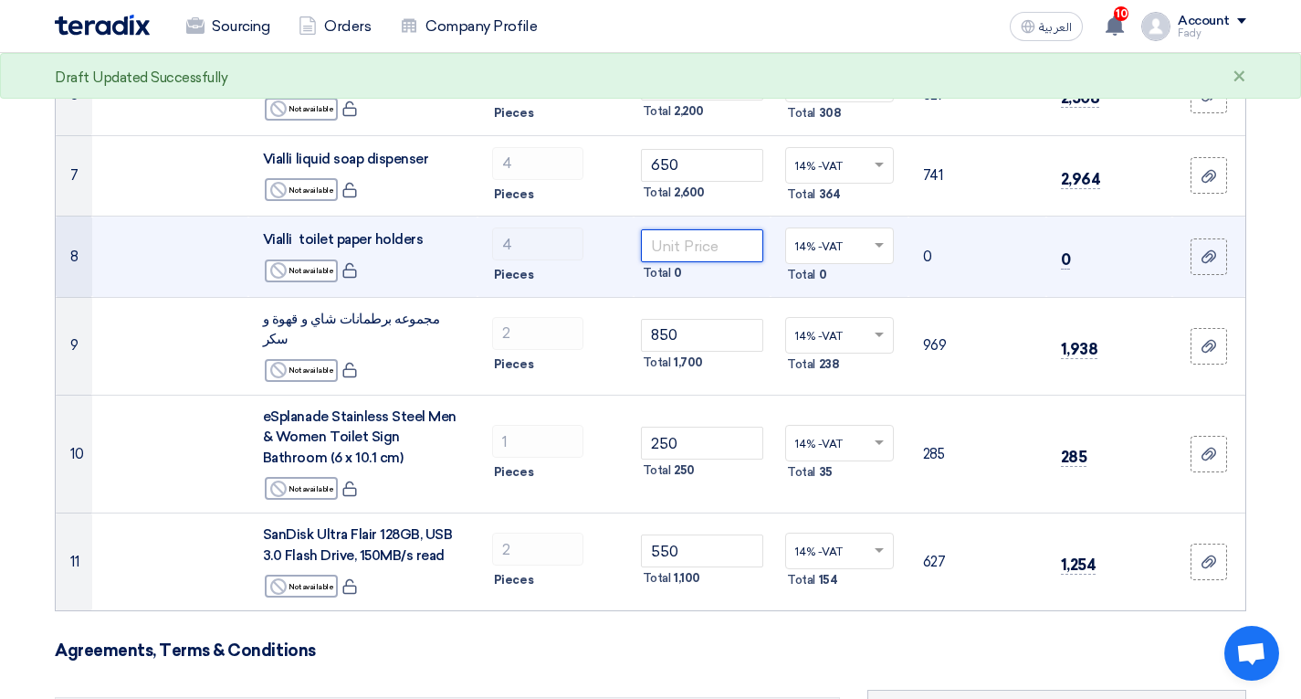
click at [709, 249] on input "number" at bounding box center [702, 245] width 123 height 33
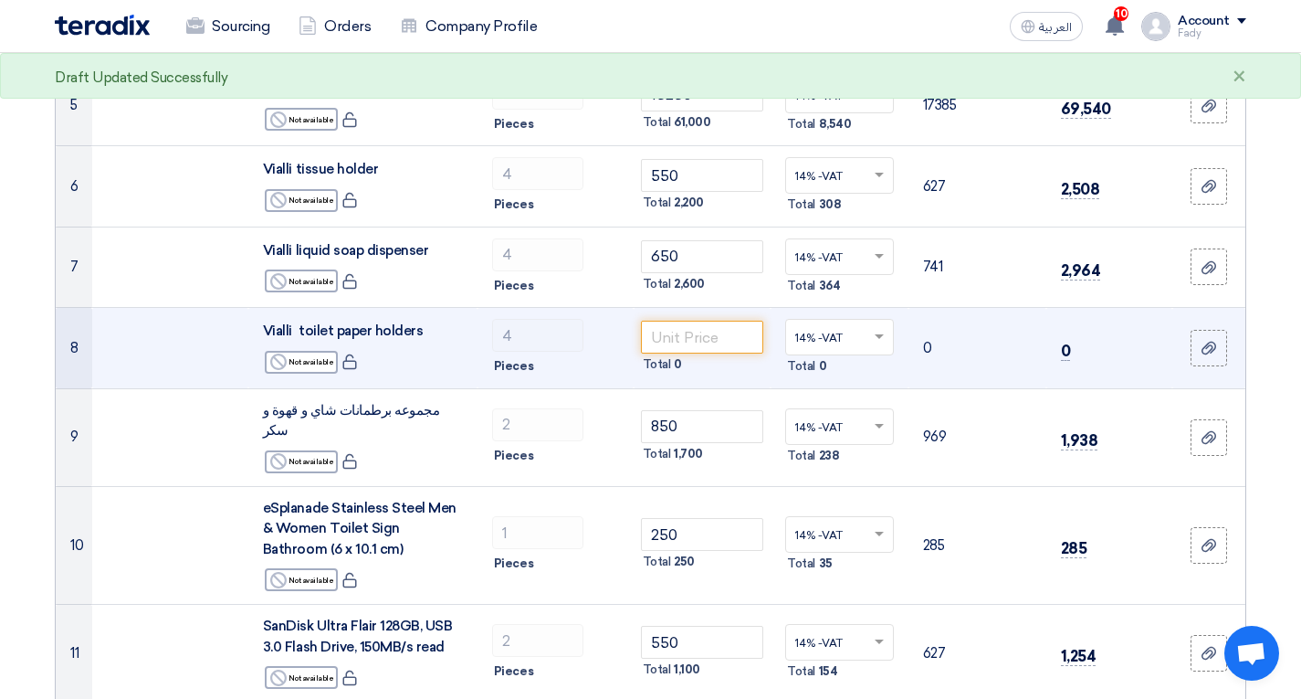
click at [371, 329] on span "Vialli toilet paper holders" at bounding box center [343, 330] width 161 height 16
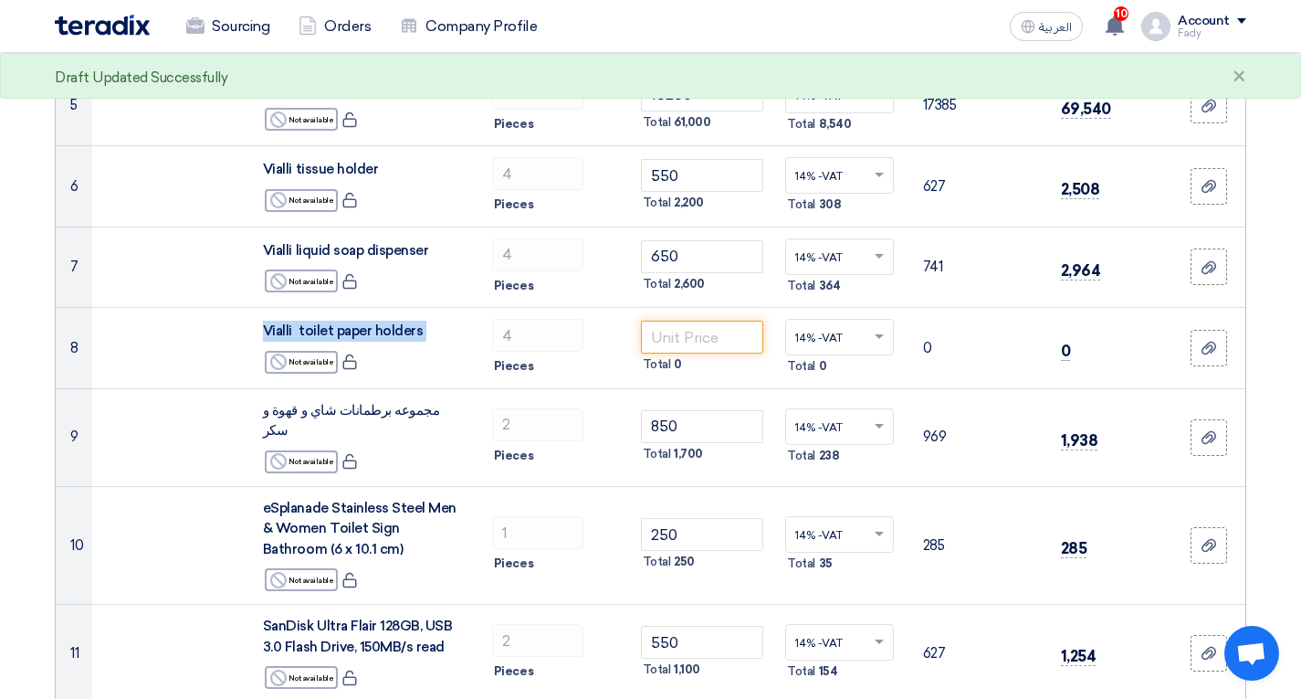
copy td "Vialli toilet paper holders"
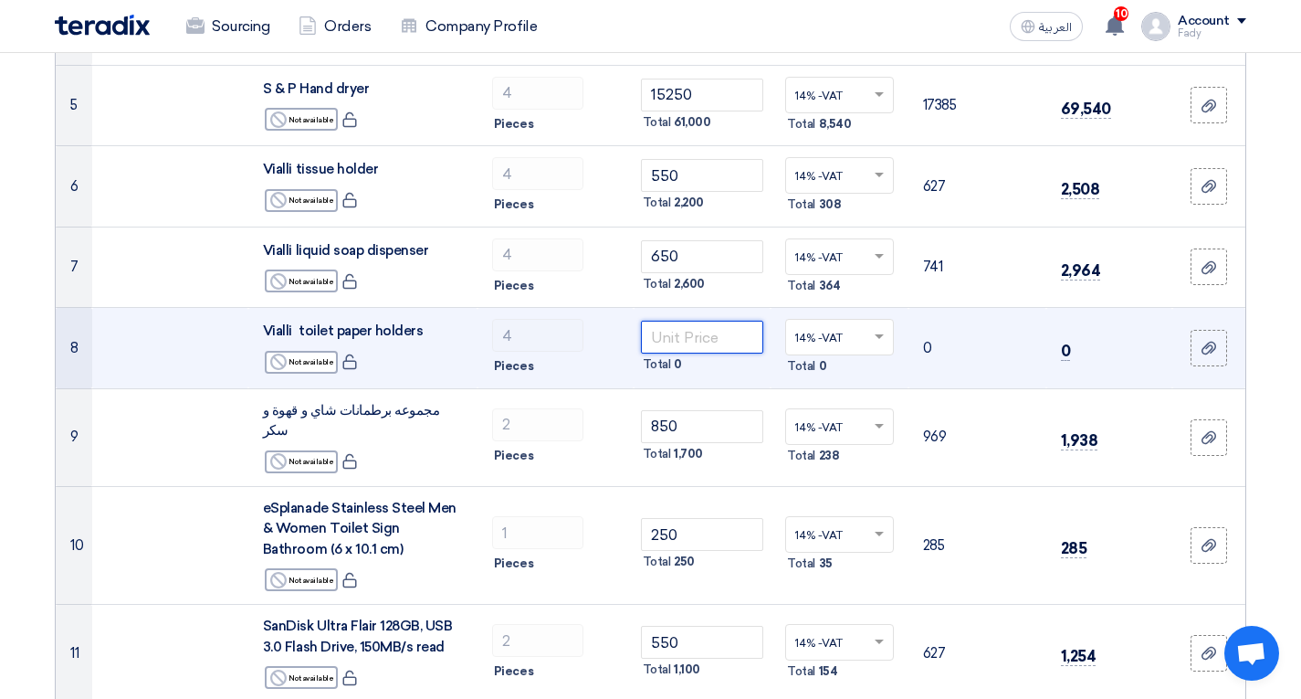
click at [696, 344] on input "number" at bounding box center [702, 337] width 123 height 33
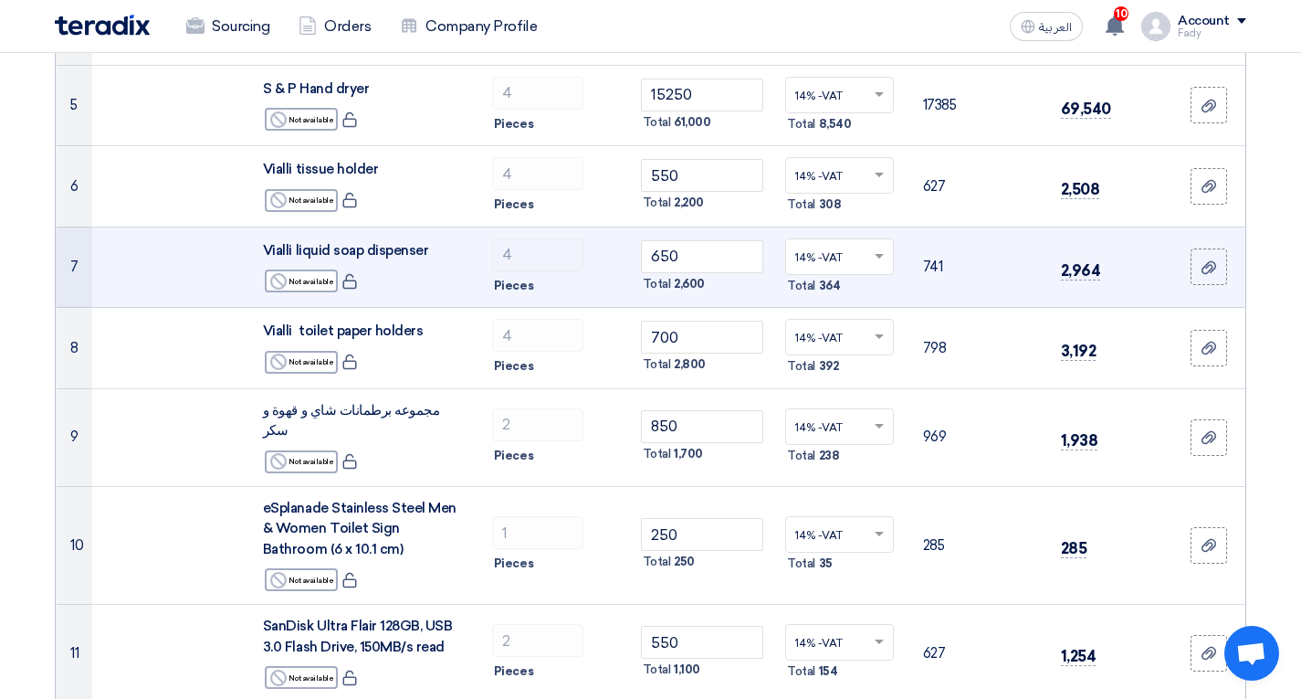
click at [1007, 305] on td "741" at bounding box center [978, 266] width 138 height 81
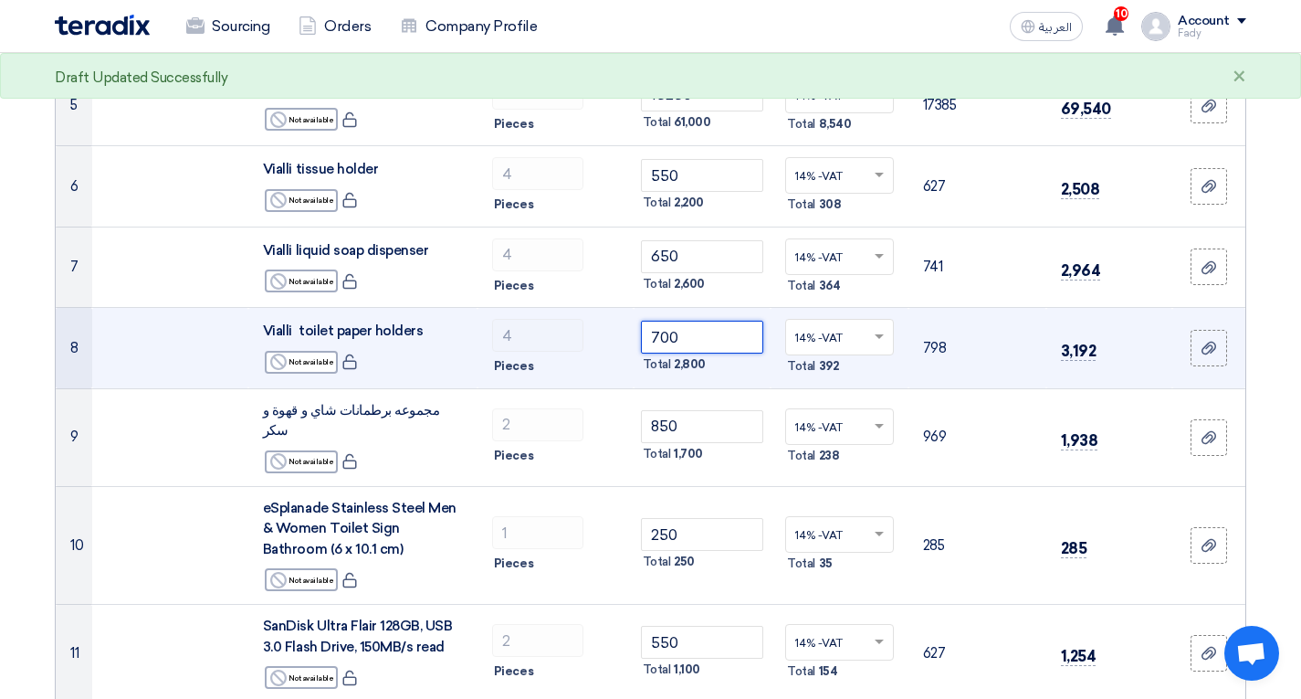
click at [679, 351] on input "700" at bounding box center [702, 337] width 123 height 33
click at [675, 335] on input "700" at bounding box center [702, 337] width 123 height 33
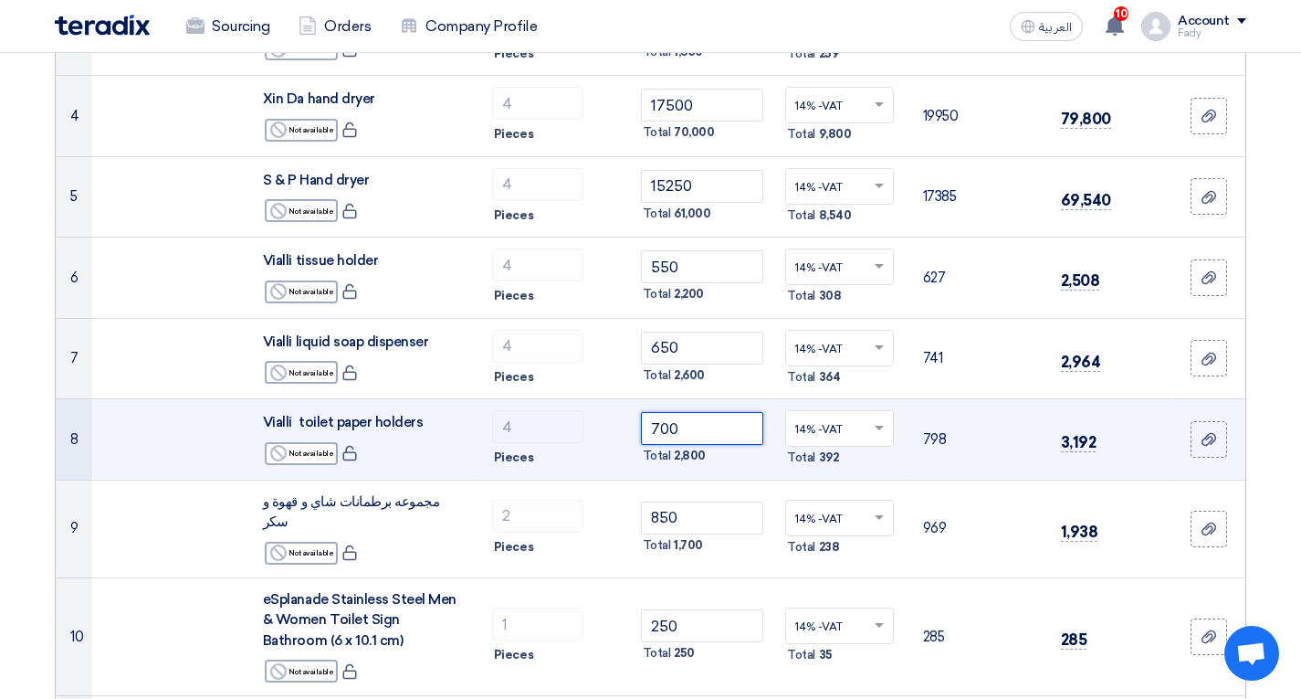
drag, startPoint x: 663, startPoint y: 427, endPoint x: 712, endPoint y: 427, distance: 49.3
click at [712, 427] on input "700" at bounding box center [702, 428] width 123 height 33
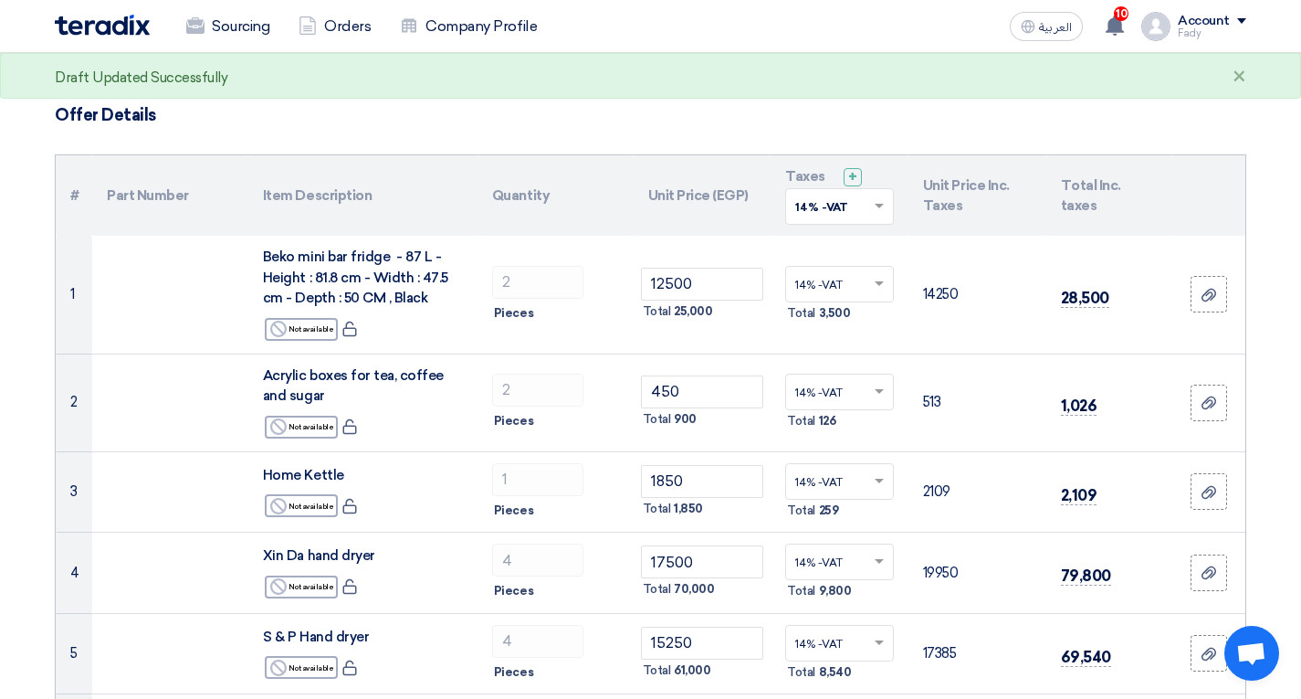
scroll to position [0, 0]
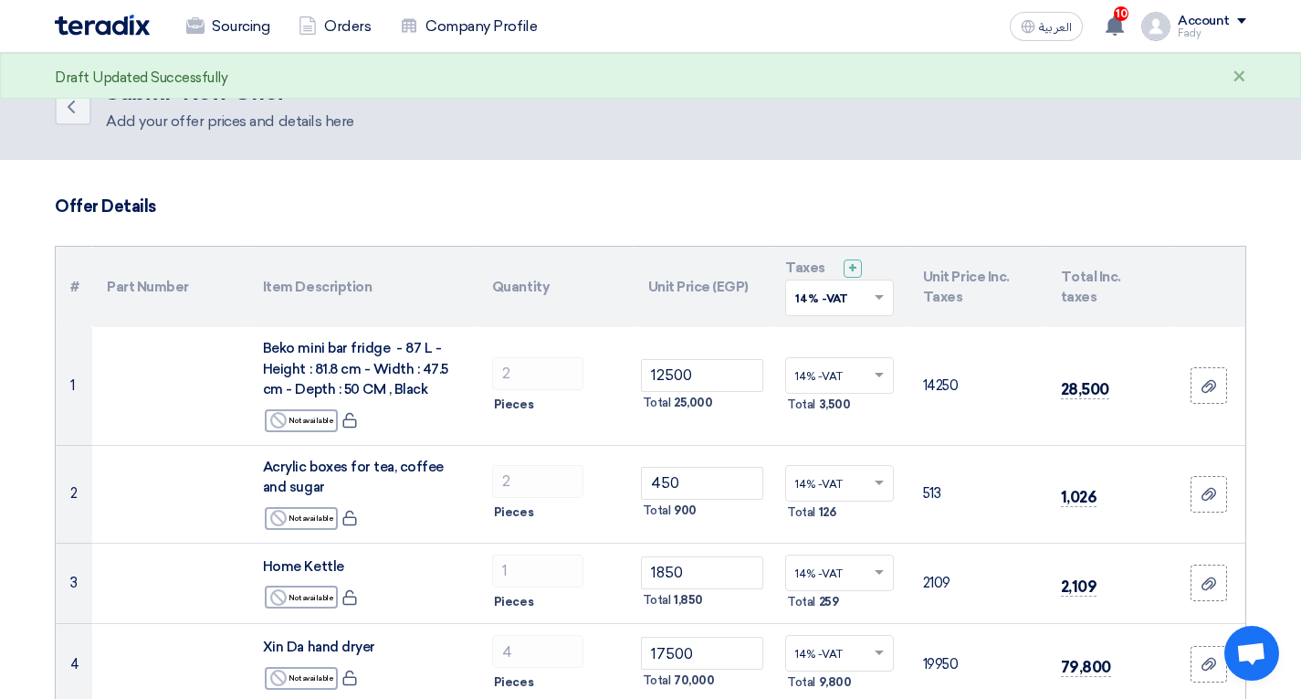
type input "750"
click at [624, 211] on h3 "Offer Details" at bounding box center [651, 206] width 1192 height 20
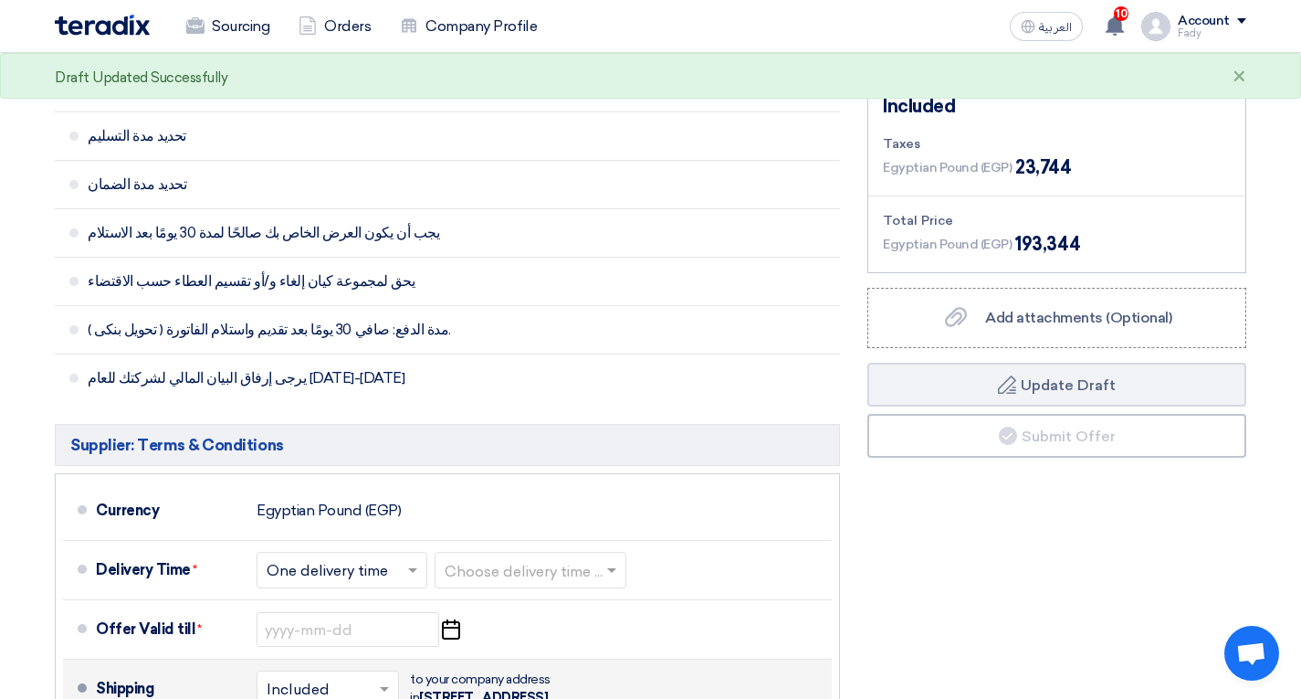
scroll to position [1826, 0]
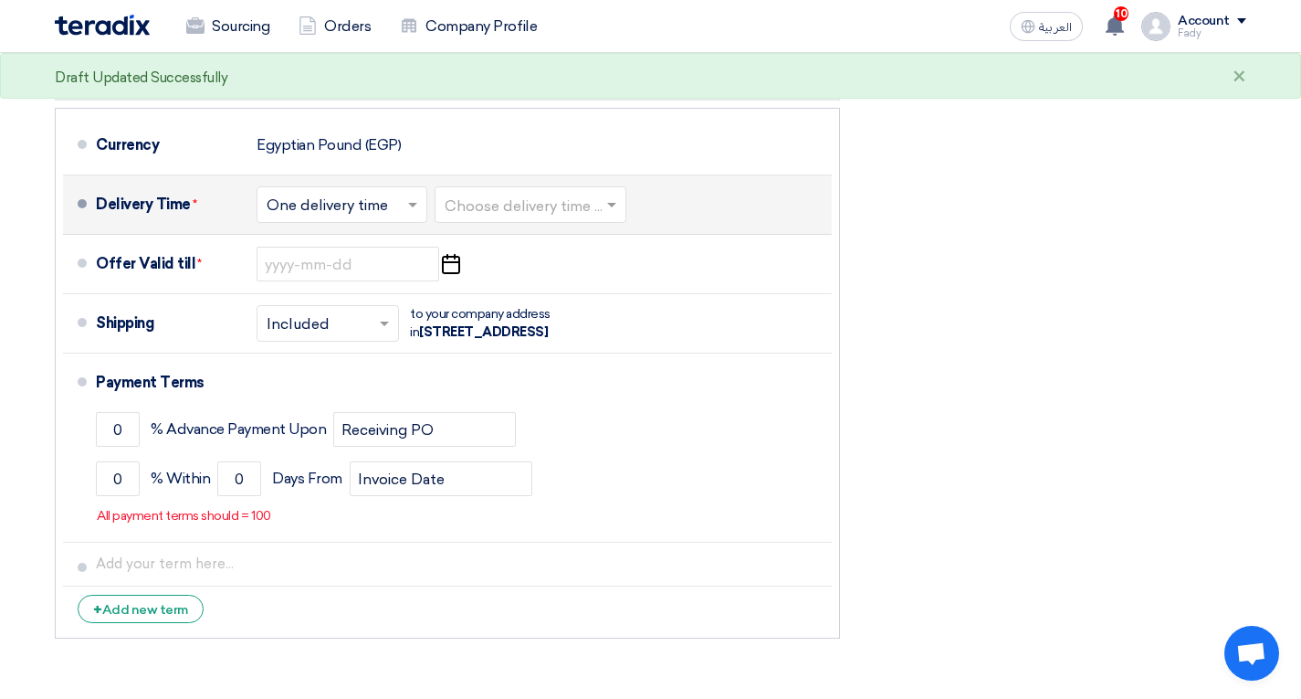
click at [487, 194] on input "text" at bounding box center [532, 207] width 174 height 26
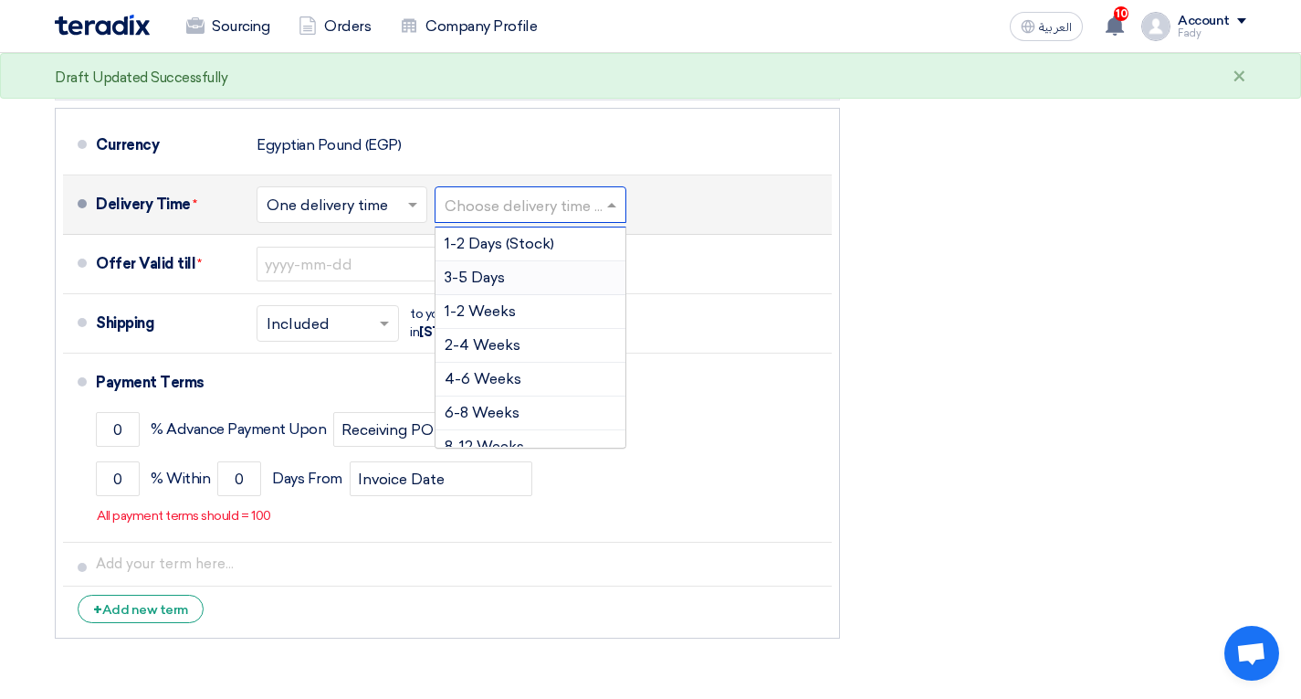
click at [506, 261] on div "3-5 Days" at bounding box center [531, 278] width 190 height 34
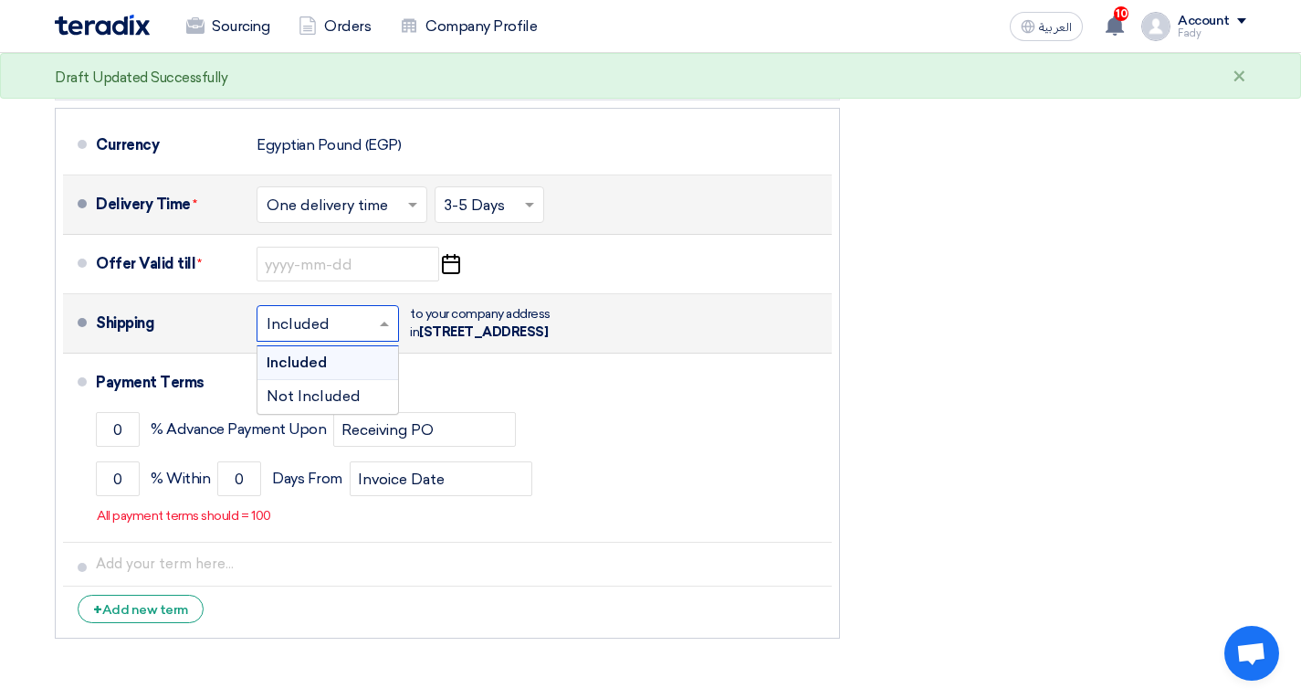
click at [357, 319] on input "text" at bounding box center [329, 325] width 124 height 26
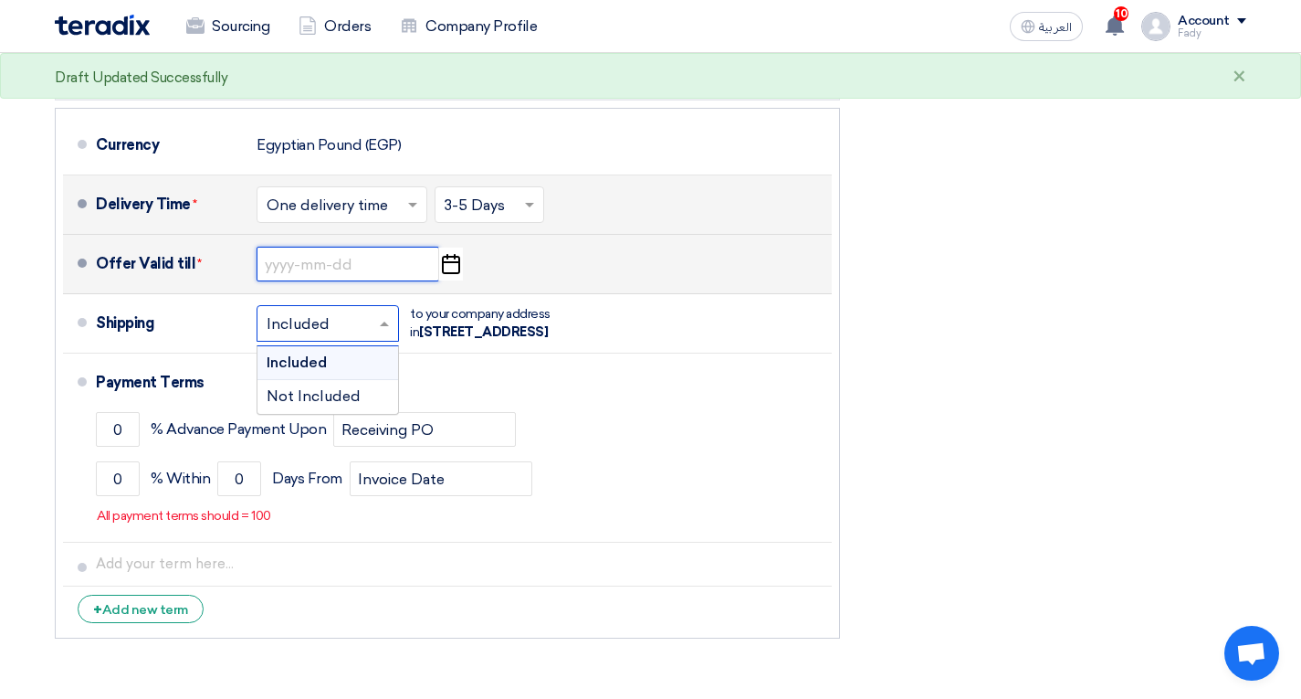
click at [363, 252] on input at bounding box center [348, 264] width 183 height 35
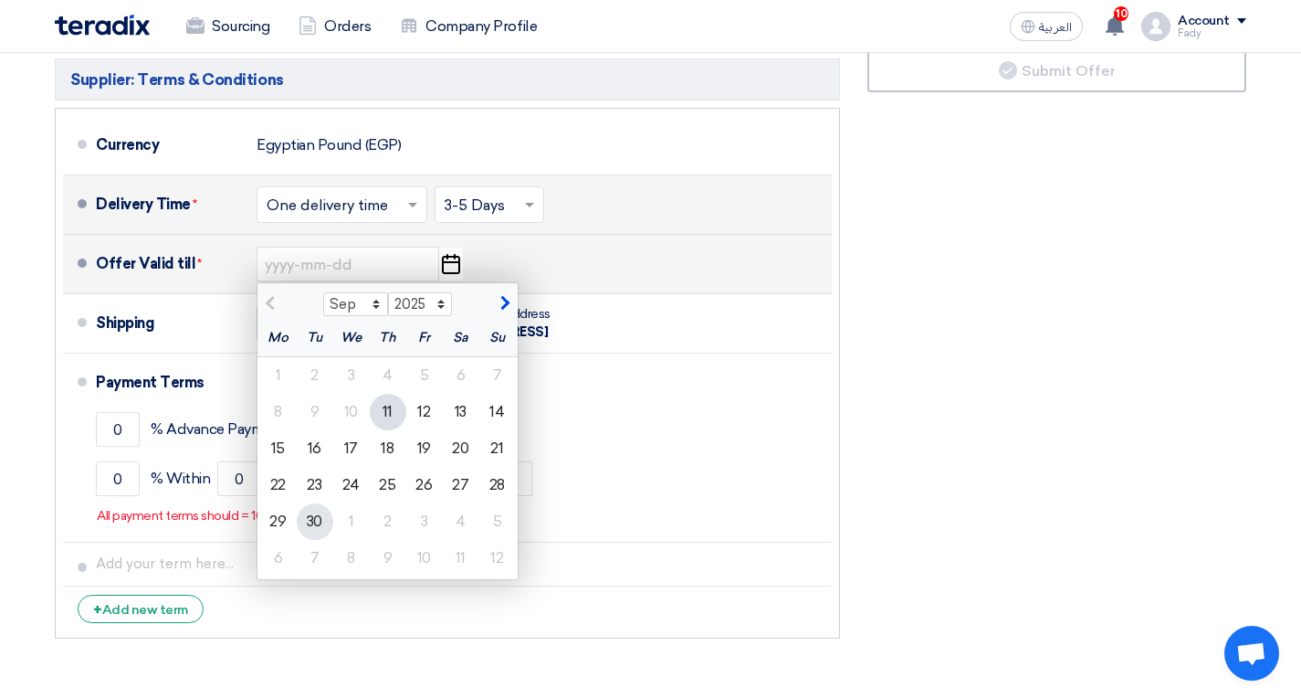
click at [321, 504] on div "30" at bounding box center [315, 521] width 37 height 37
type input "9/30/2025"
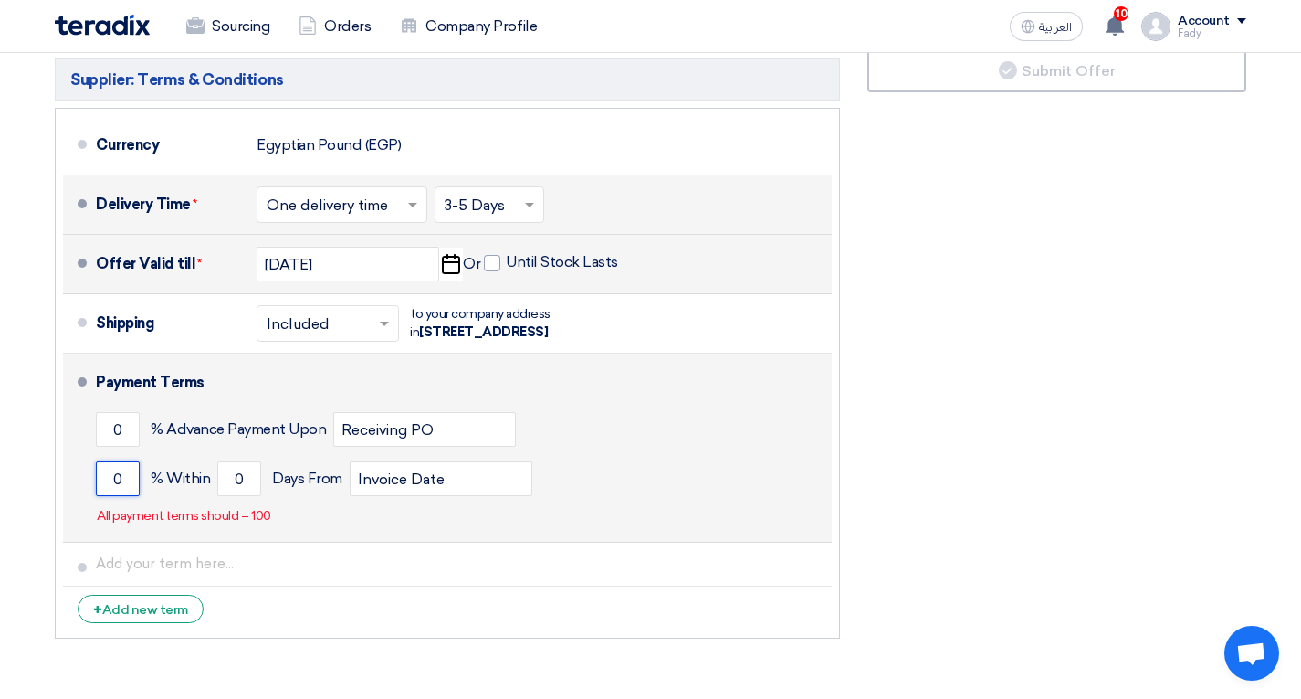
click at [115, 496] on input "0" at bounding box center [118, 478] width 44 height 35
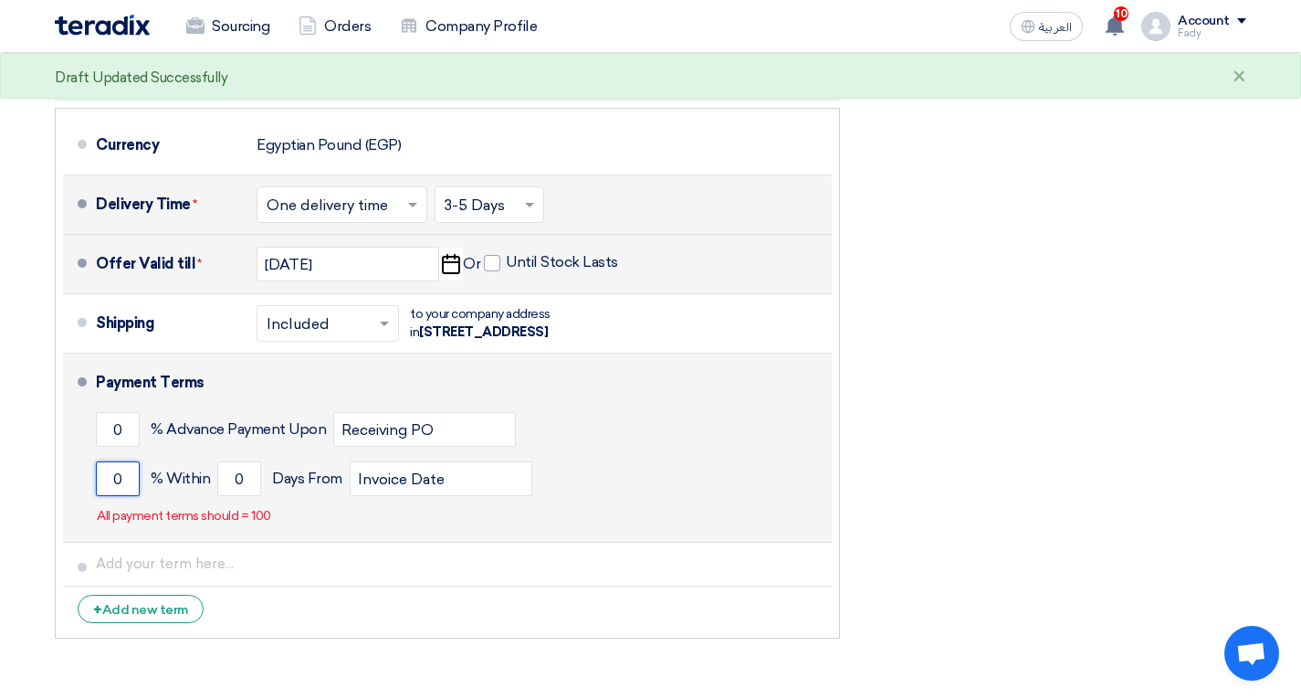
click at [115, 496] on input "0" at bounding box center [118, 478] width 44 height 35
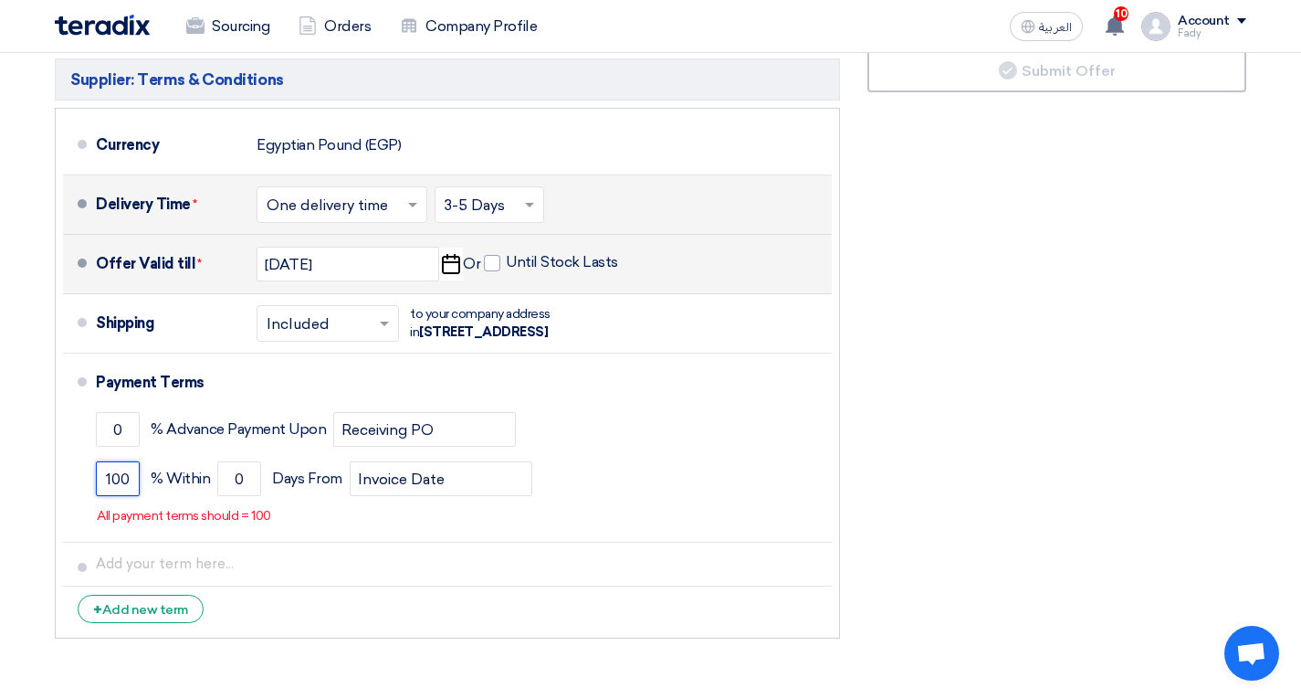
type input "100"
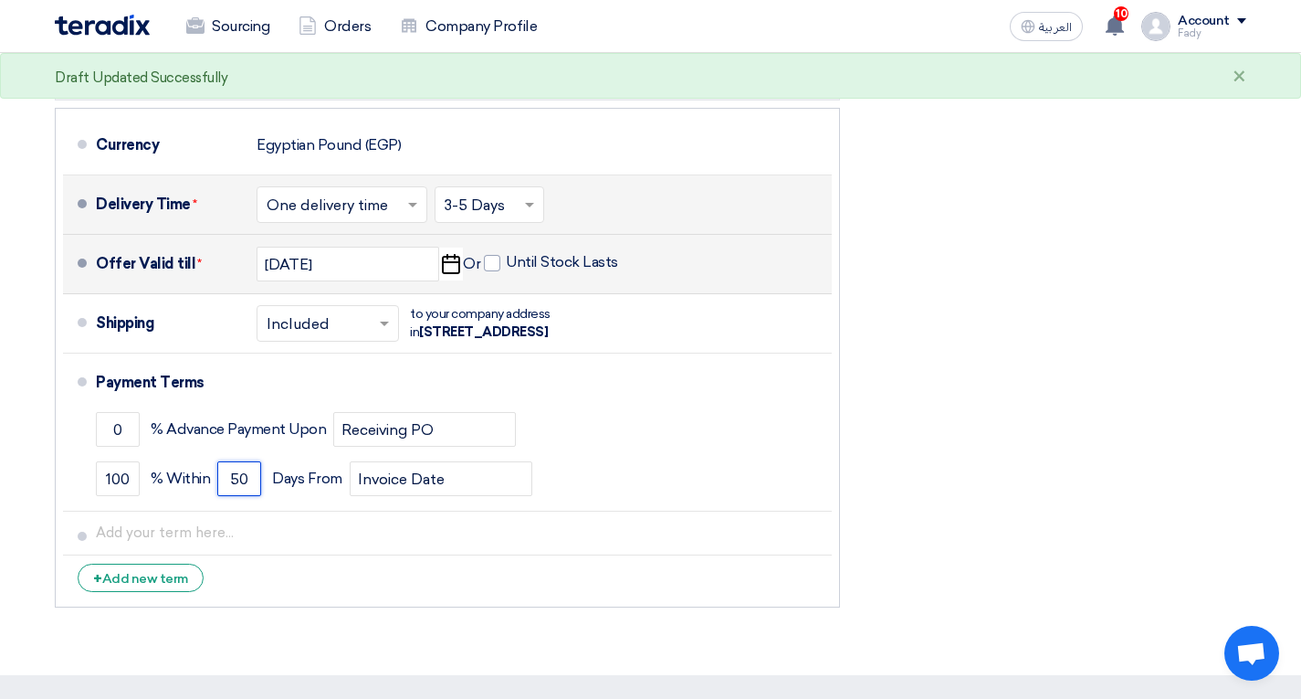
type input "5"
type input "30"
drag, startPoint x: 1296, startPoint y: 475, endPoint x: 1305, endPoint y: 522, distance: 48.4
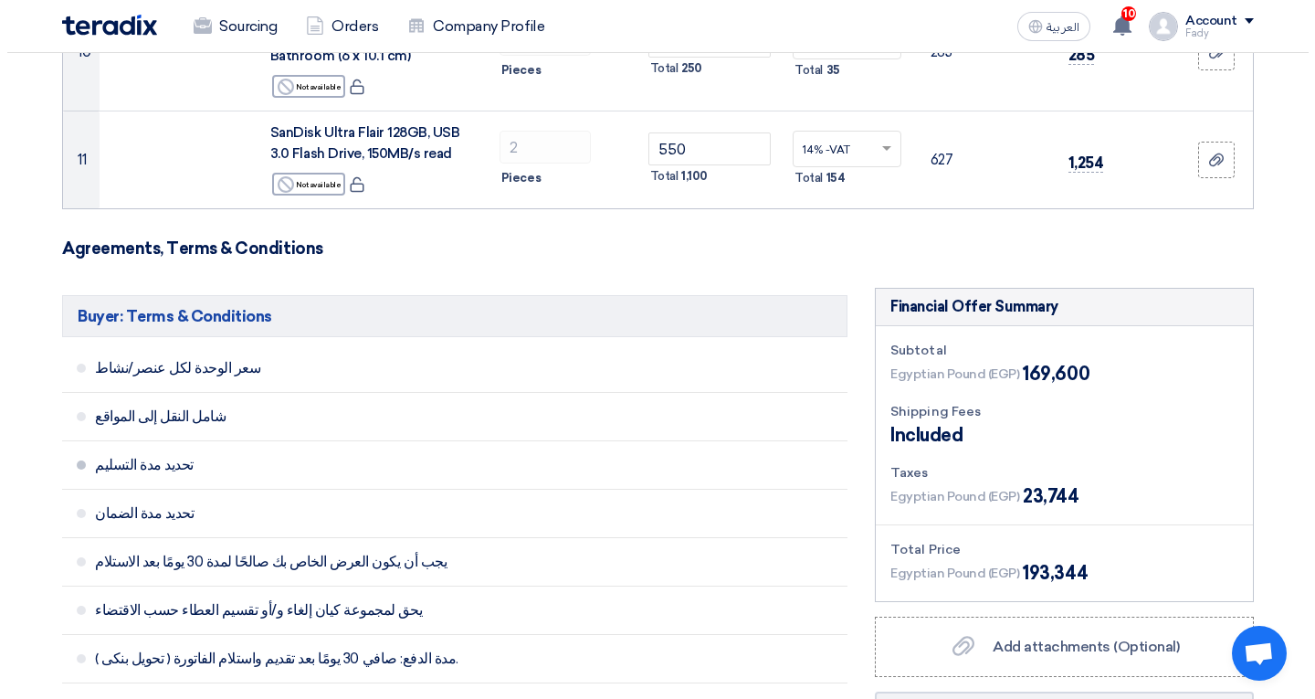
scroll to position [1589, 0]
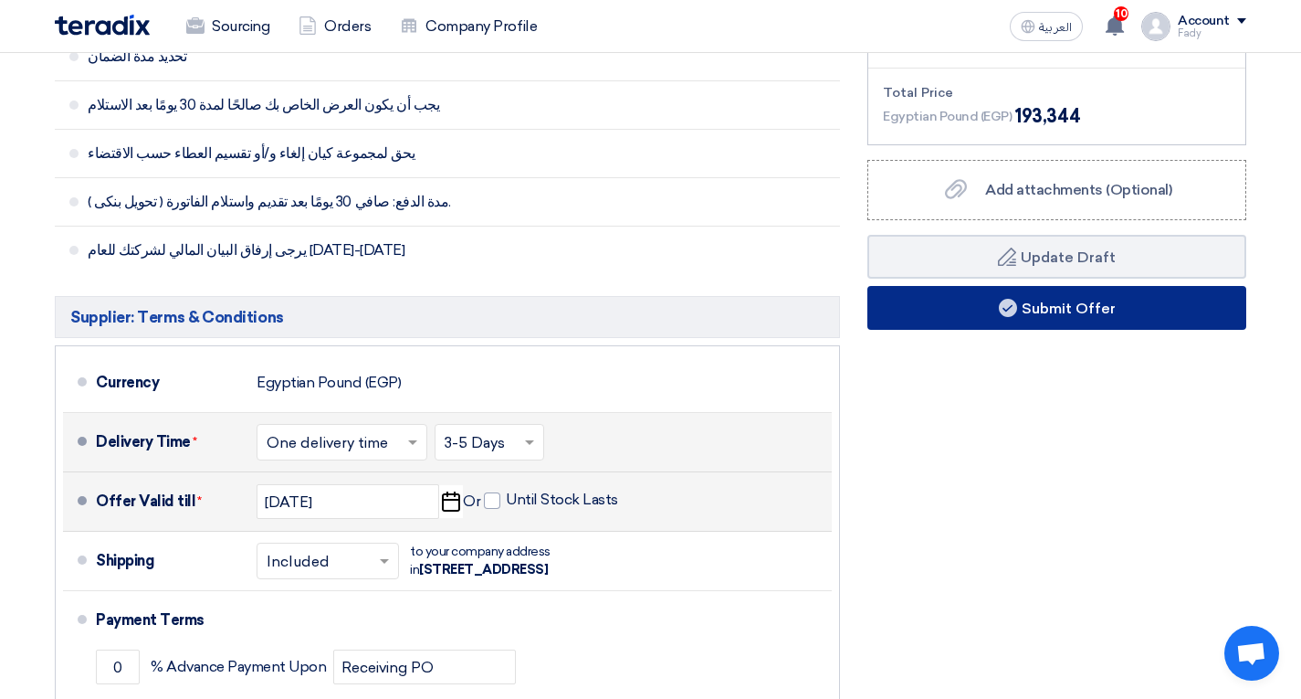
click at [942, 295] on button "Submit Offer" at bounding box center [1057, 308] width 379 height 44
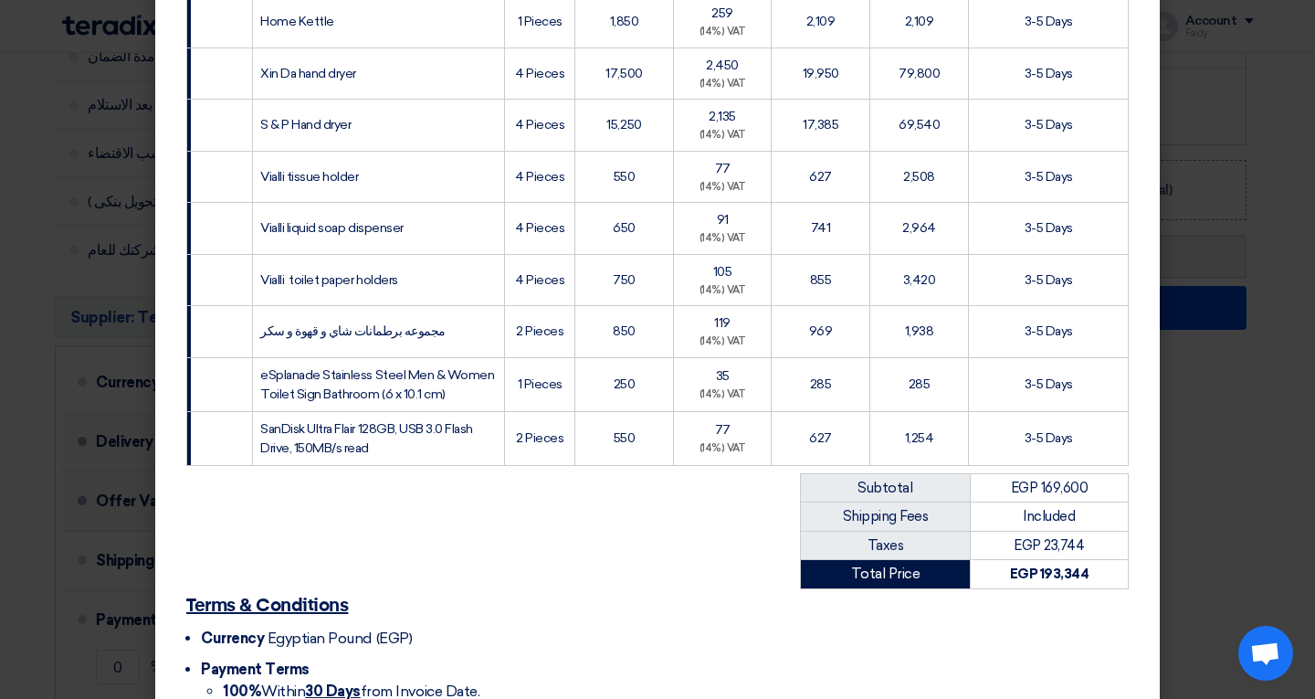
scroll to position [721, 0]
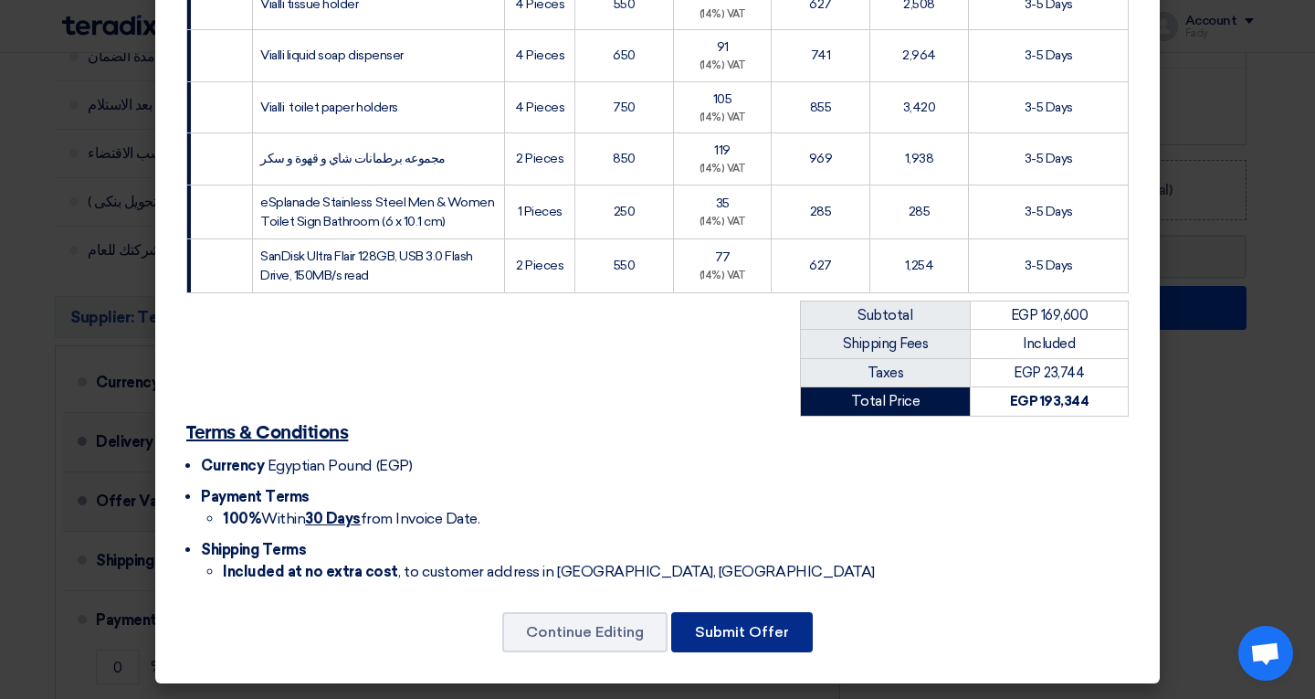
click at [755, 644] on button "Submit Offer" at bounding box center [742, 632] width 142 height 40
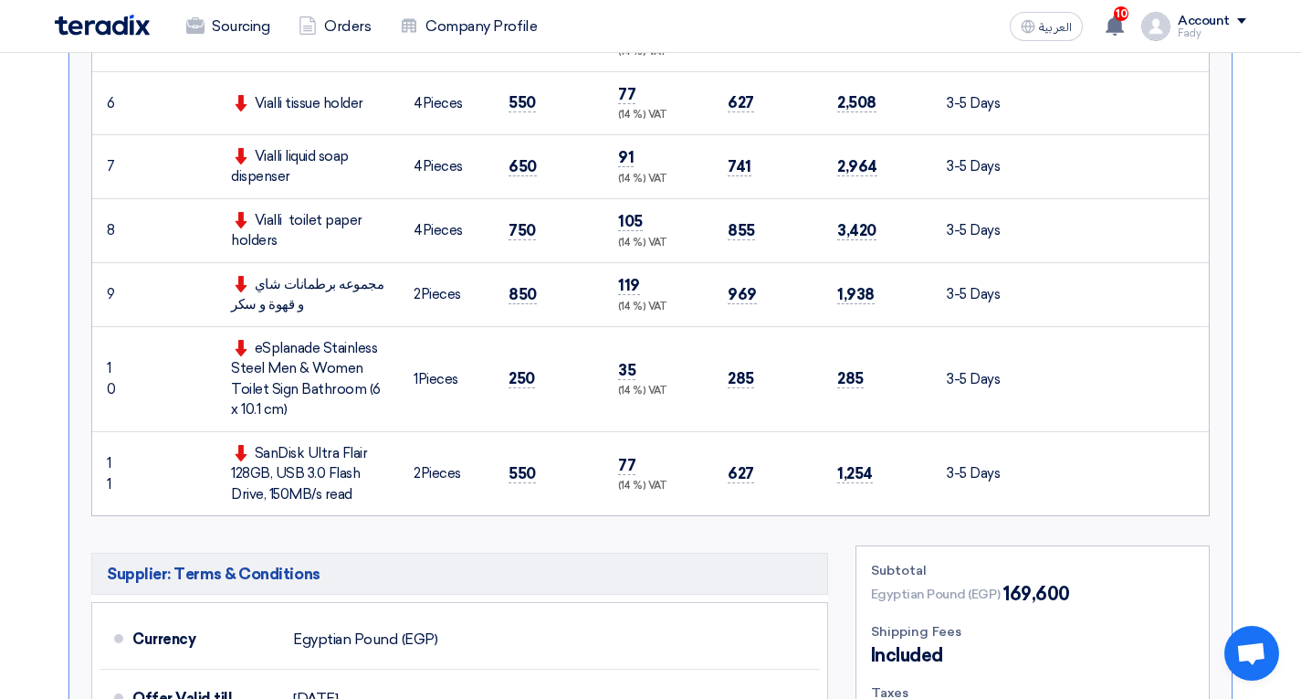
scroll to position [1096, 0]
